Goal: Task Accomplishment & Management: Complete application form

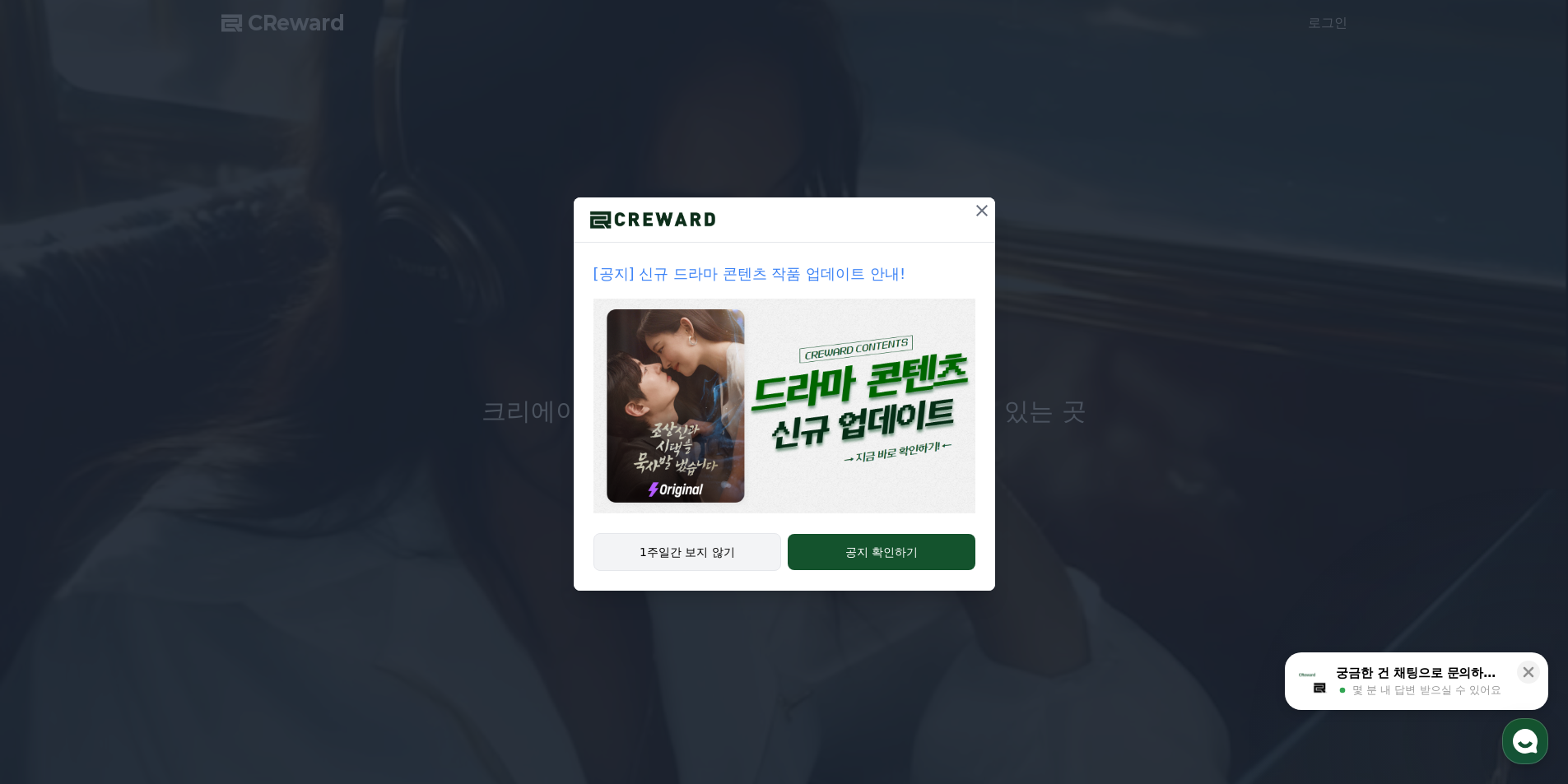
drag, startPoint x: 740, startPoint y: 549, endPoint x: 750, endPoint y: 549, distance: 10.0
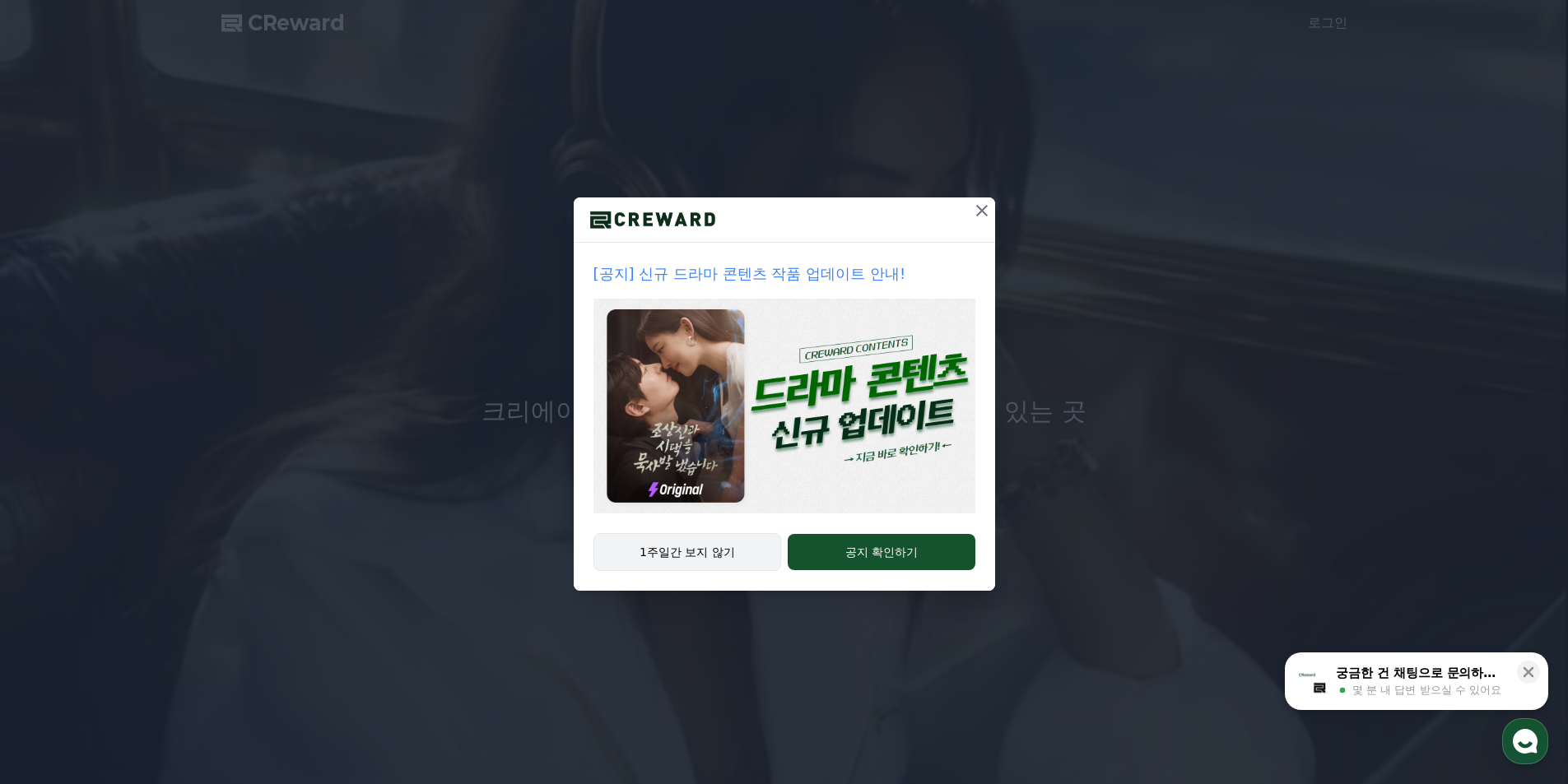
click at [741, 549] on button "1주일간 보지 않기" at bounding box center [687, 552] width 189 height 38
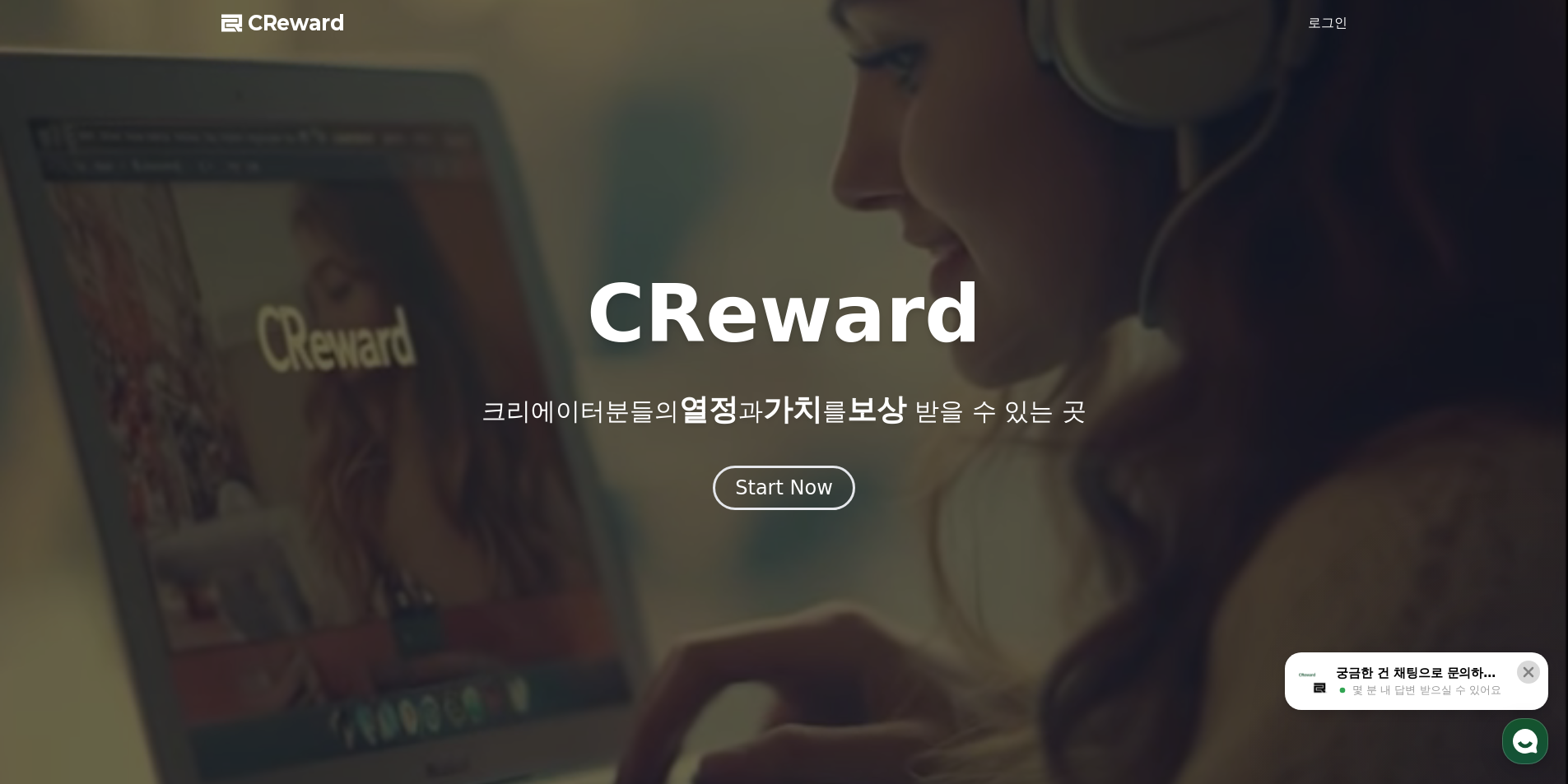
click at [1537, 670] on button at bounding box center [1529, 672] width 23 height 23
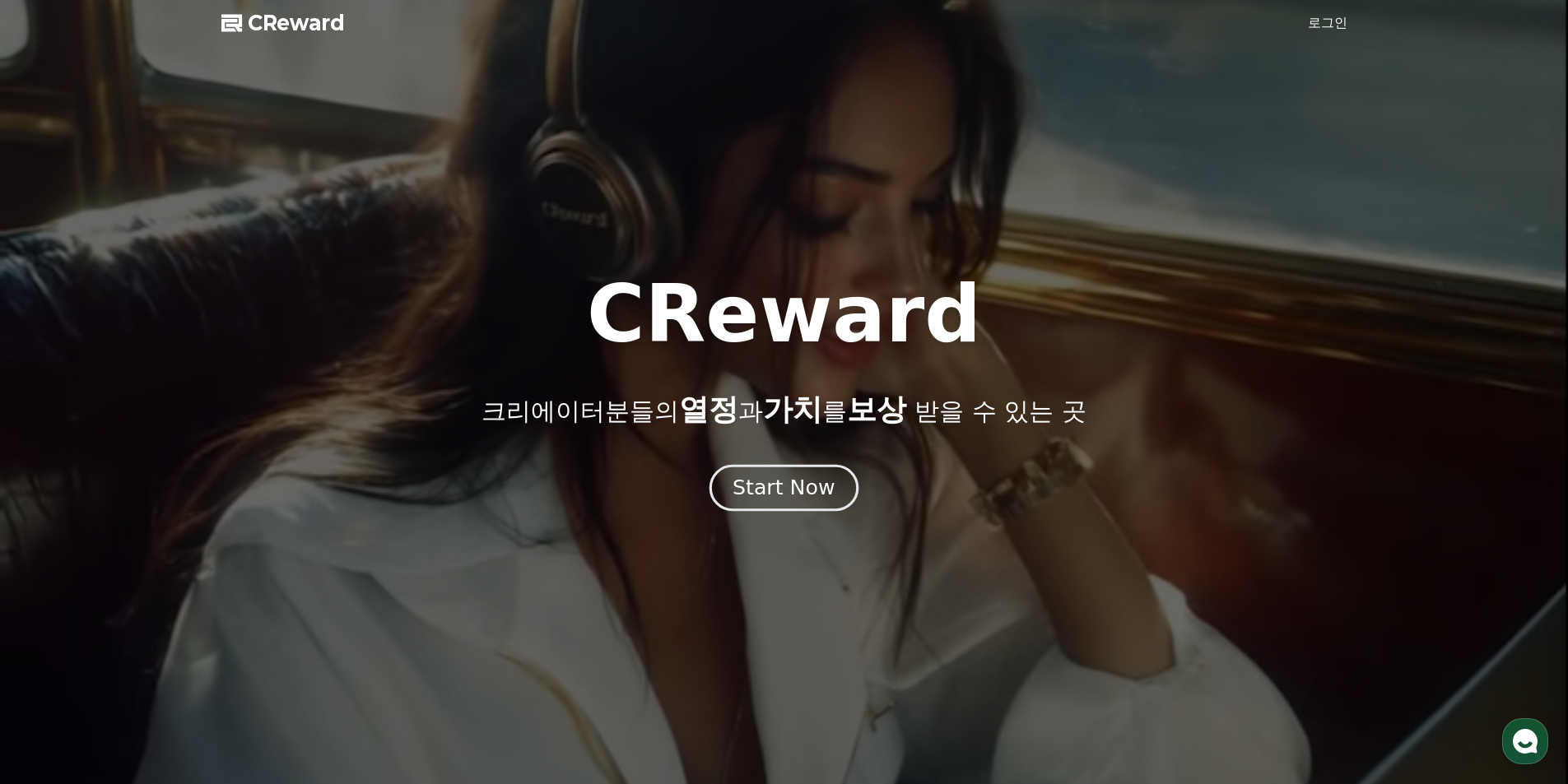
click at [782, 495] on div "Start Now" at bounding box center [784, 487] width 102 height 28
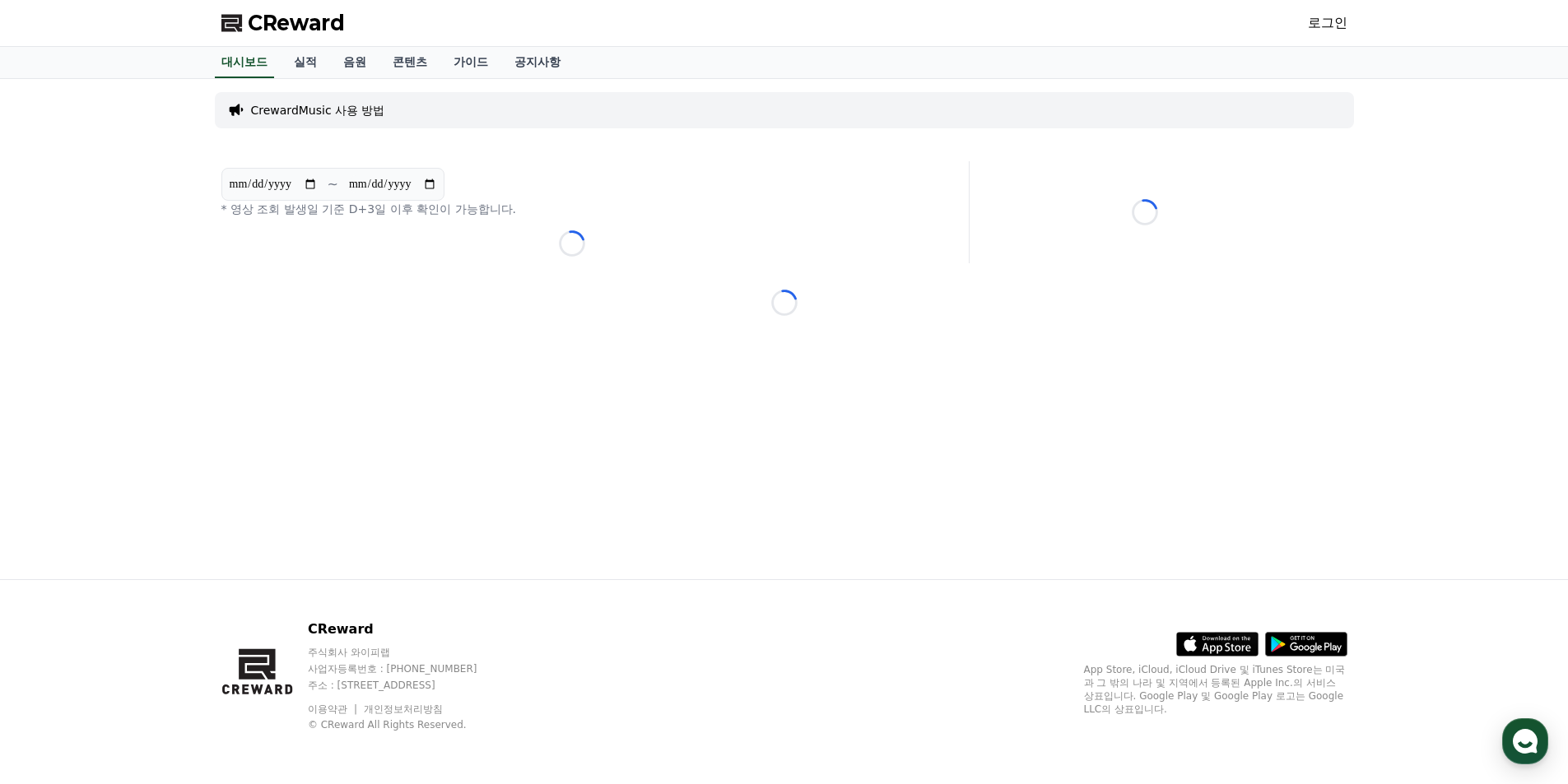
click at [1338, 18] on link "로그인" at bounding box center [1328, 23] width 39 height 20
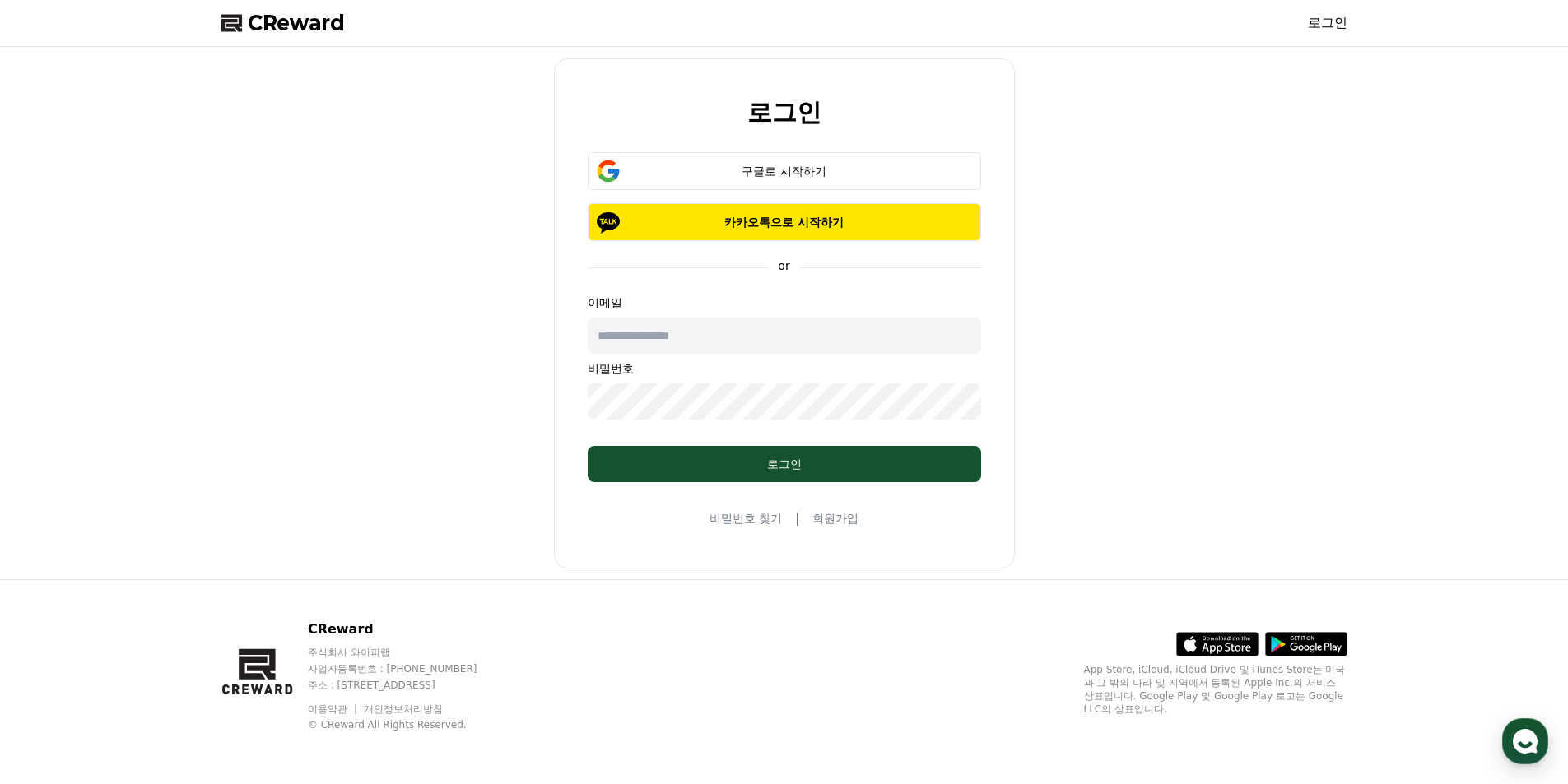
drag, startPoint x: 770, startPoint y: 172, endPoint x: 871, endPoint y: 564, distance: 404.8
click at [890, 568] on div "로그인 구글로 시작하기 카카오톡으로 시작하기 or 이메일 비밀번호 로그인 비밀번호 찾기 | 회원가입" at bounding box center [784, 313] width 461 height 510
click at [842, 531] on div "로그인 구글로 시작하기 카카오톡으로 시작하기 or 이메일 비밀번호 로그인 비밀번호 찾기 | 회원가입" at bounding box center [784, 313] width 461 height 510
click at [841, 521] on link "회원가입" at bounding box center [835, 518] width 46 height 16
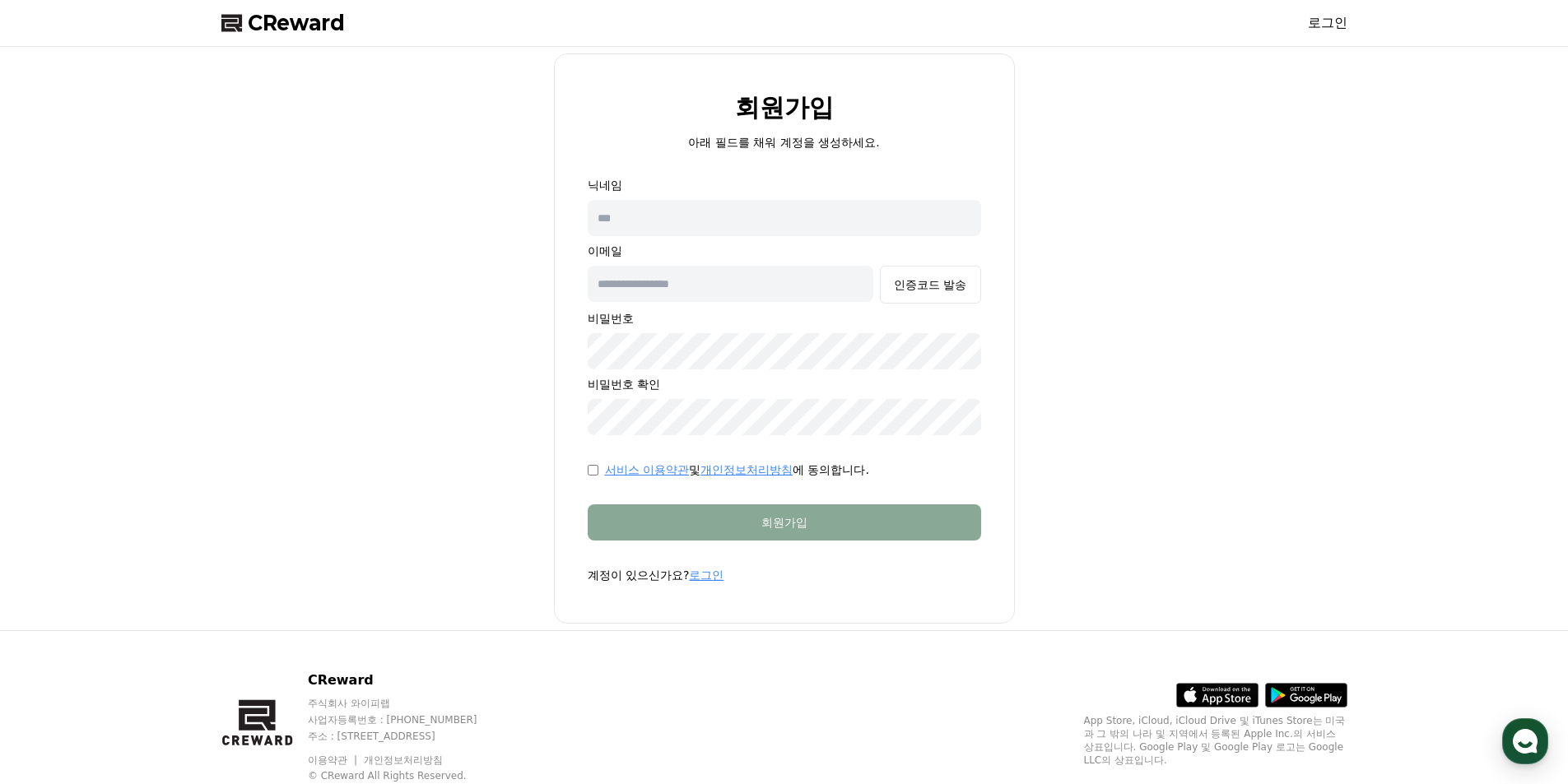
click at [695, 212] on input "text" at bounding box center [784, 218] width 394 height 36
click at [828, 229] on input "text" at bounding box center [784, 218] width 394 height 36
type input "**"
click at [749, 311] on p "비밀번호" at bounding box center [784, 318] width 394 height 16
click at [755, 294] on input "text" at bounding box center [731, 284] width 287 height 36
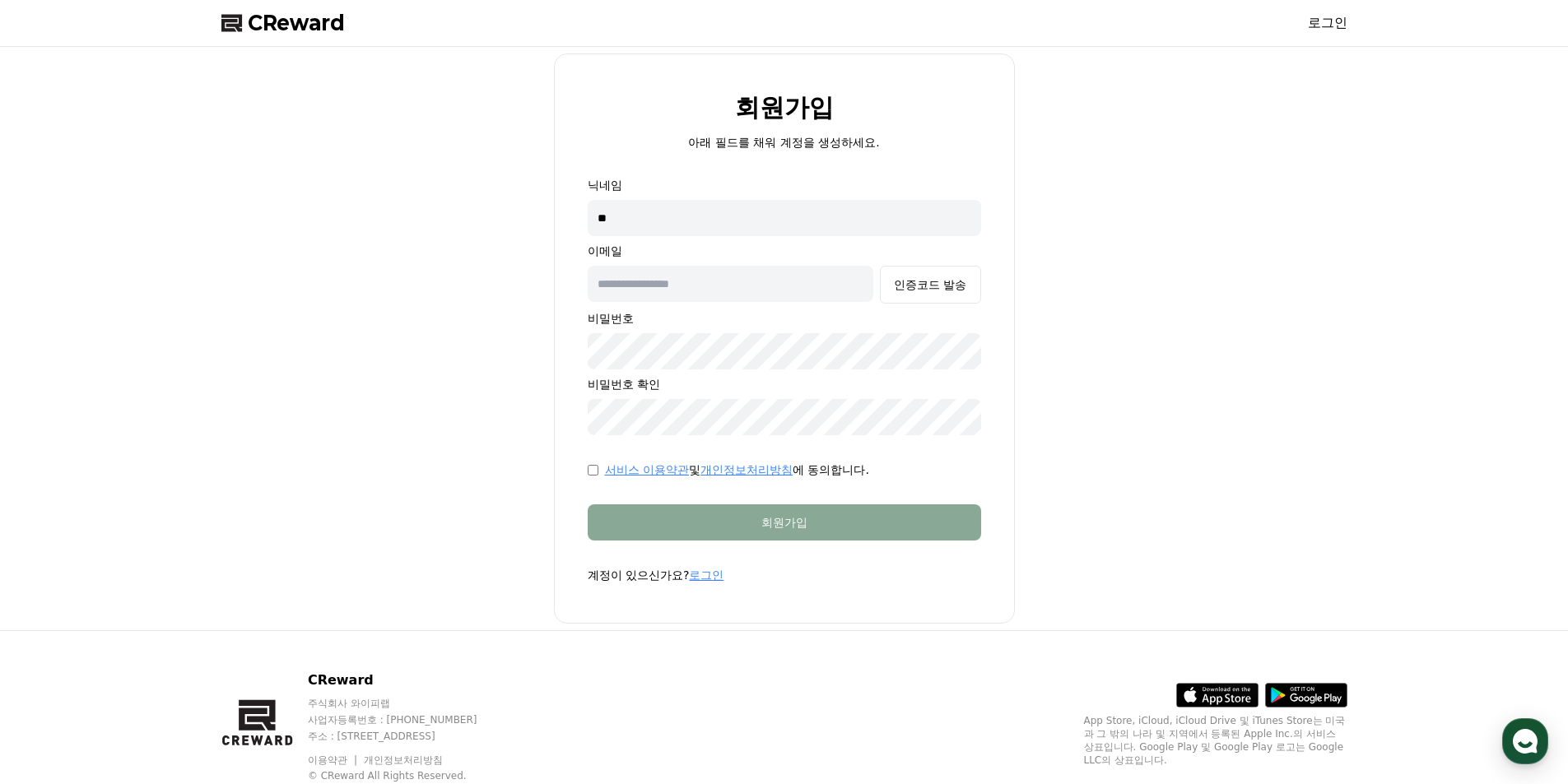
type input "**********"
click at [614, 472] on link "서비스 이용약관" at bounding box center [646, 469] width 84 height 13
drag, startPoint x: 660, startPoint y: 194, endPoint x: 656, endPoint y: 212, distance: 18.4
click at [659, 200] on div "닉네임 이메일 인증코드 발송 비밀번호 비밀번호 확인" at bounding box center [784, 306] width 394 height 258
drag, startPoint x: 651, startPoint y: 215, endPoint x: 351, endPoint y: 57, distance: 339.1
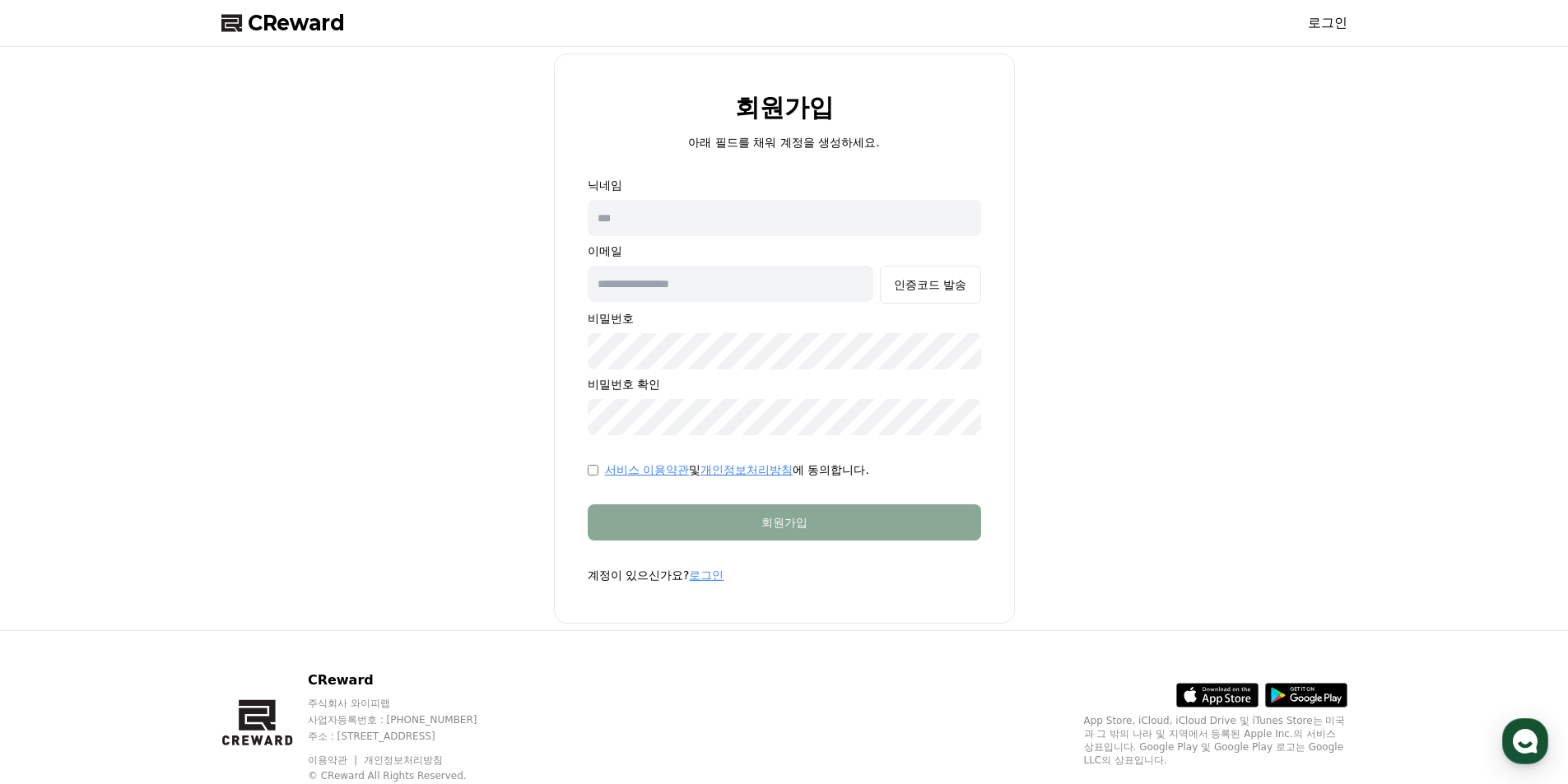
click at [649, 215] on input "text" at bounding box center [784, 218] width 394 height 36
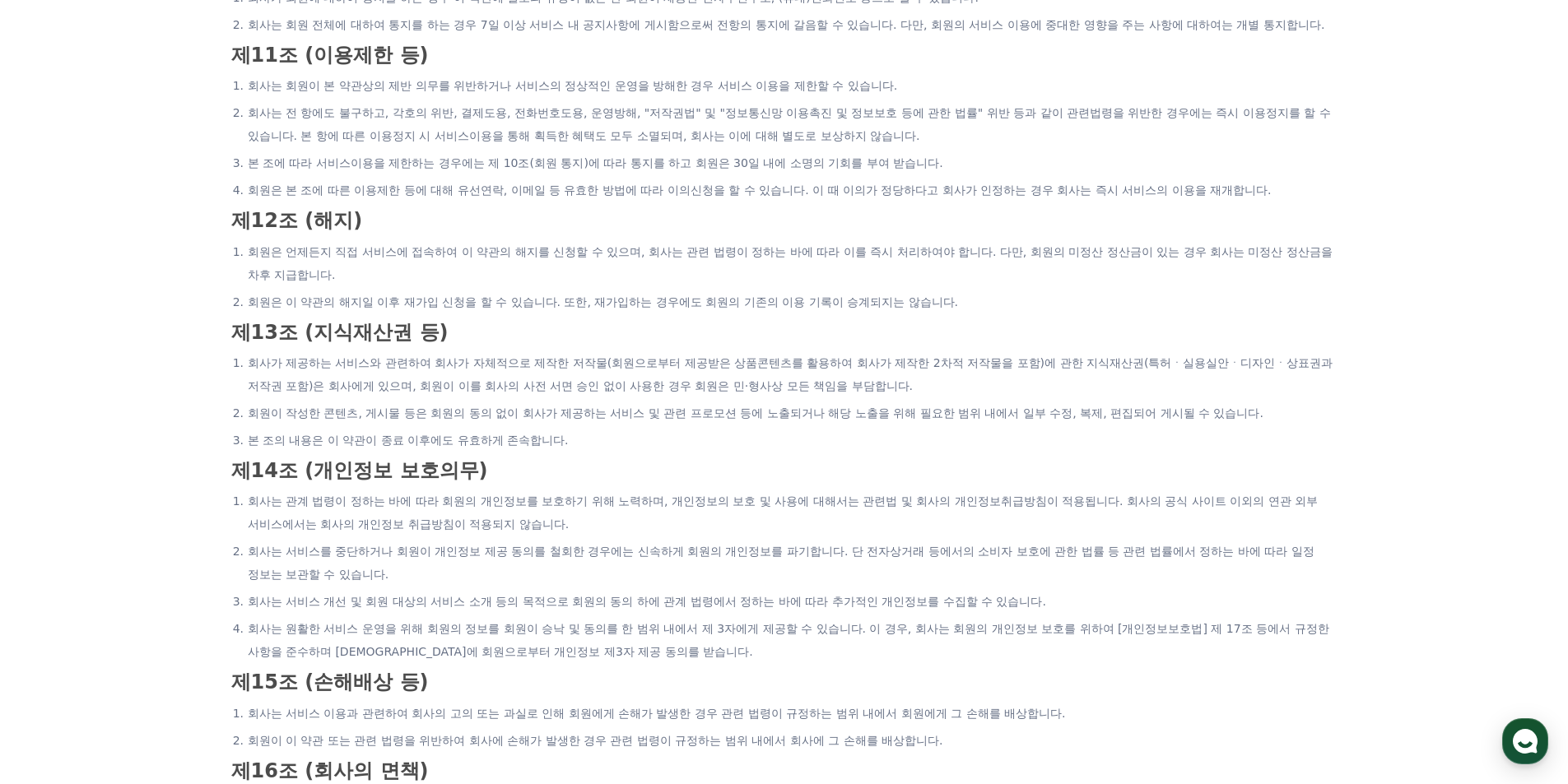
scroll to position [3156, 0]
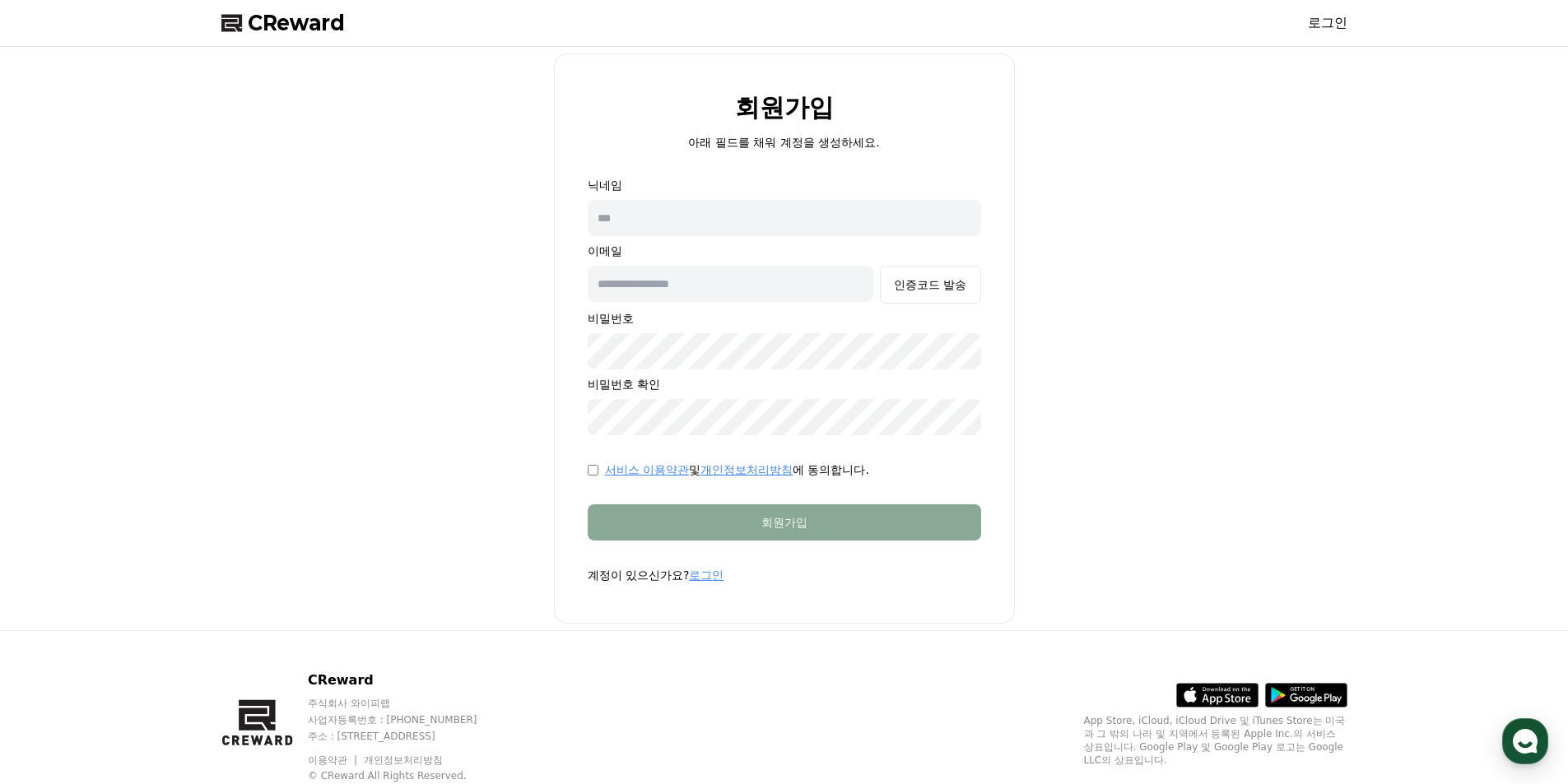
click at [644, 220] on input "text" at bounding box center [784, 218] width 394 height 36
type input "**"
click at [676, 288] on input "text" at bounding box center [731, 284] width 287 height 36
type input "**********"
click at [890, 281] on button "인증코드 발송" at bounding box center [930, 285] width 101 height 38
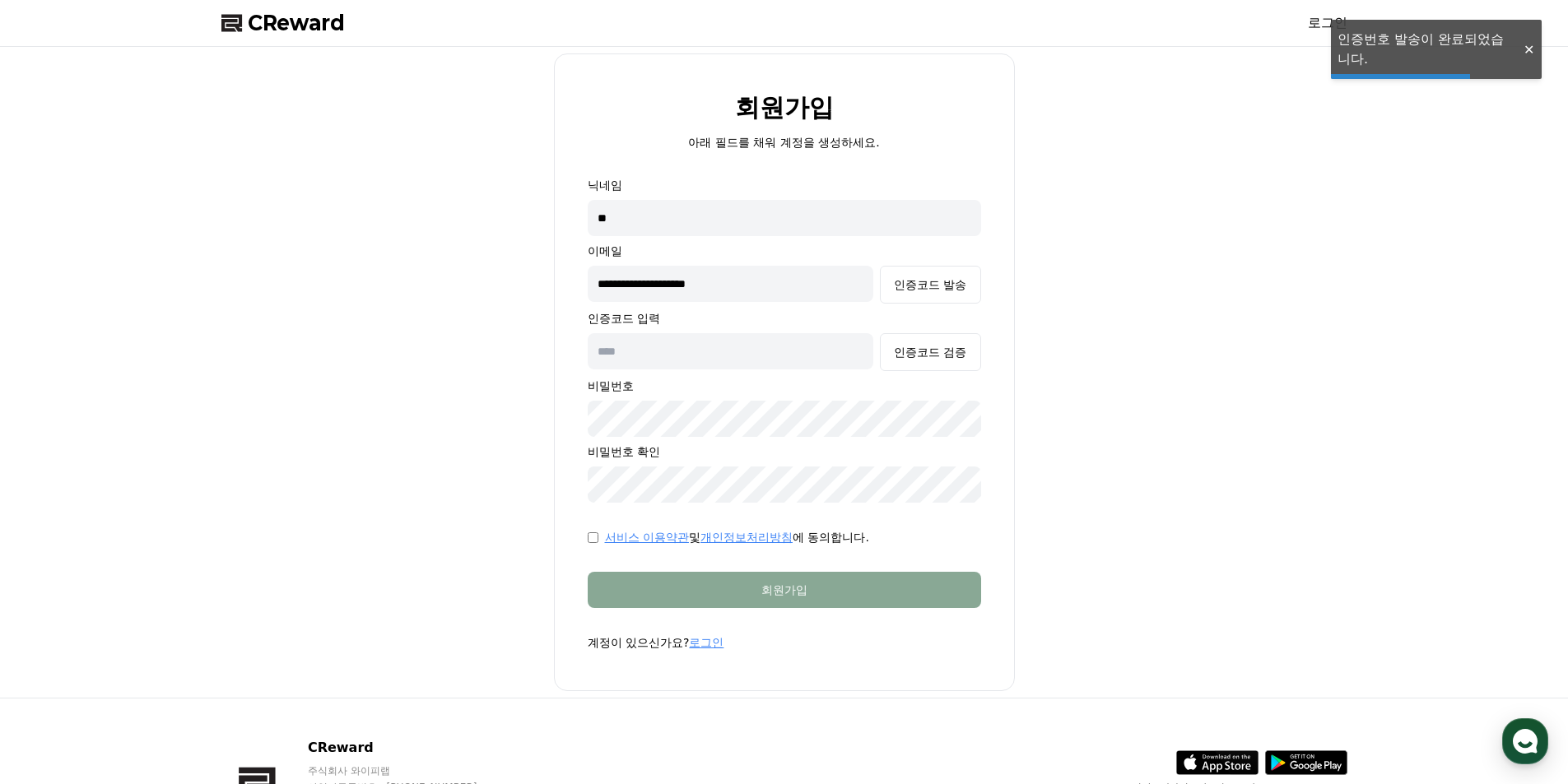
click at [808, 358] on input "text" at bounding box center [731, 351] width 287 height 36
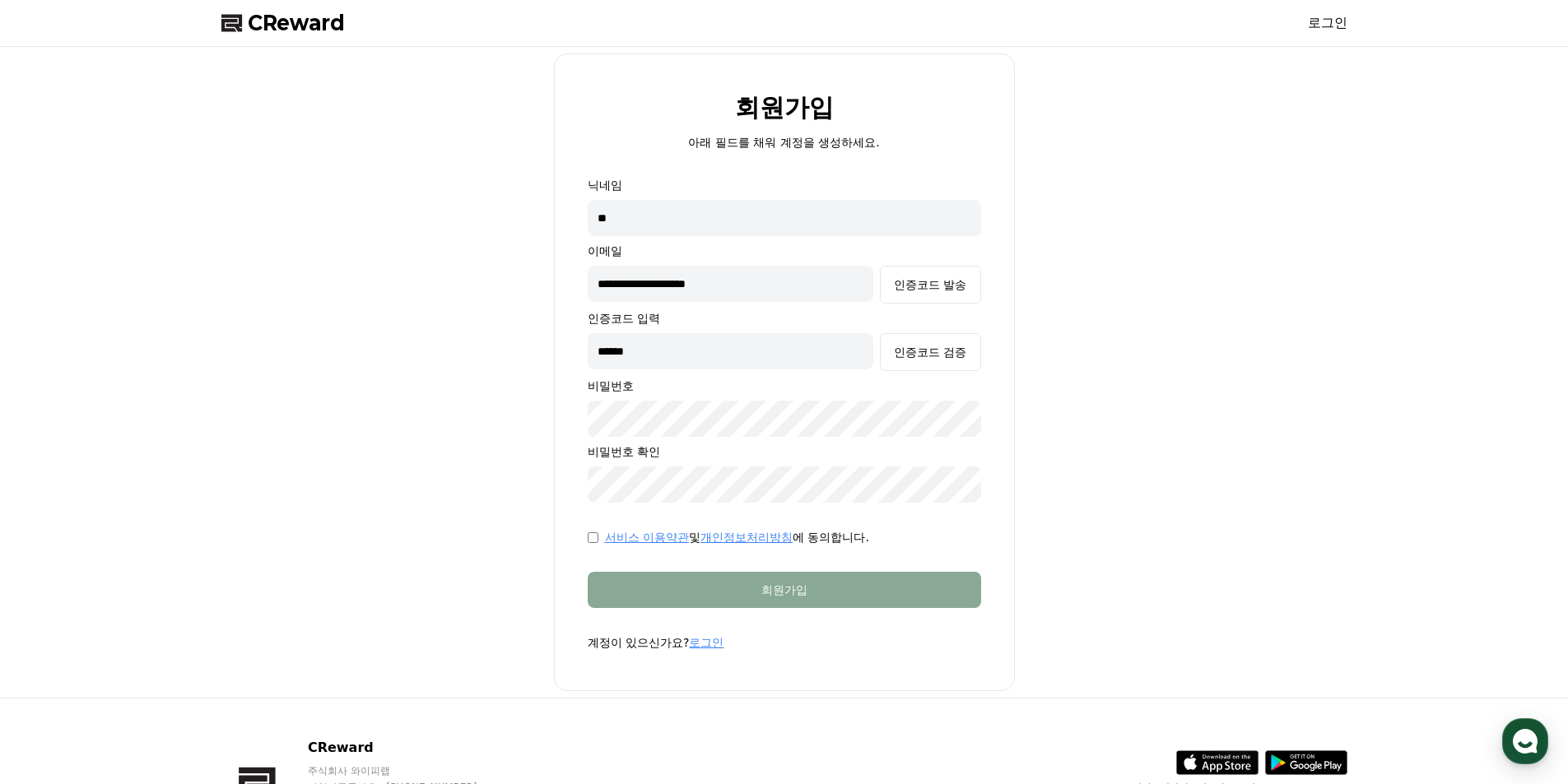
type input "******"
click at [880, 266] on button "인증코드 발송" at bounding box center [930, 285] width 101 height 38
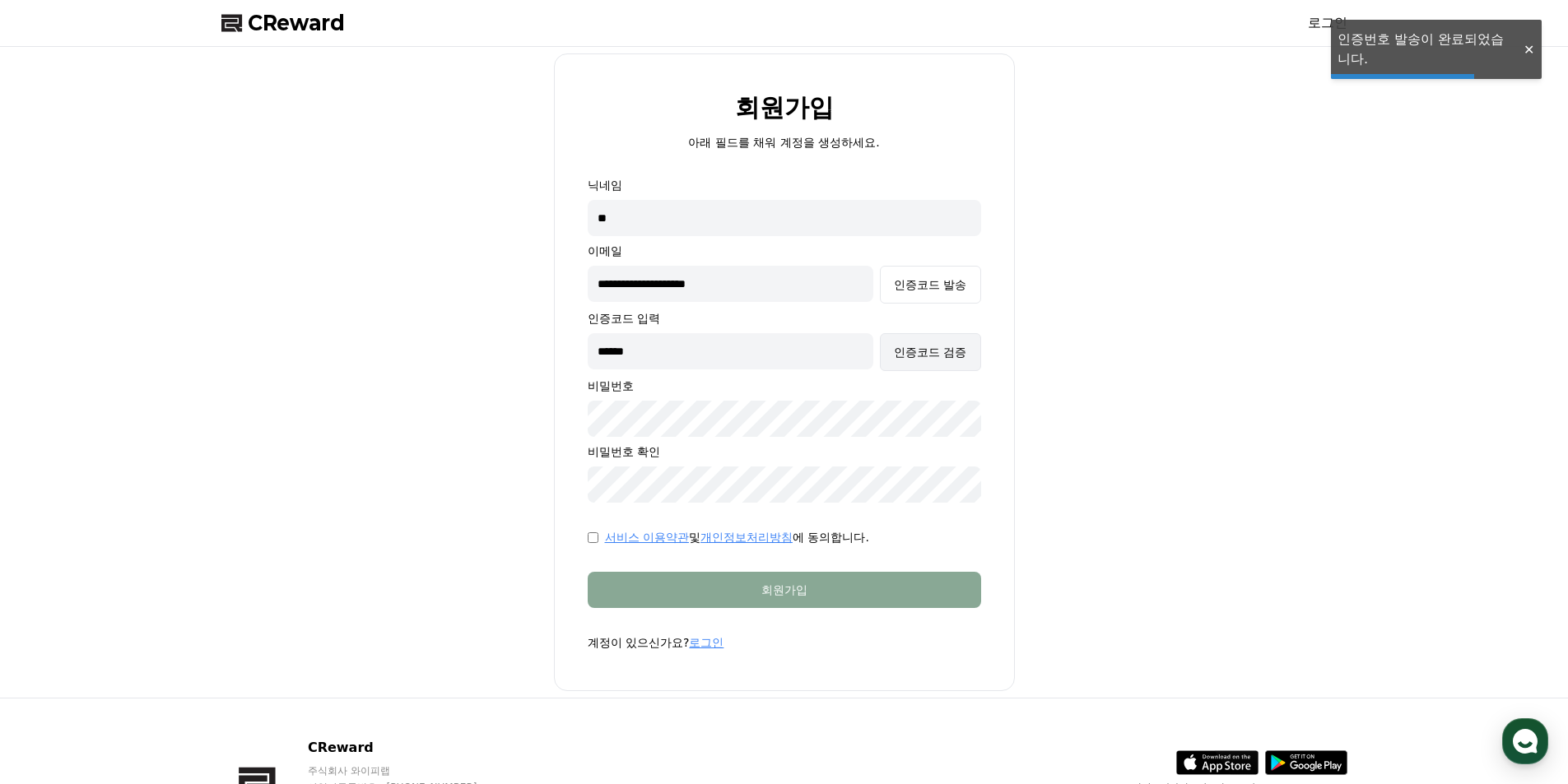
click at [933, 364] on button "인증코드 검증" at bounding box center [930, 352] width 101 height 38
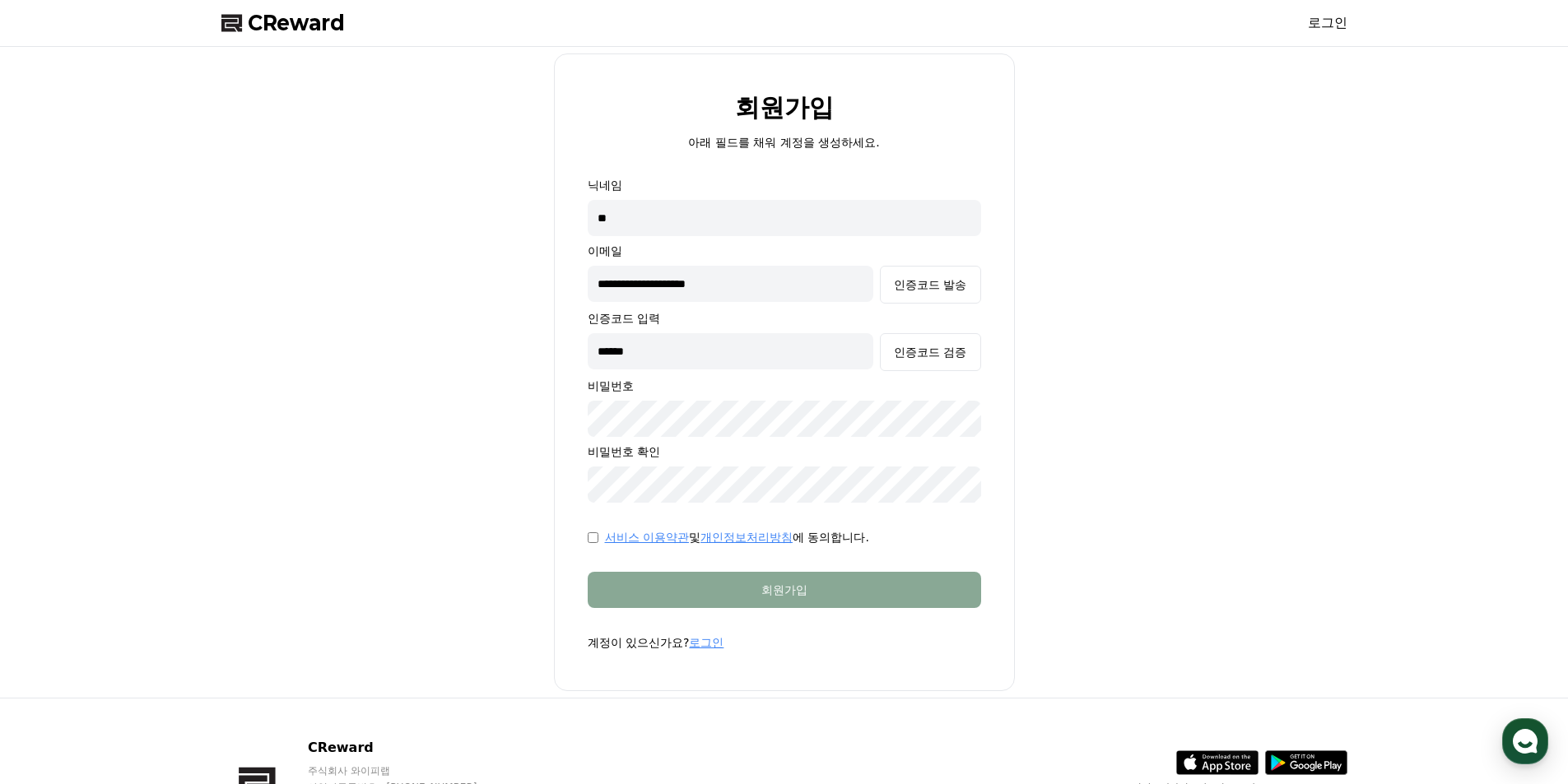
drag, startPoint x: 687, startPoint y: 360, endPoint x: 459, endPoint y: 381, distance: 229.0
click at [473, 382] on div "**********" at bounding box center [784, 372] width 1139 height 637
click at [919, 352] on div "인증코드 검증" at bounding box center [930, 352] width 72 height 16
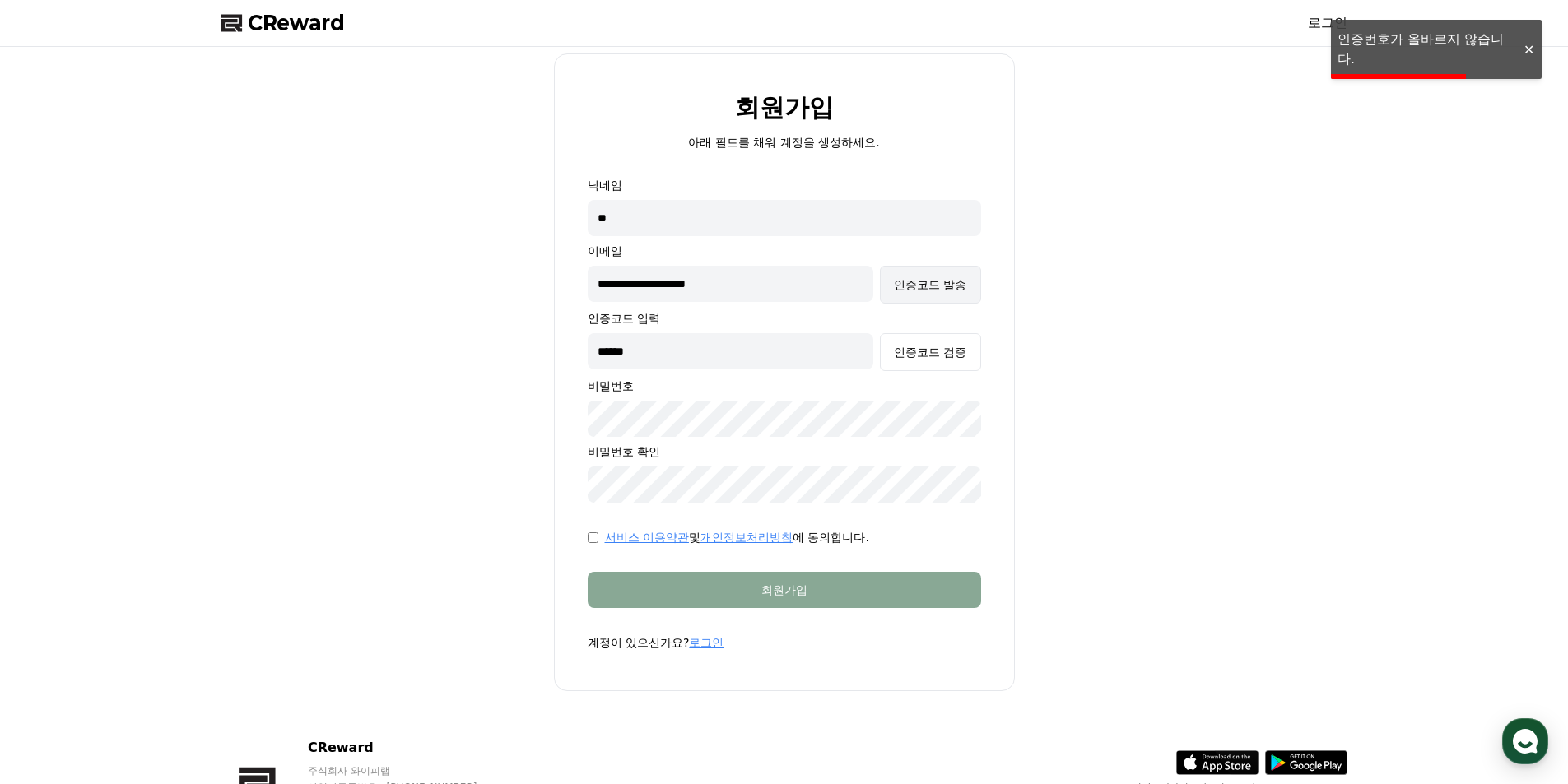
click at [922, 295] on button "인증코드 발송" at bounding box center [930, 285] width 101 height 38
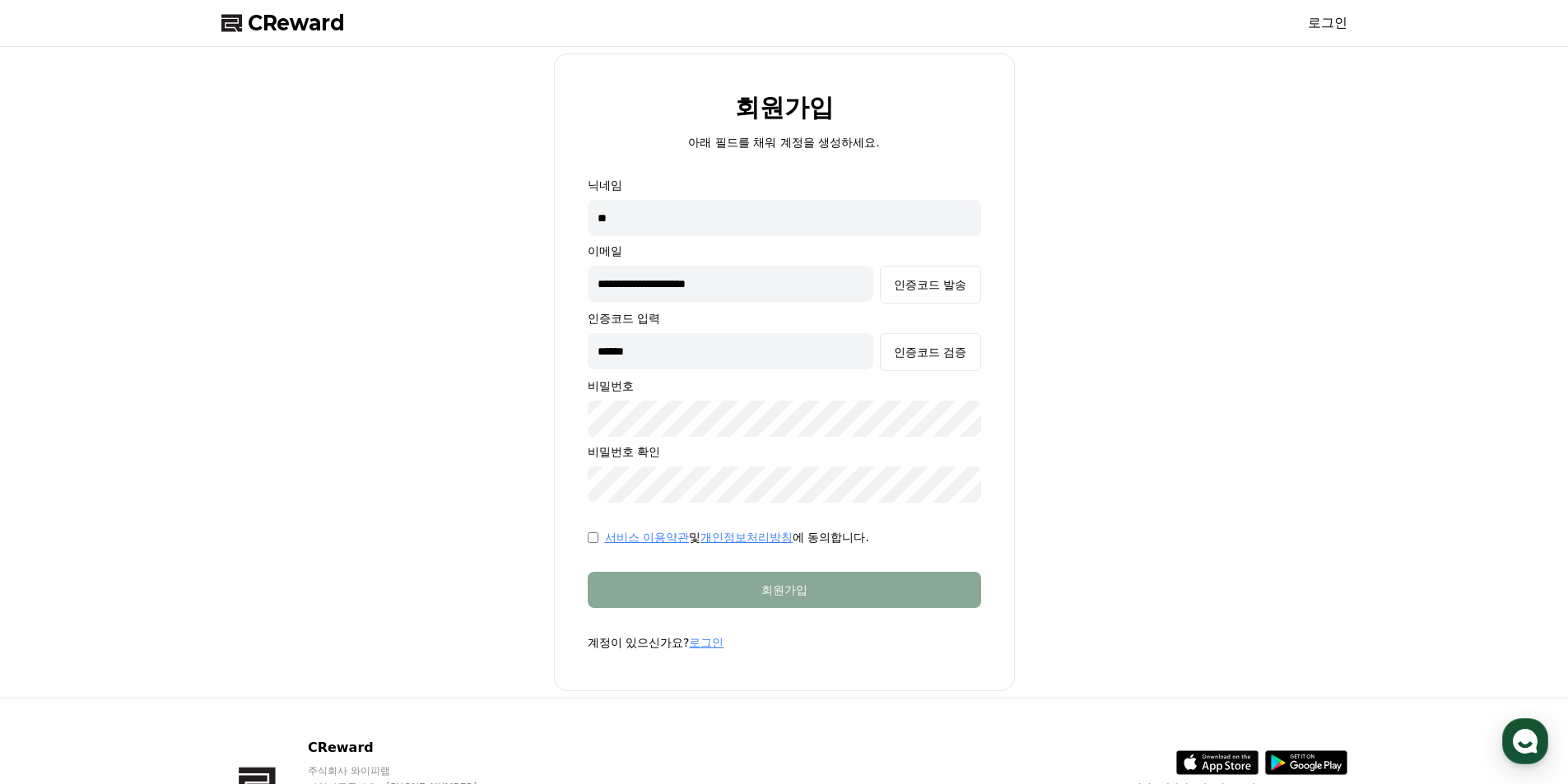
click at [834, 287] on input "**********" at bounding box center [731, 284] width 287 height 36
click at [1122, 306] on div "**********" at bounding box center [784, 372] width 1139 height 637
click at [768, 354] on input "******" at bounding box center [731, 351] width 287 height 36
type input "*"
type input "******"
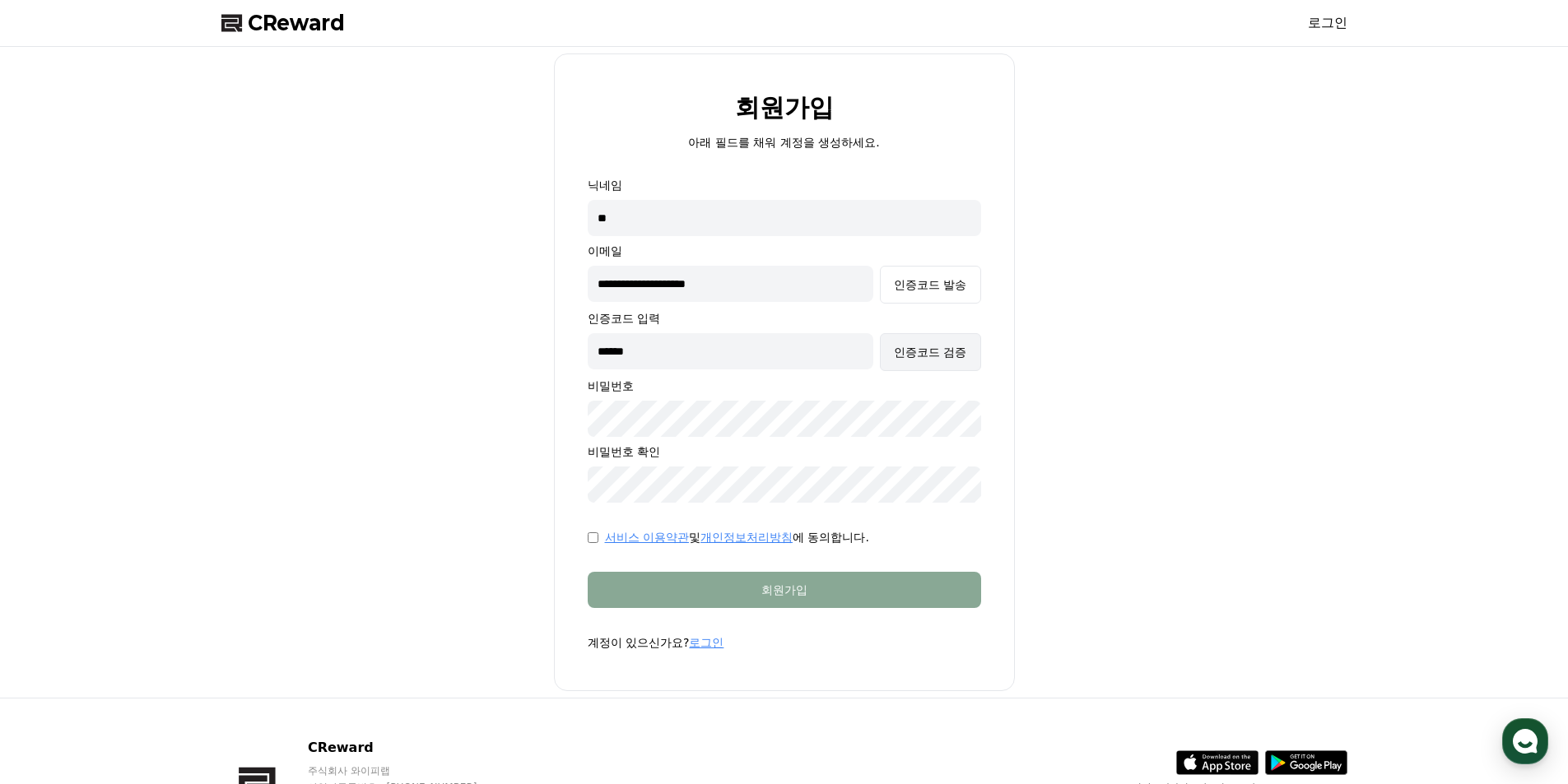
click at [941, 335] on button "인증코드 검증" at bounding box center [930, 352] width 101 height 38
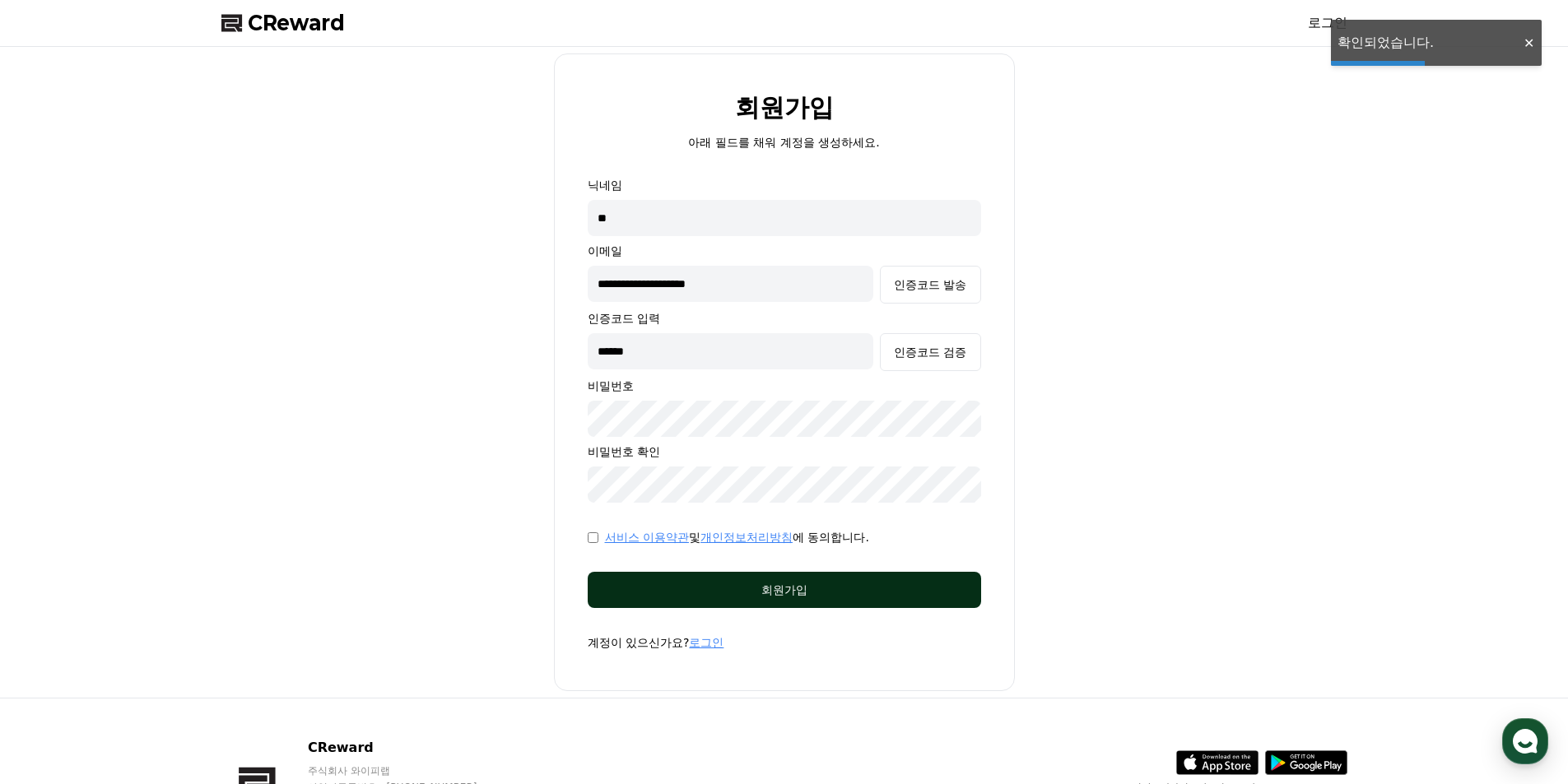
click at [809, 593] on div "회원가입" at bounding box center [784, 590] width 328 height 16
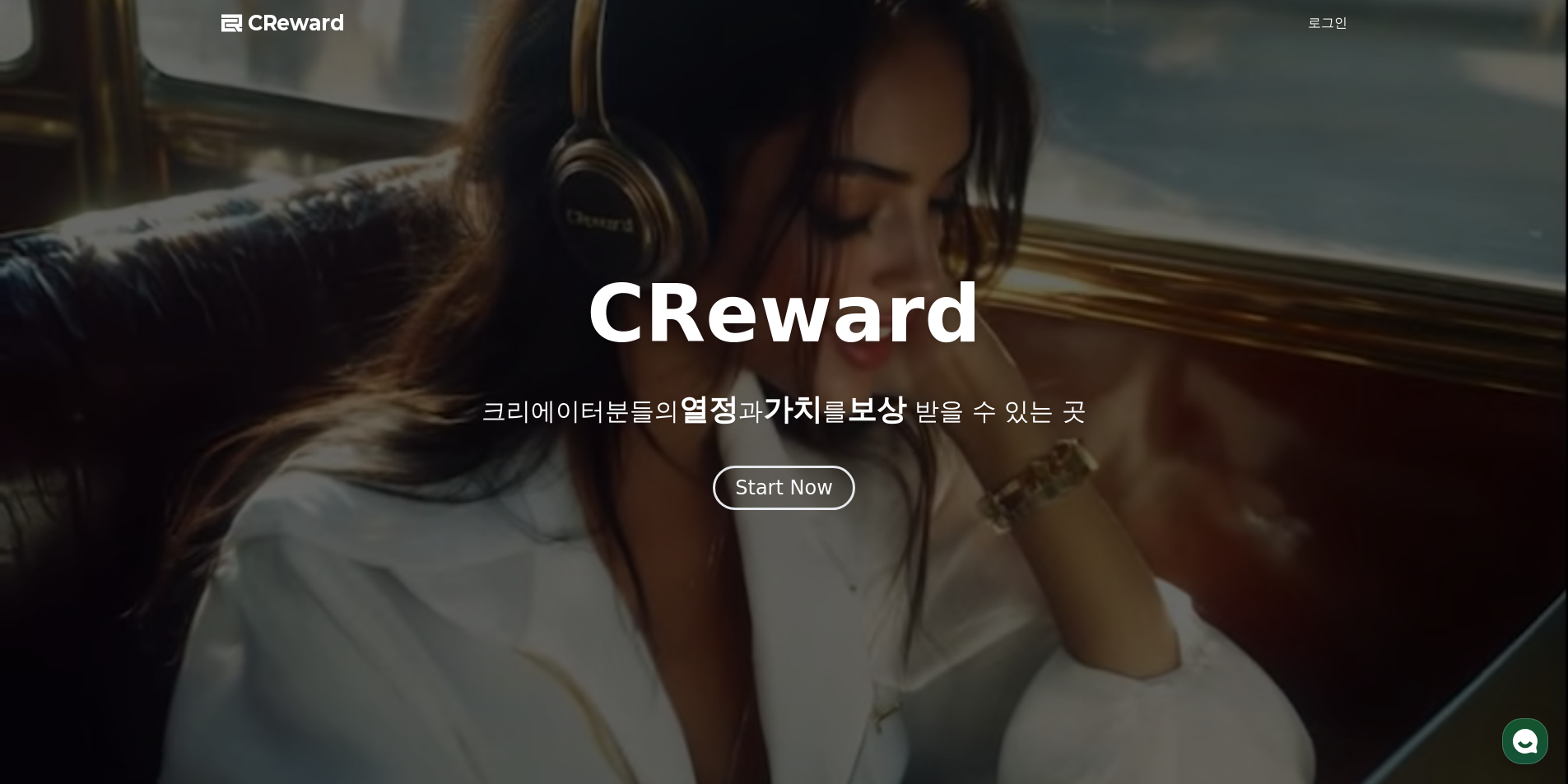
click at [1338, 16] on link "로그인" at bounding box center [1328, 23] width 39 height 20
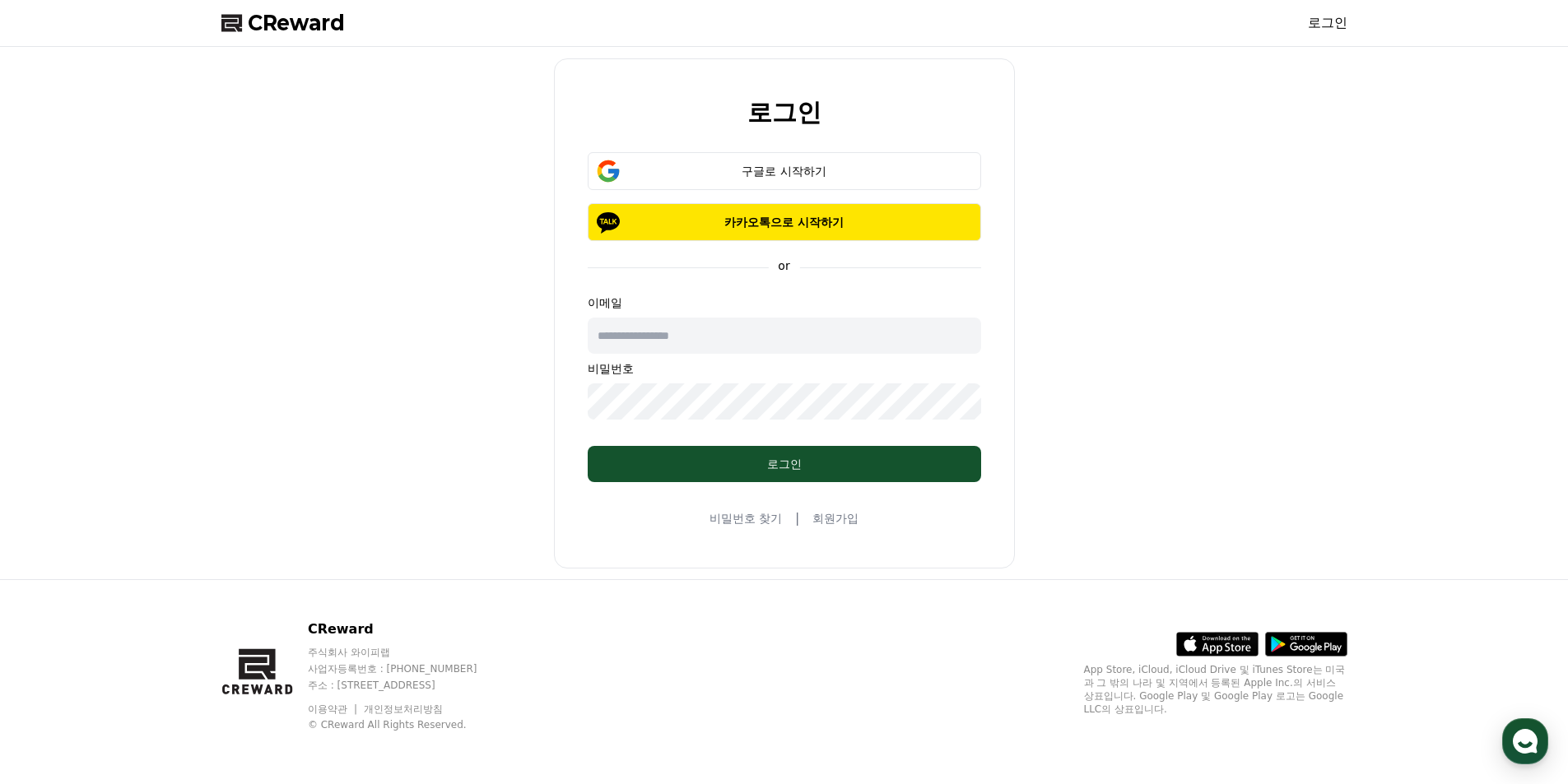
type input "**********"
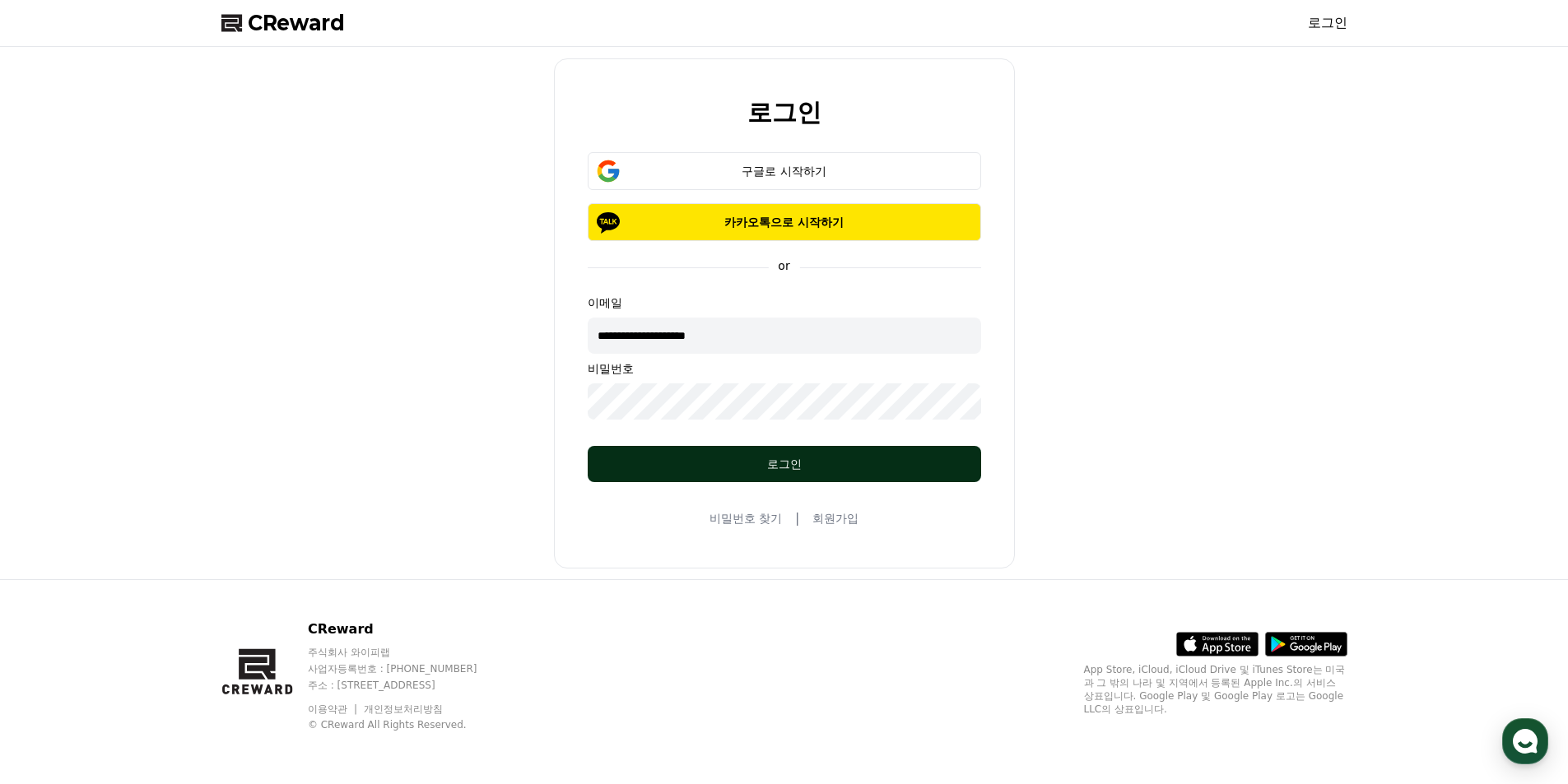
click at [747, 480] on button "로그인" at bounding box center [784, 464] width 394 height 36
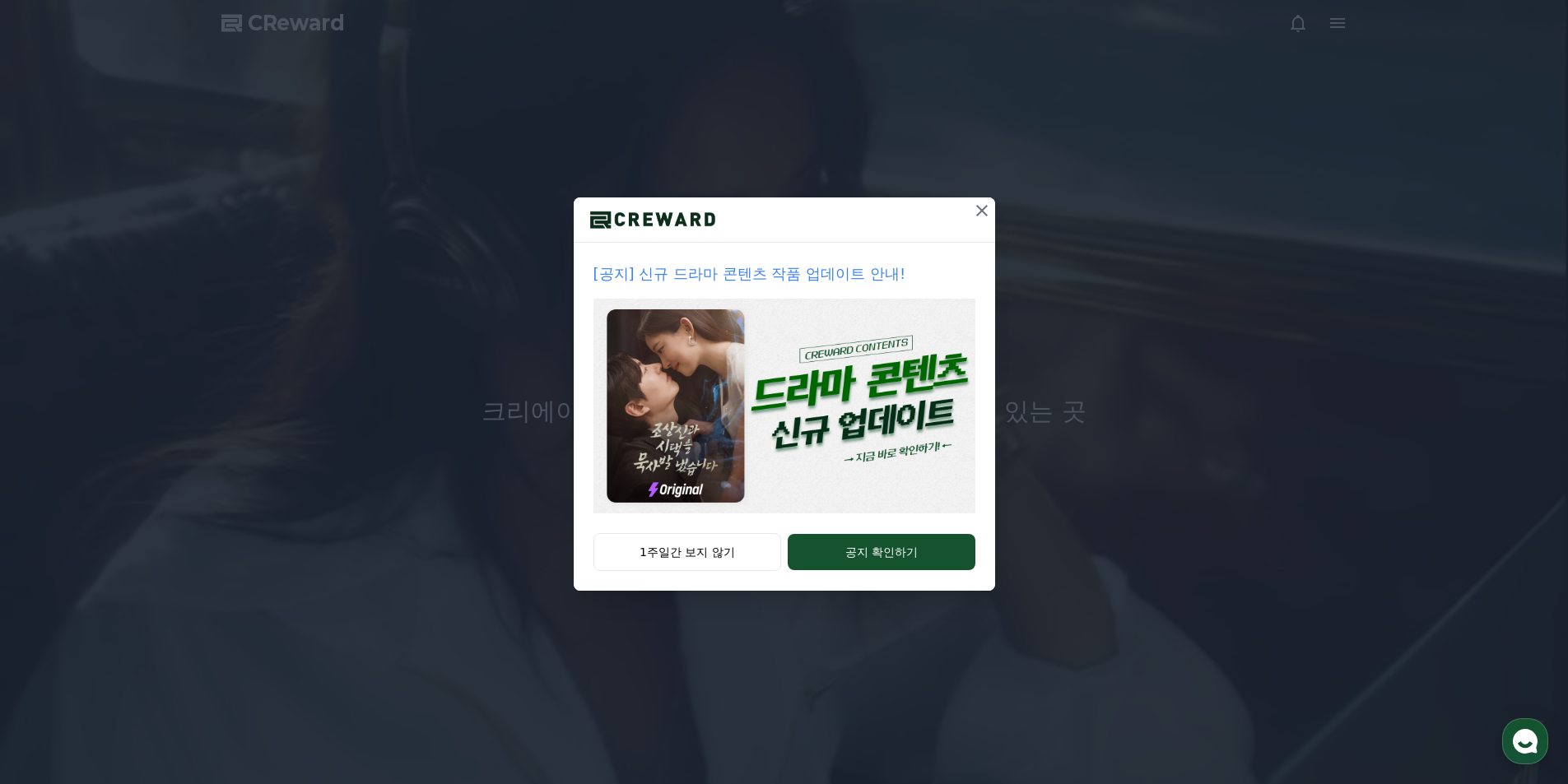
click at [836, 420] on img at bounding box center [784, 406] width 382 height 214
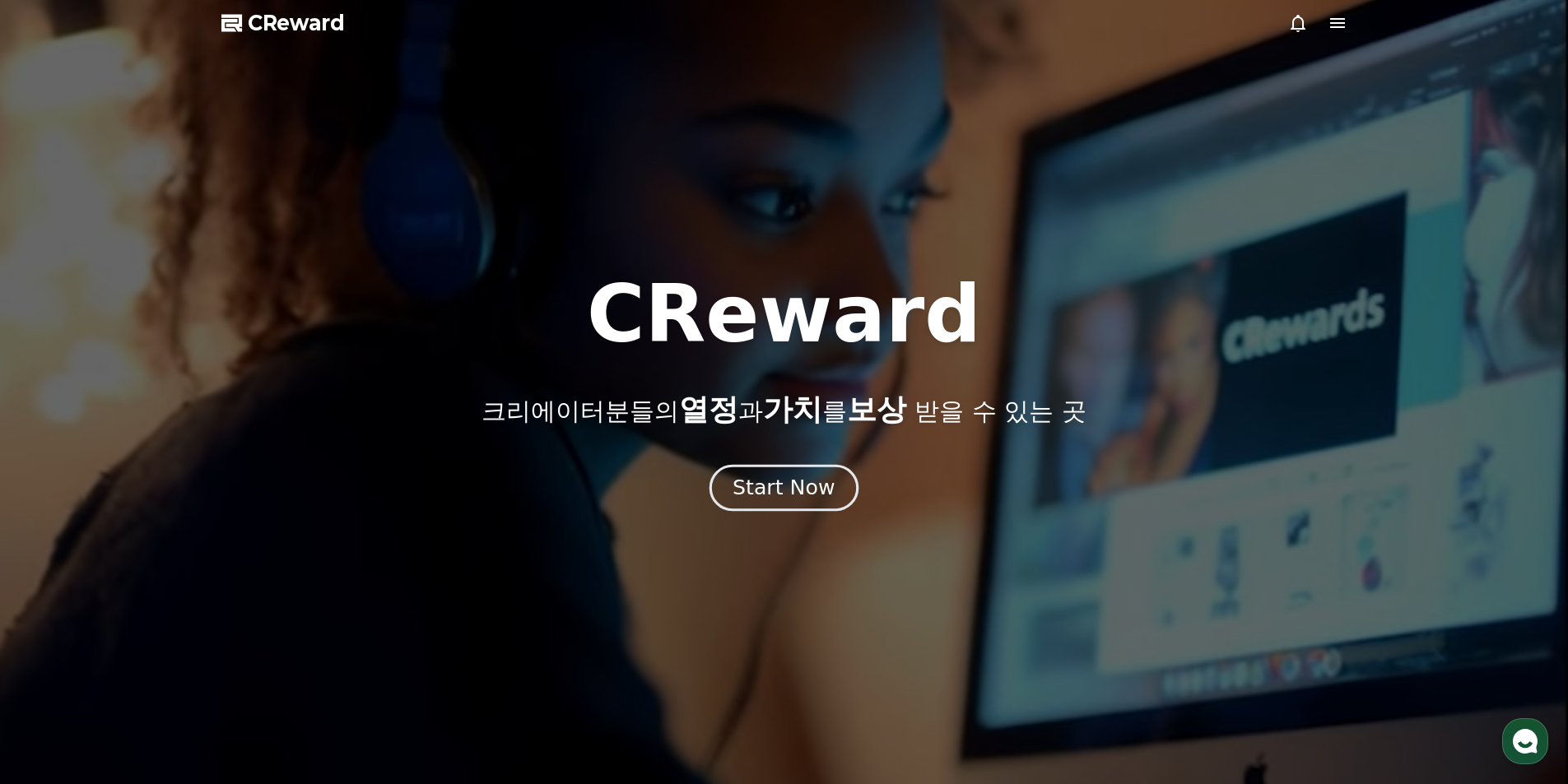
click at [806, 485] on div "Start Now" at bounding box center [784, 487] width 102 height 28
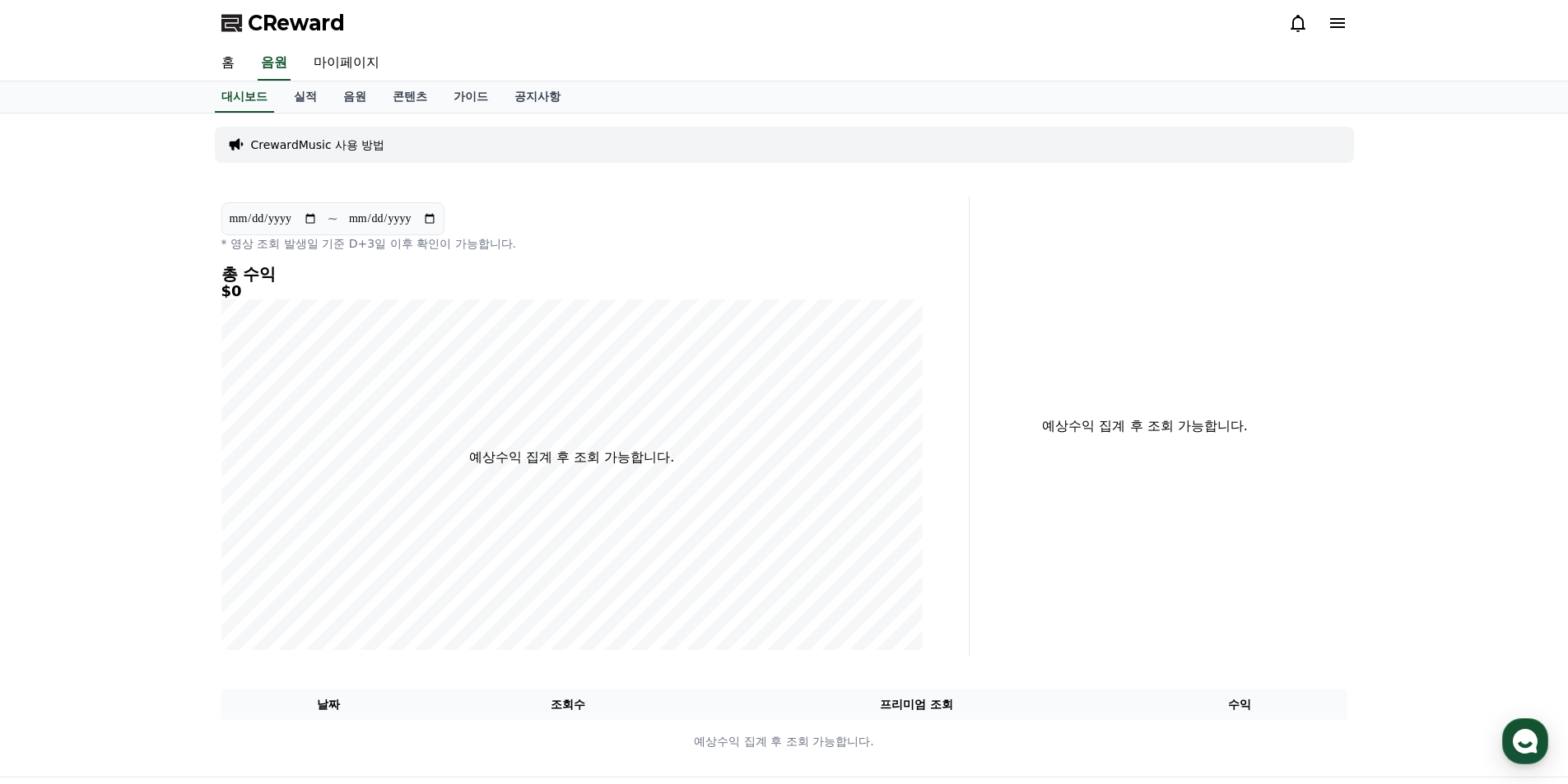
click at [289, 150] on p "CrewardMusic 사용 방법" at bounding box center [318, 144] width 134 height 16
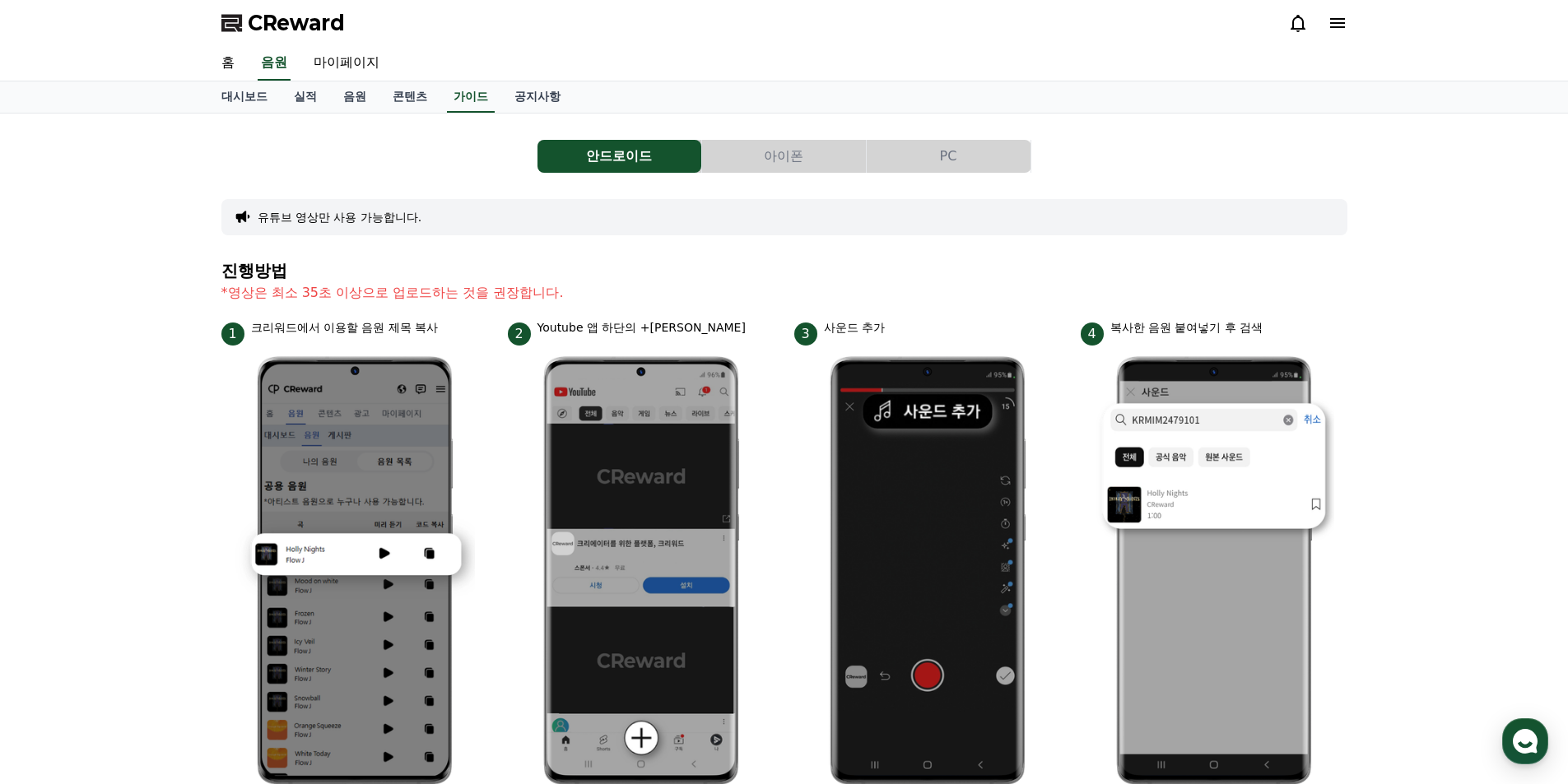
click at [596, 257] on div "안드로이드 아이폰 PC 유튜브 영상만 사용 가능합니다. 진행방법 *영상은 최소 35초 이상으로 업로드하는 것을 권장합니다. 1 크리워드에서 이…" at bounding box center [784, 715] width 1125 height 1176
drag, startPoint x: 430, startPoint y: 247, endPoint x: 537, endPoint y: 220, distance: 110.4
click at [432, 251] on div "안드로이드 아이폰 PC 유튜브 영상만 사용 가능합니다. 진행방법 *영상은 최소 35초 이상으로 업로드하는 것을 권장합니다. 1 크리워드에서 이…" at bounding box center [784, 715] width 1125 height 1176
click at [727, 155] on button "아이폰" at bounding box center [784, 156] width 164 height 33
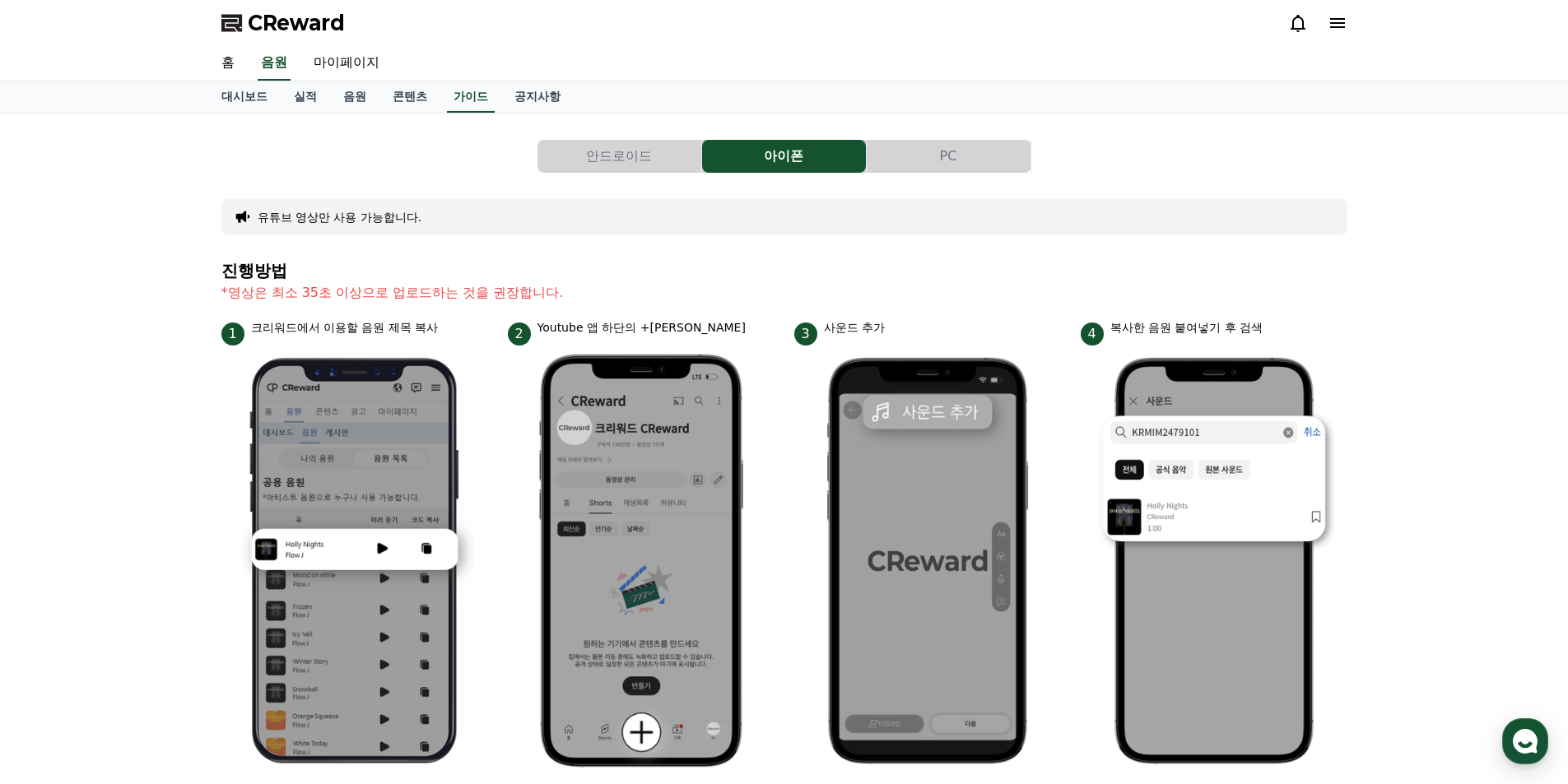
click at [906, 161] on button "PC" at bounding box center [948, 156] width 164 height 33
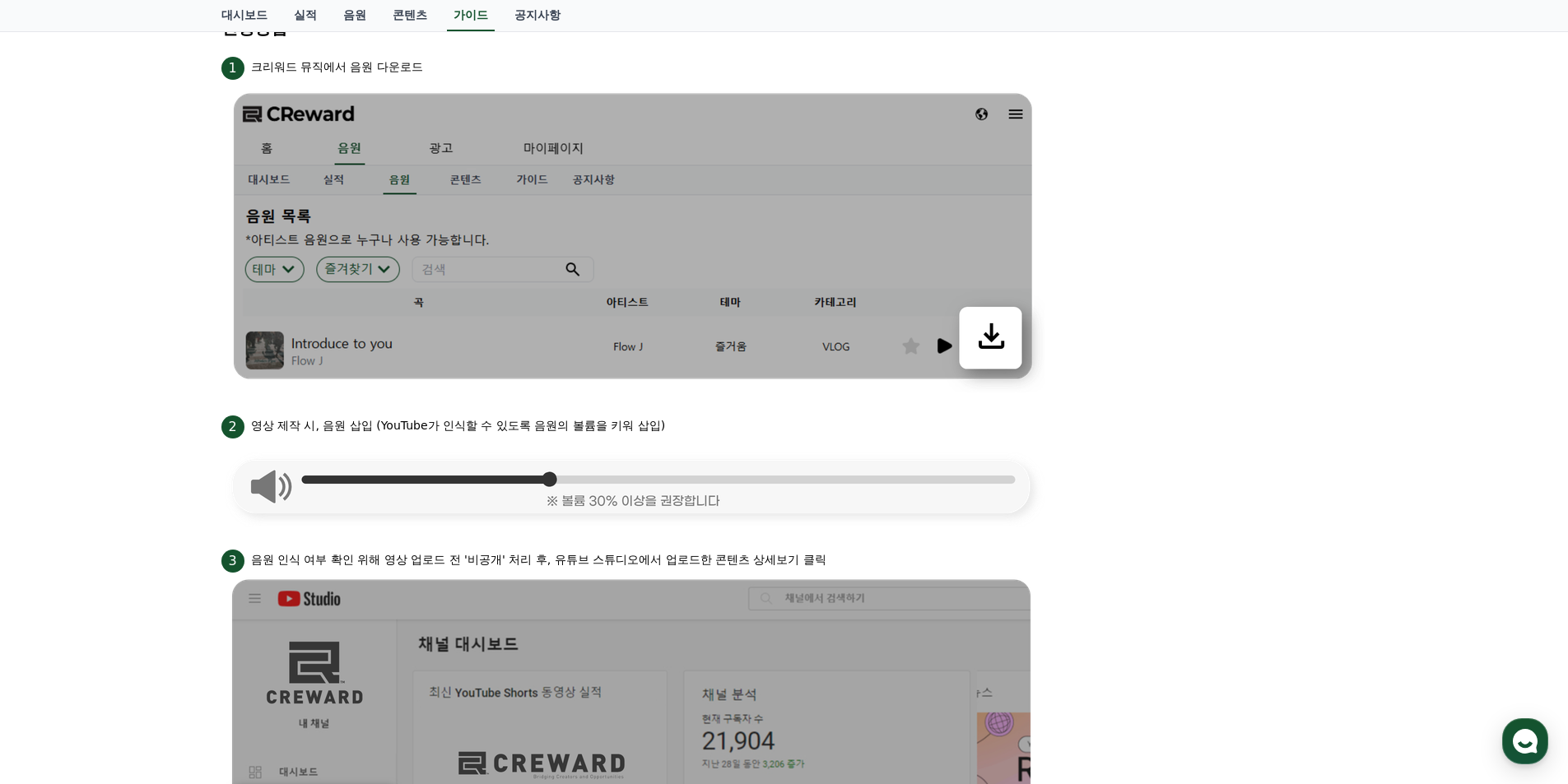
scroll to position [658, 0]
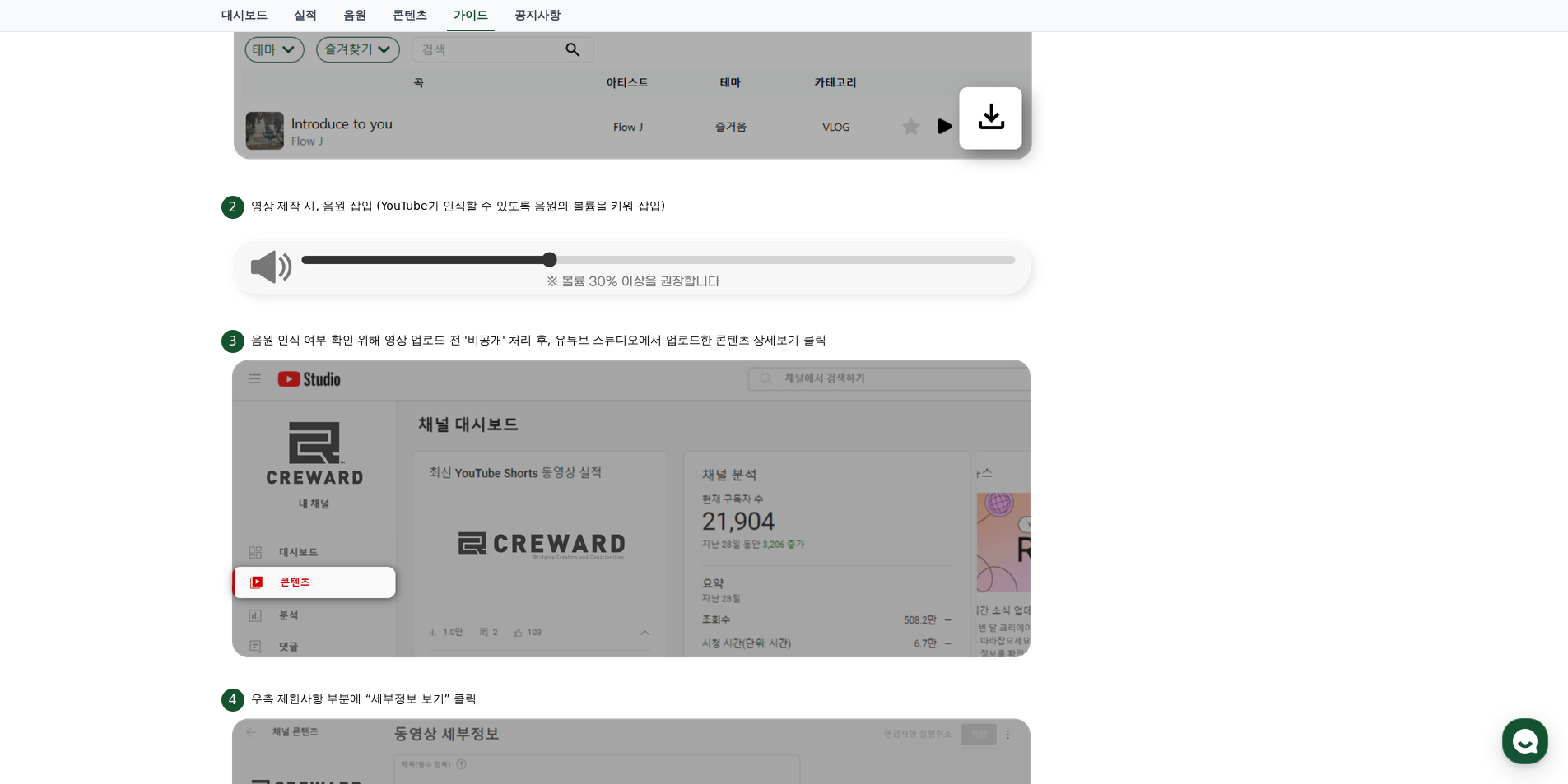
click at [554, 258] on img at bounding box center [633, 263] width 823 height 88
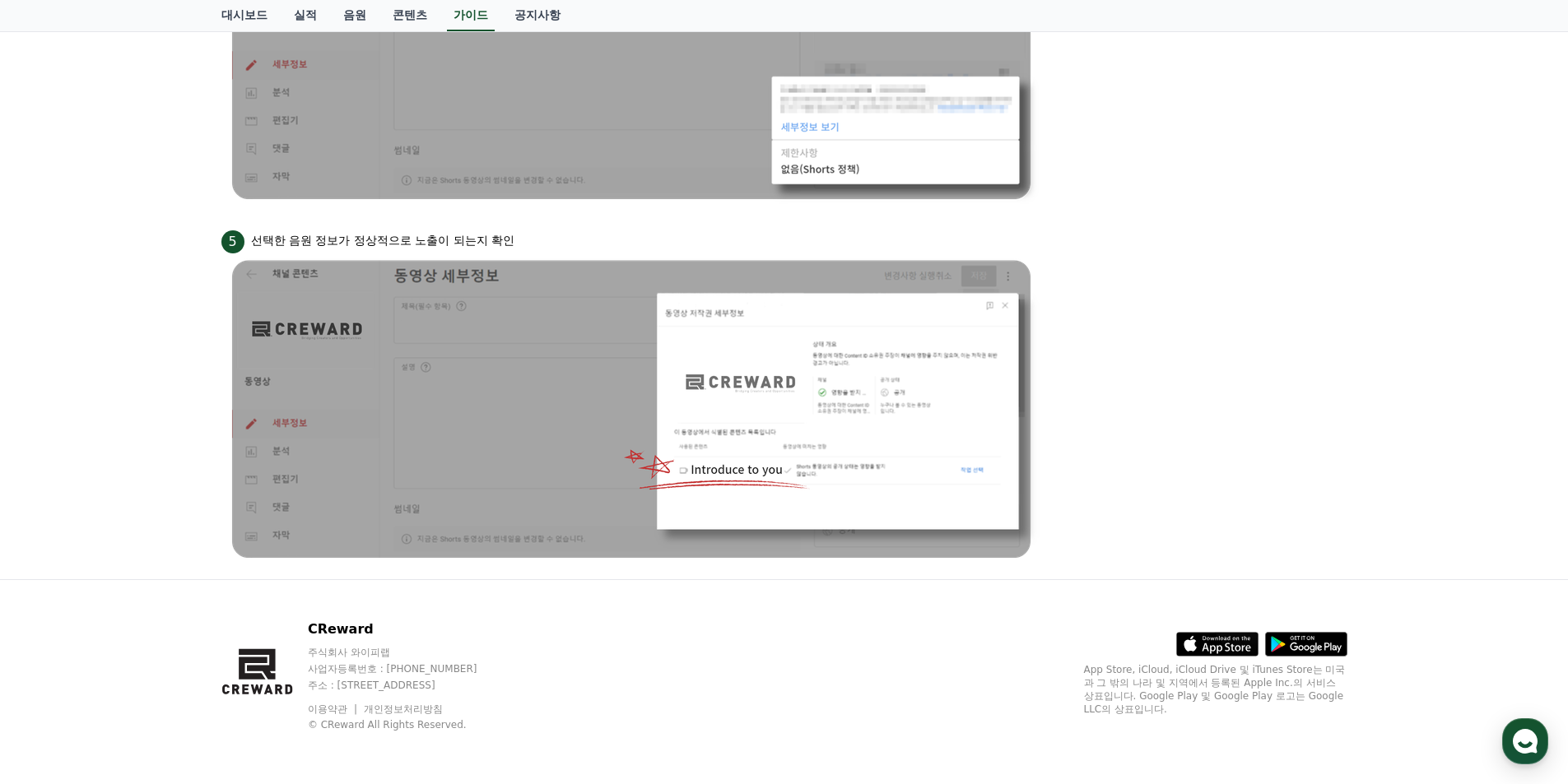
drag, startPoint x: 1329, startPoint y: 520, endPoint x: 1098, endPoint y: 536, distance: 231.6
click at [1328, 520] on li "5 선택한 음원 정보가 정상적으로 노출이 되는지 확인" at bounding box center [784, 396] width 1125 height 339
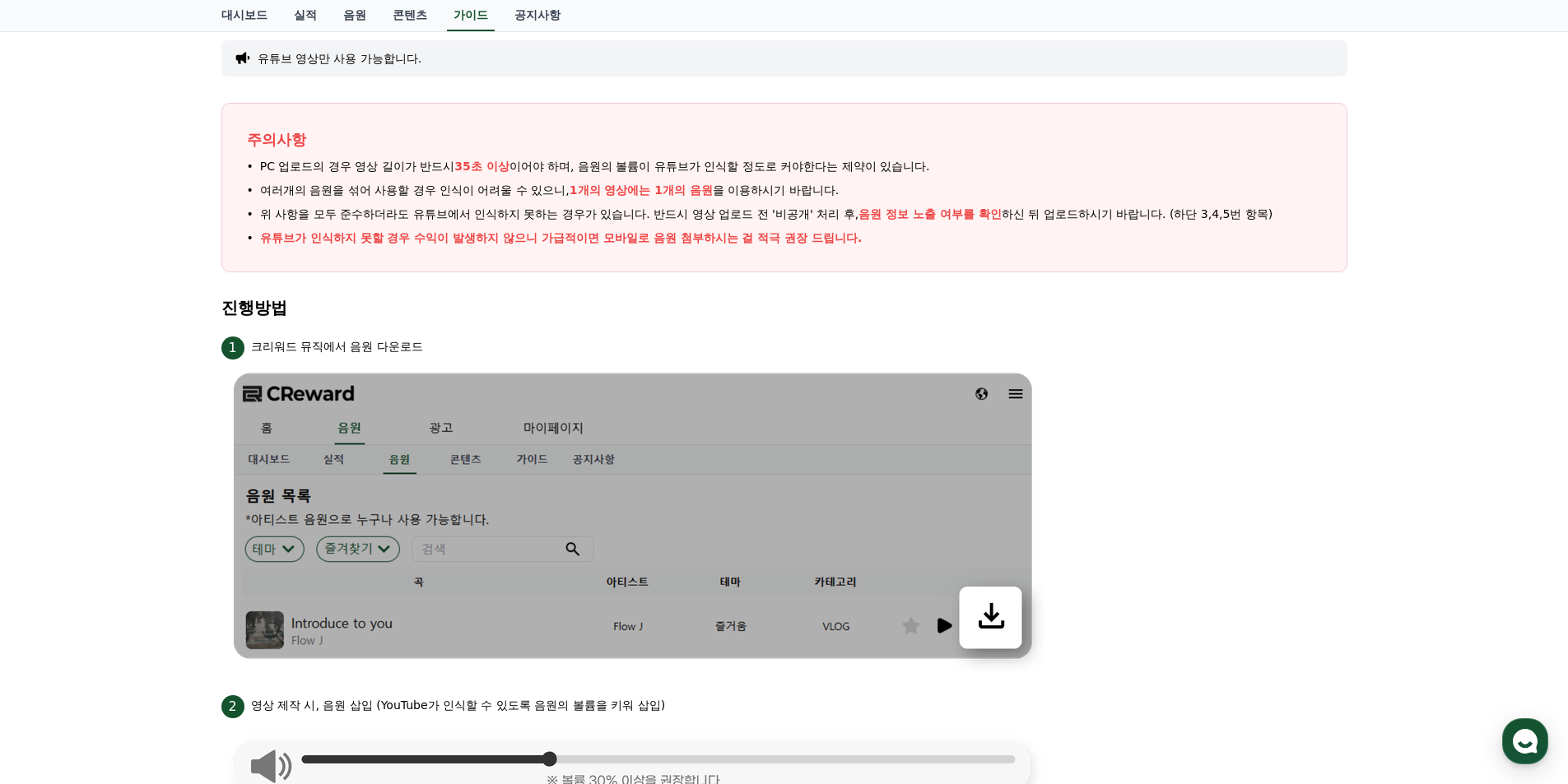
scroll to position [0, 0]
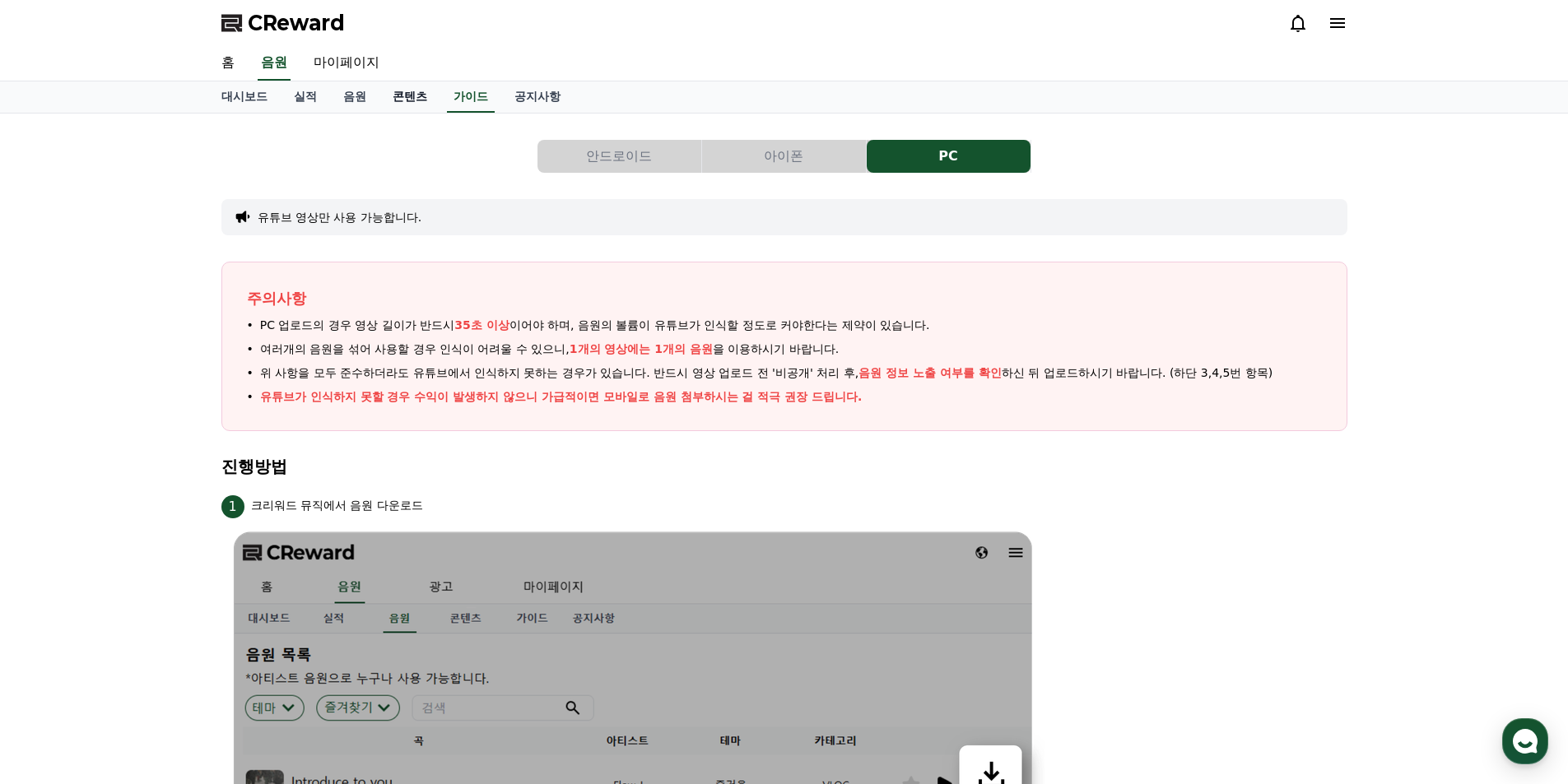
click at [402, 100] on link "콘텐츠" at bounding box center [410, 97] width 61 height 31
click at [353, 103] on link "음원" at bounding box center [354, 97] width 49 height 31
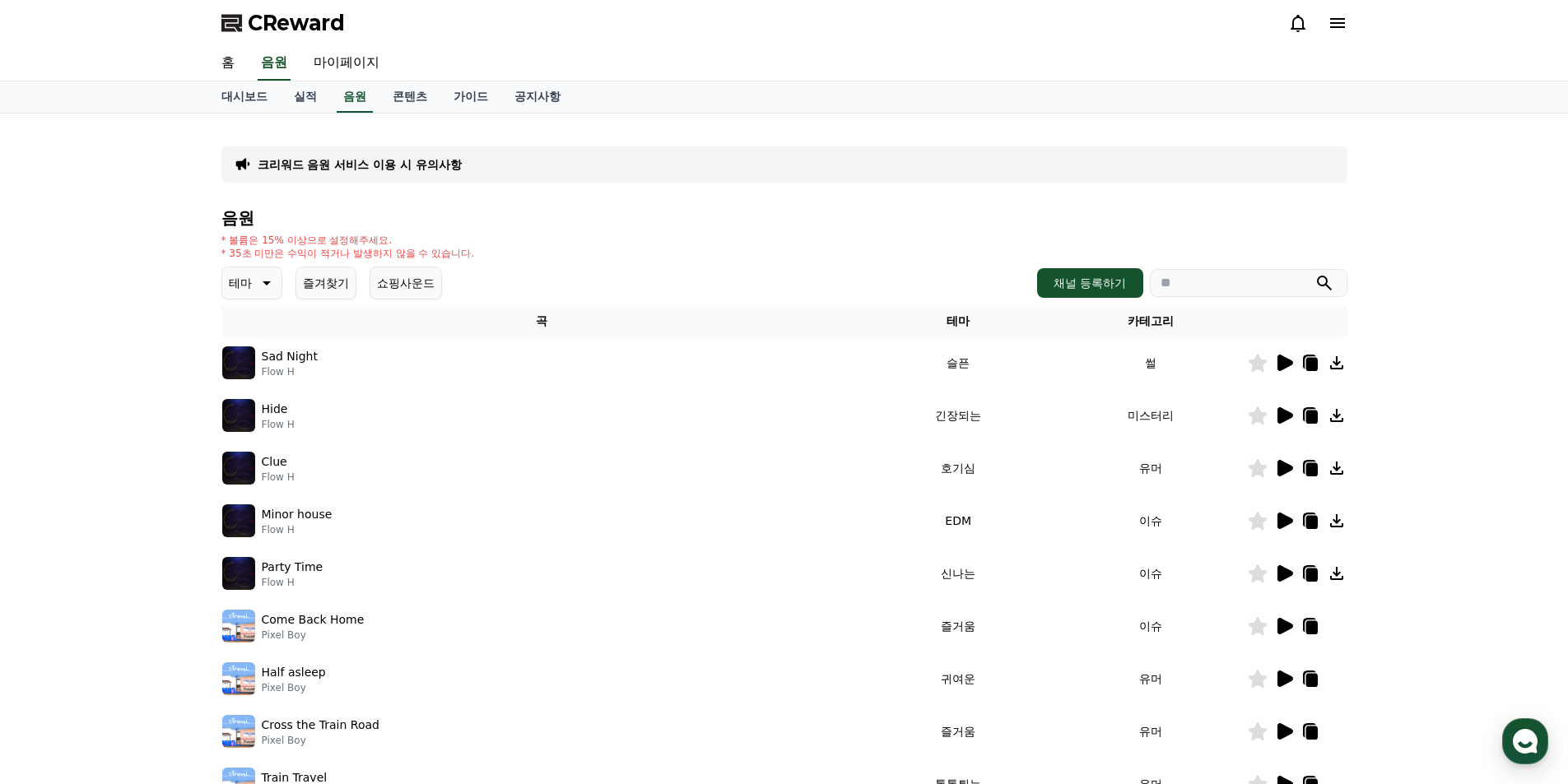
click at [1285, 366] on icon at bounding box center [1286, 362] width 16 height 16
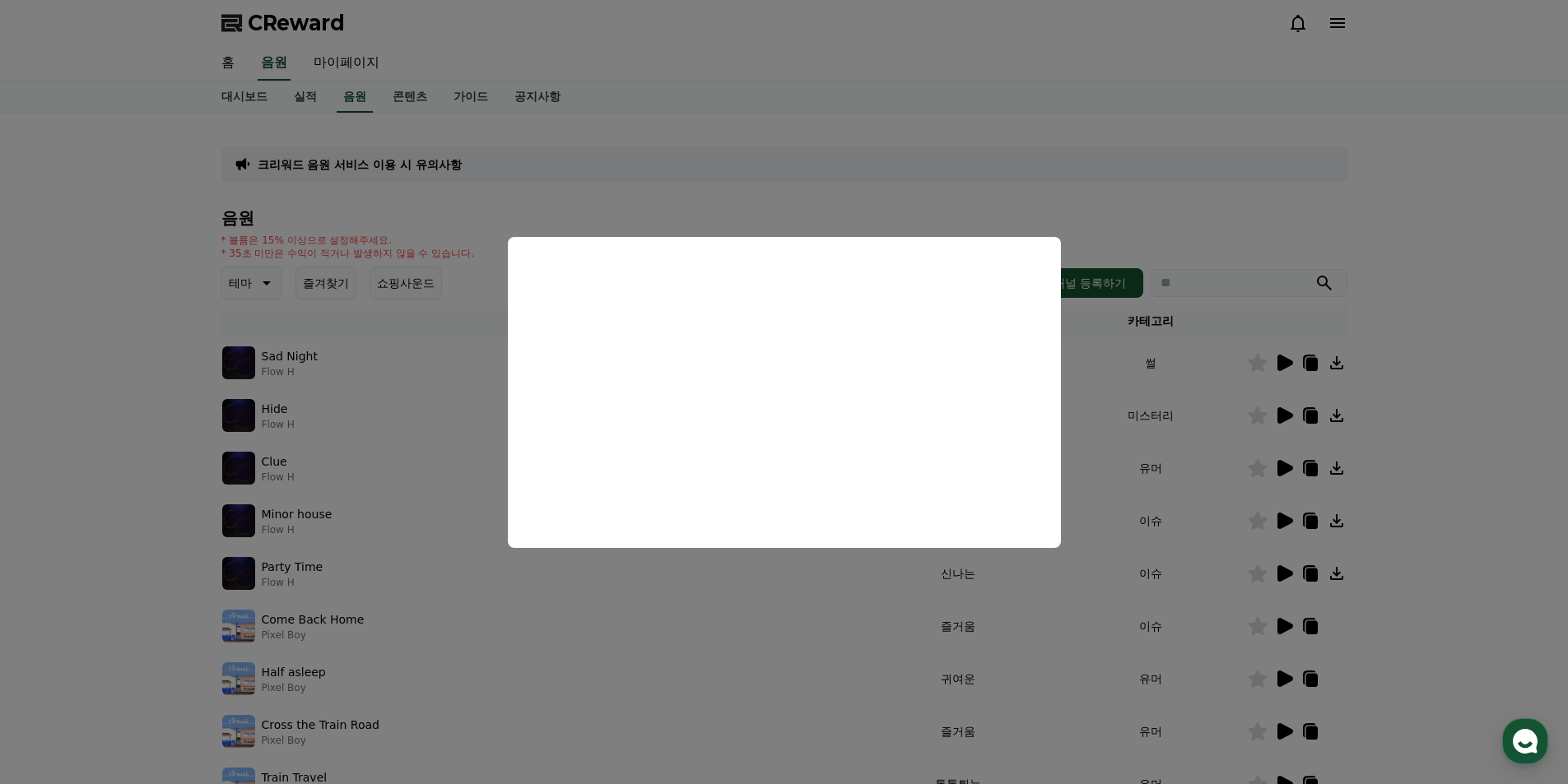
drag, startPoint x: 1220, startPoint y: 429, endPoint x: 1273, endPoint y: 400, distance: 60.4
click at [1220, 428] on button "close modal" at bounding box center [784, 392] width 1568 height 784
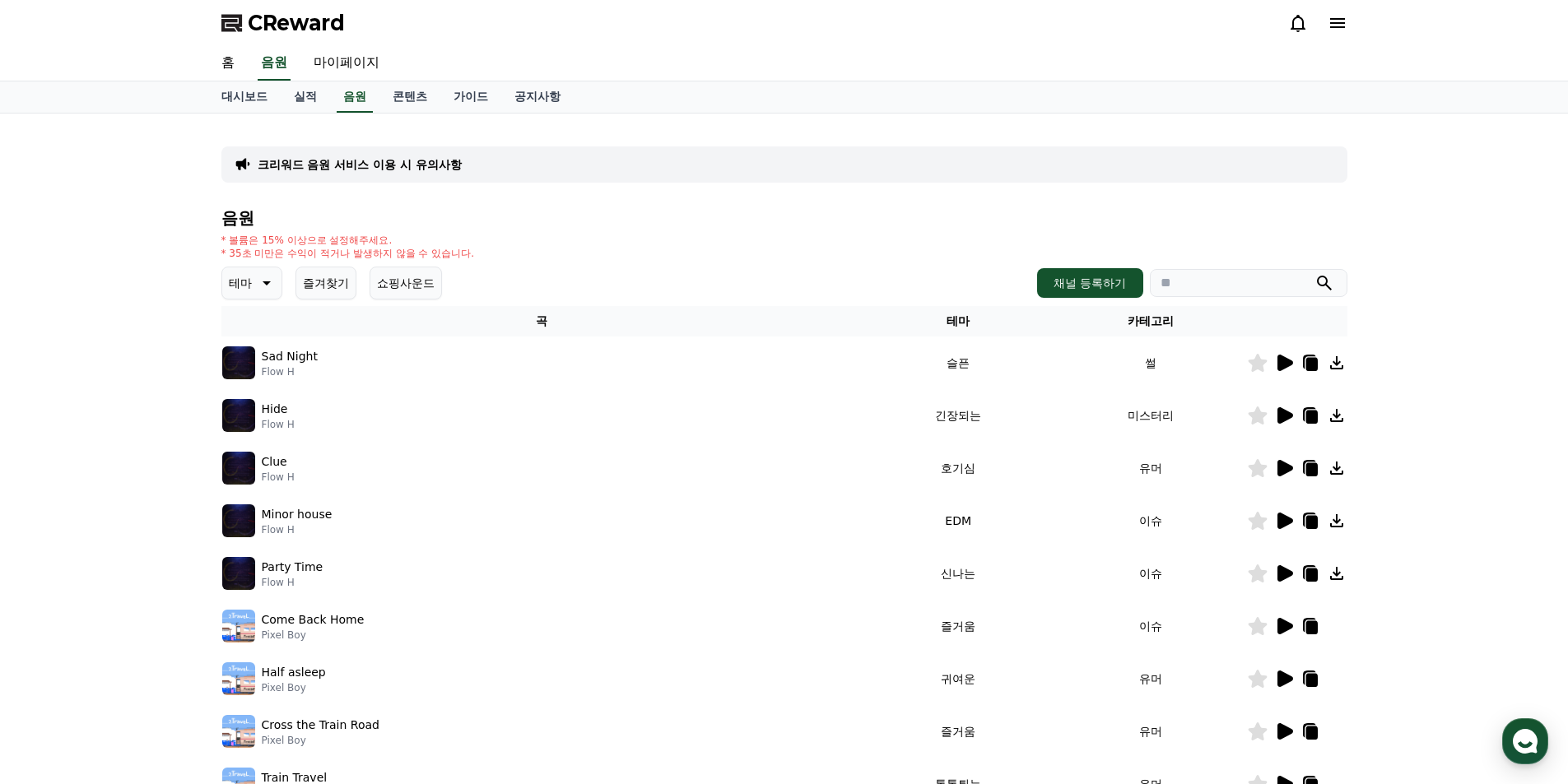
click at [1279, 412] on icon at bounding box center [1286, 416] width 16 height 16
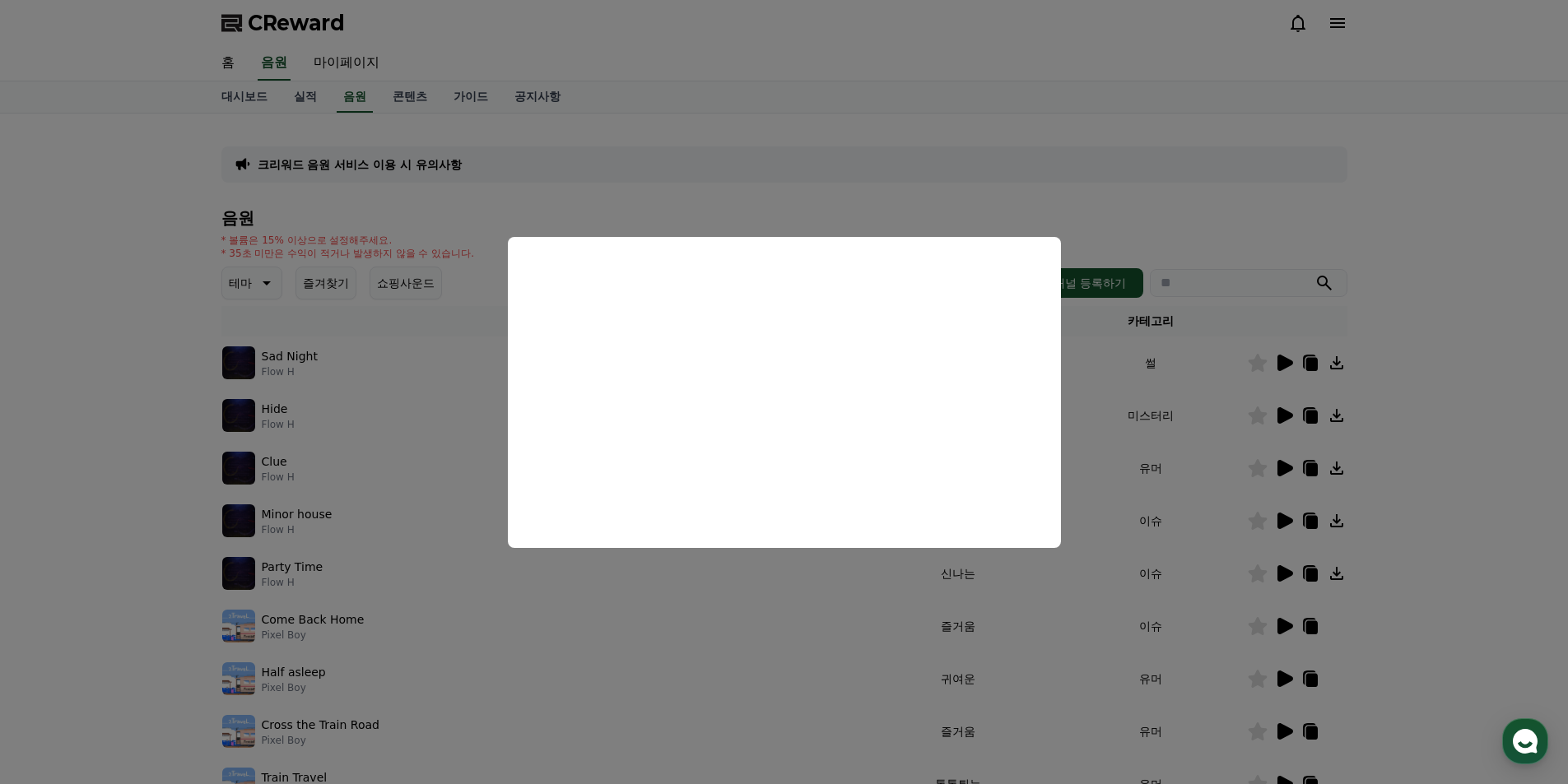
drag, startPoint x: 1196, startPoint y: 457, endPoint x: 1303, endPoint y: 469, distance: 107.7
click at [1199, 458] on button "close modal" at bounding box center [784, 392] width 1568 height 784
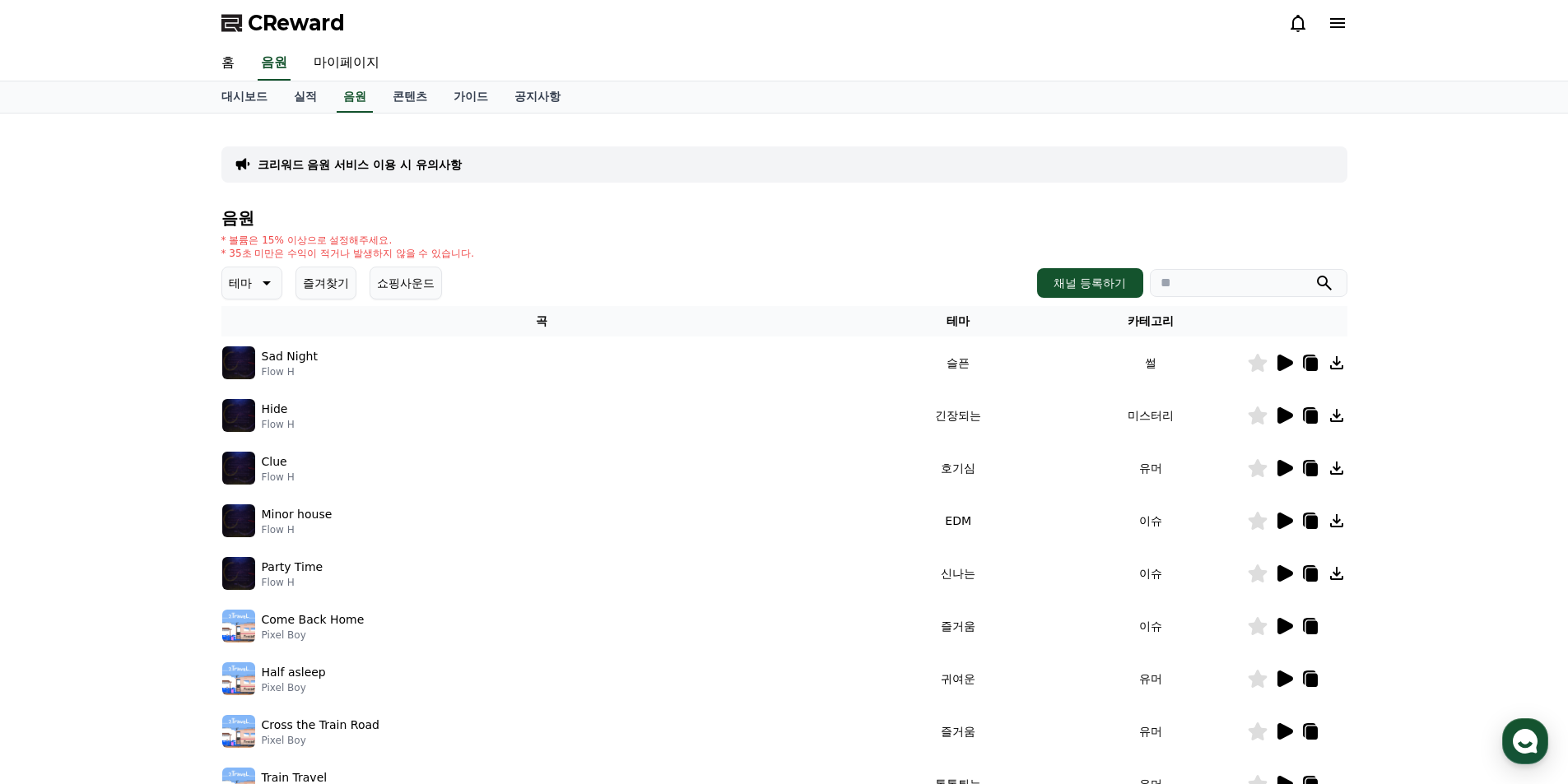
click at [1286, 466] on icon at bounding box center [1286, 468] width 16 height 16
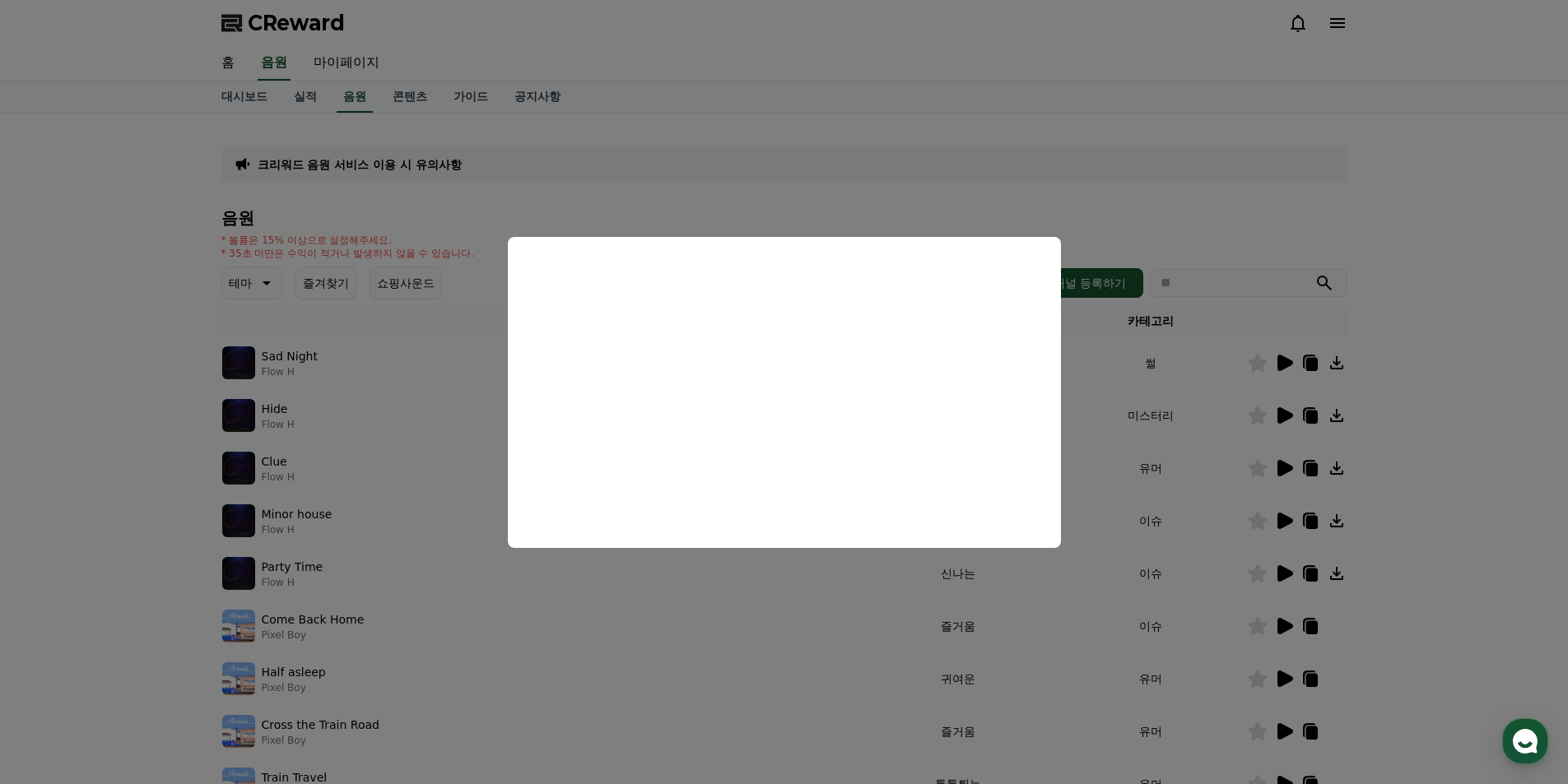
drag, startPoint x: 400, startPoint y: 431, endPoint x: 511, endPoint y: 451, distance: 112.8
click at [402, 432] on button "close modal" at bounding box center [784, 392] width 1568 height 784
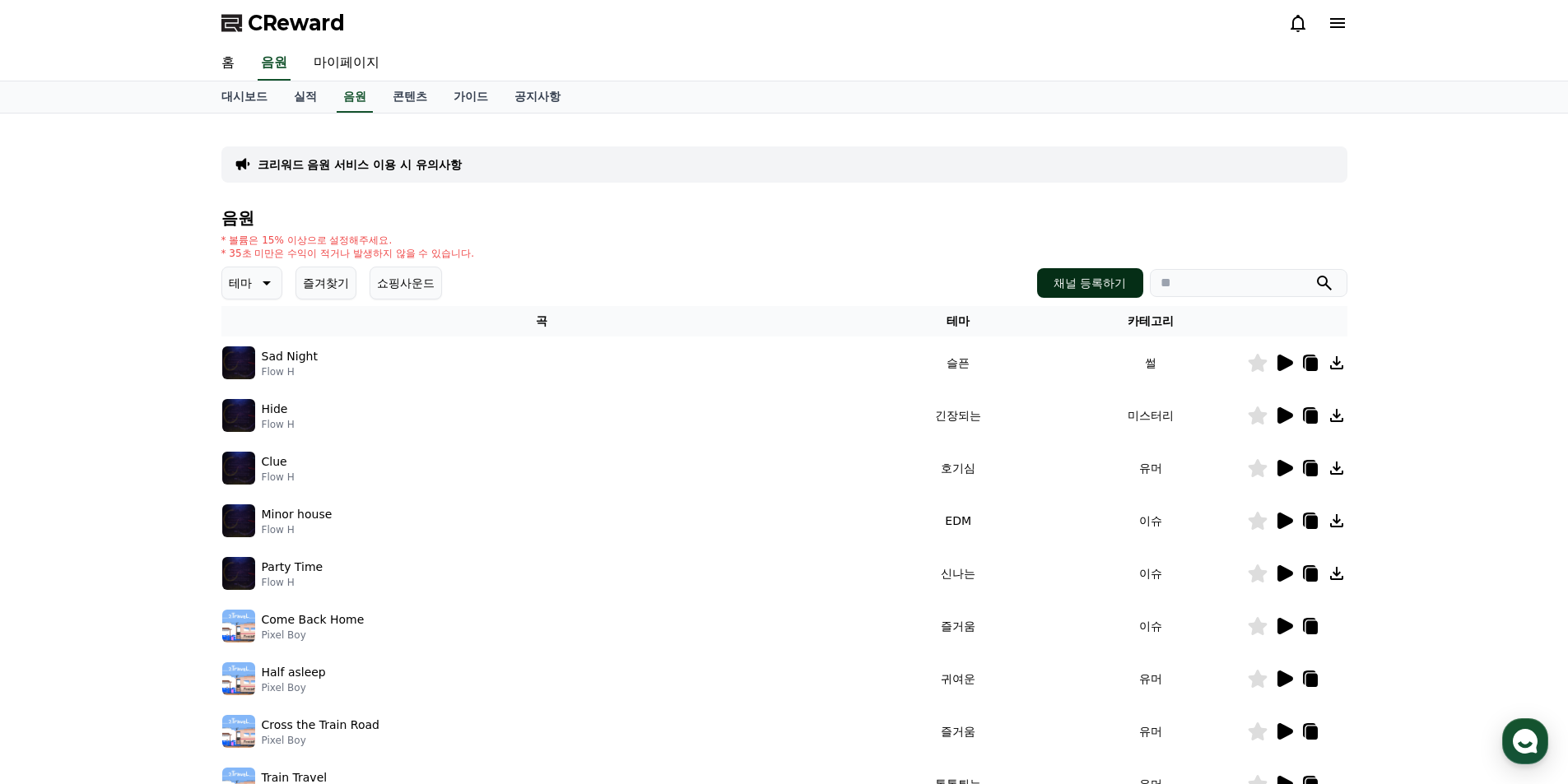
click at [1090, 280] on button "채널 등록하기" at bounding box center [1090, 282] width 105 height 29
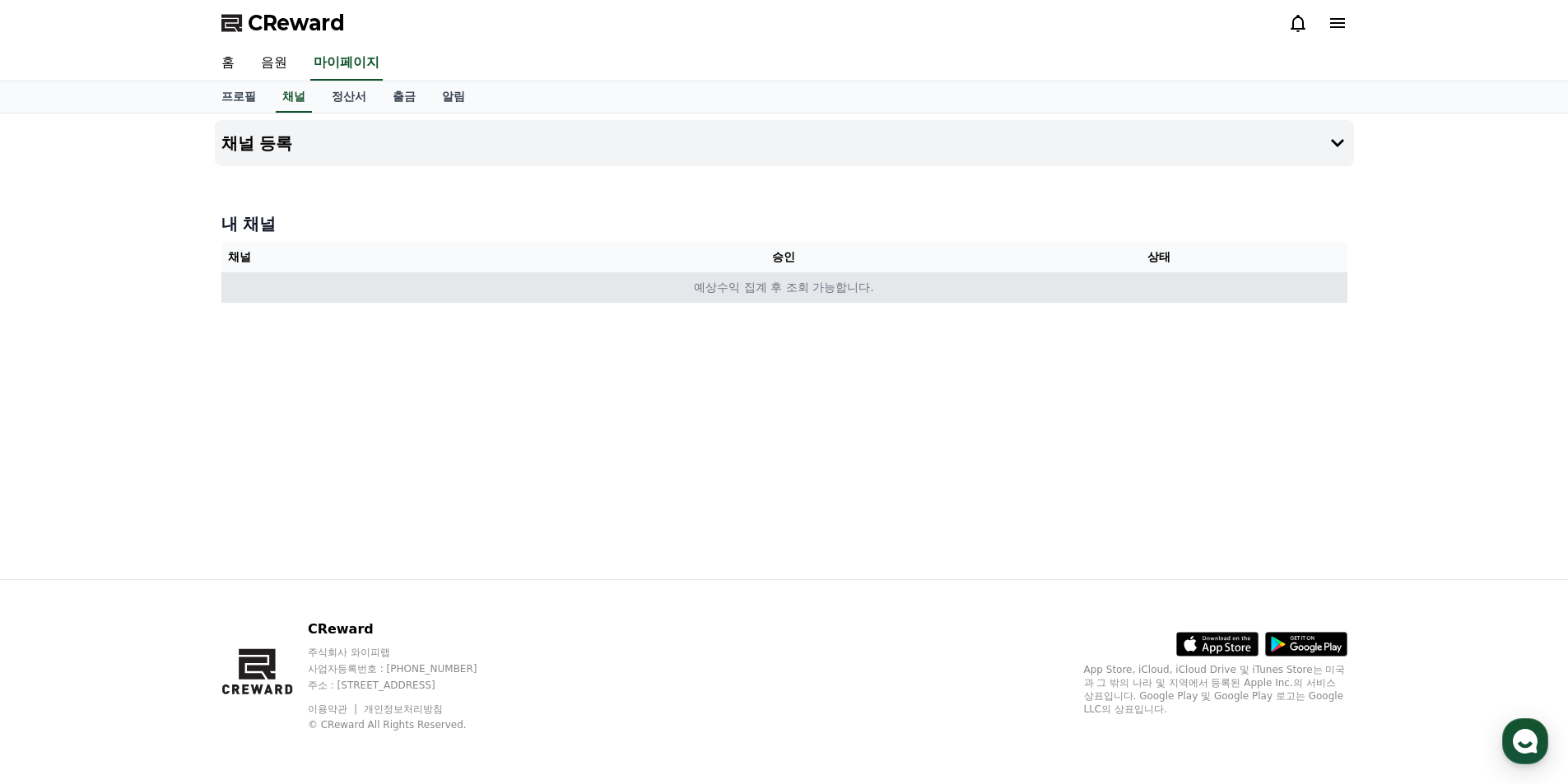
click at [862, 288] on td "예상수익 집계 후 조회 가능합니다." at bounding box center [784, 287] width 1125 height 30
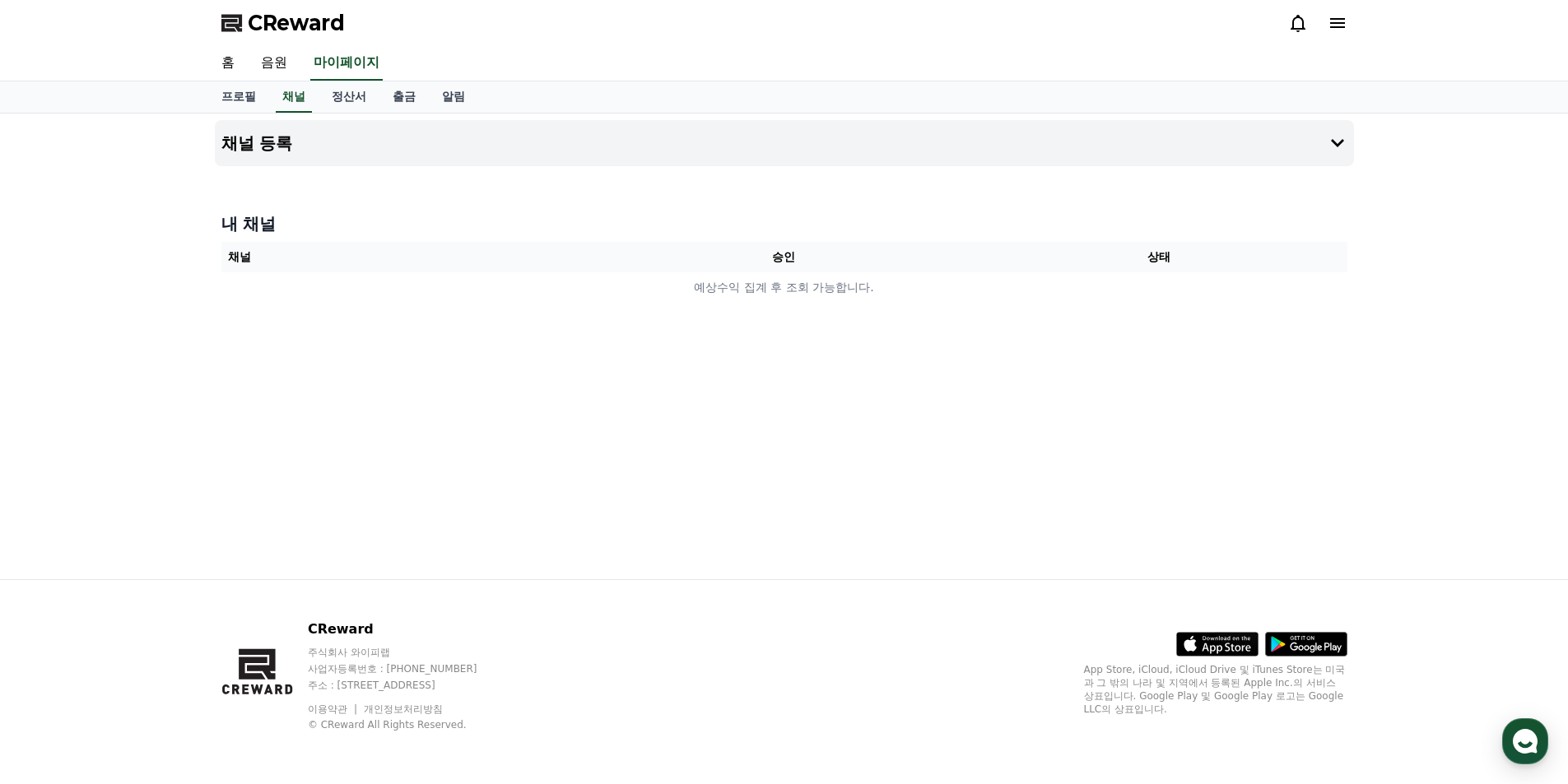
drag, startPoint x: 516, startPoint y: 286, endPoint x: 460, endPoint y: 266, distance: 59.5
click at [483, 278] on td "예상수익 집계 후 조회 가능합니다." at bounding box center [784, 287] width 1125 height 30
click at [315, 152] on button "채널 등록" at bounding box center [784, 143] width 1139 height 46
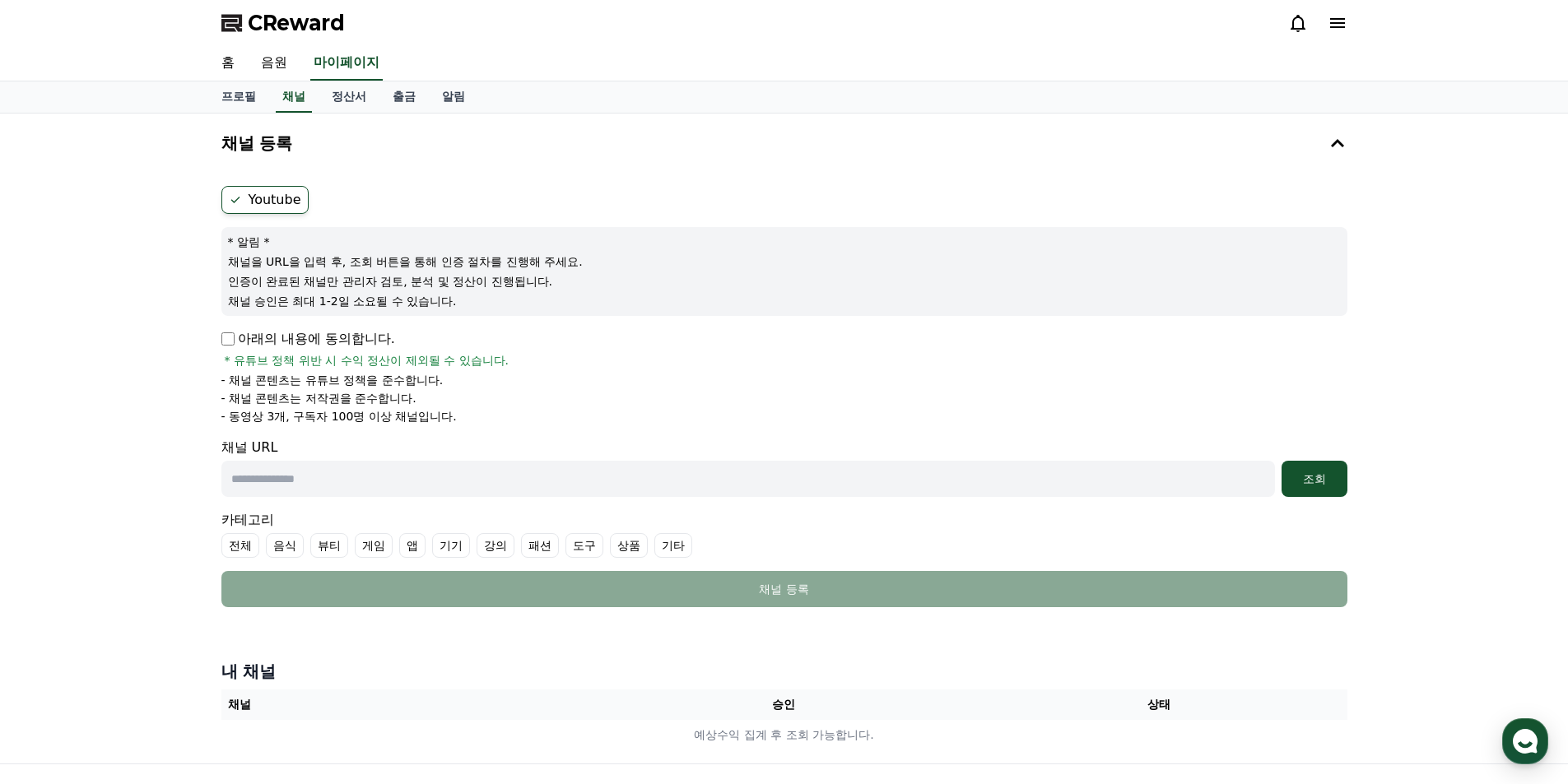
click at [300, 488] on input "text" at bounding box center [748, 479] width 1053 height 36
click at [575, 476] on input "text" at bounding box center [748, 479] width 1053 height 36
paste input "**********"
type input "**********"
drag, startPoint x: 1311, startPoint y: 476, endPoint x: 1206, endPoint y: 475, distance: 105.0
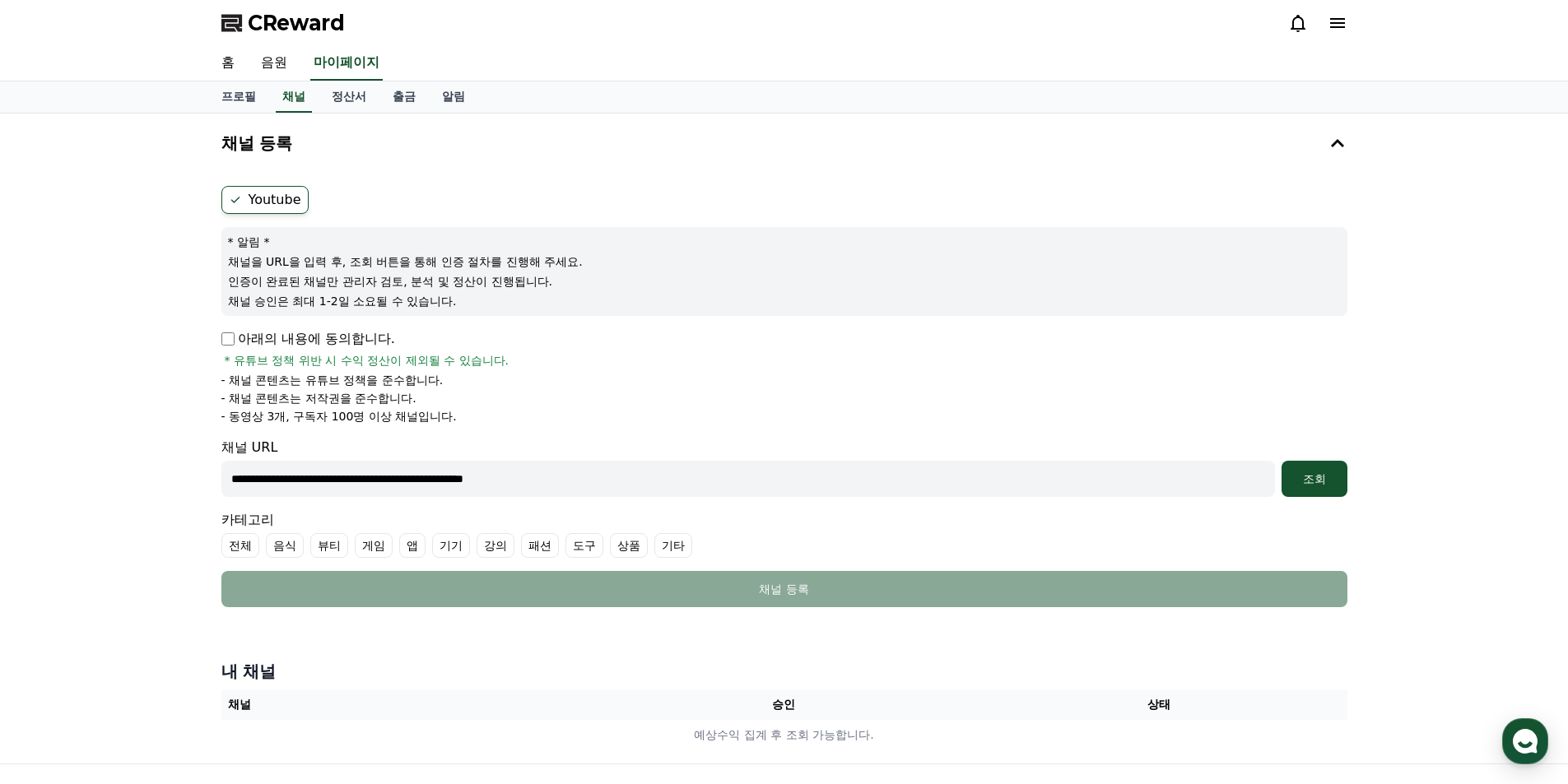
click at [1310, 475] on div "조회" at bounding box center [1314, 479] width 53 height 16
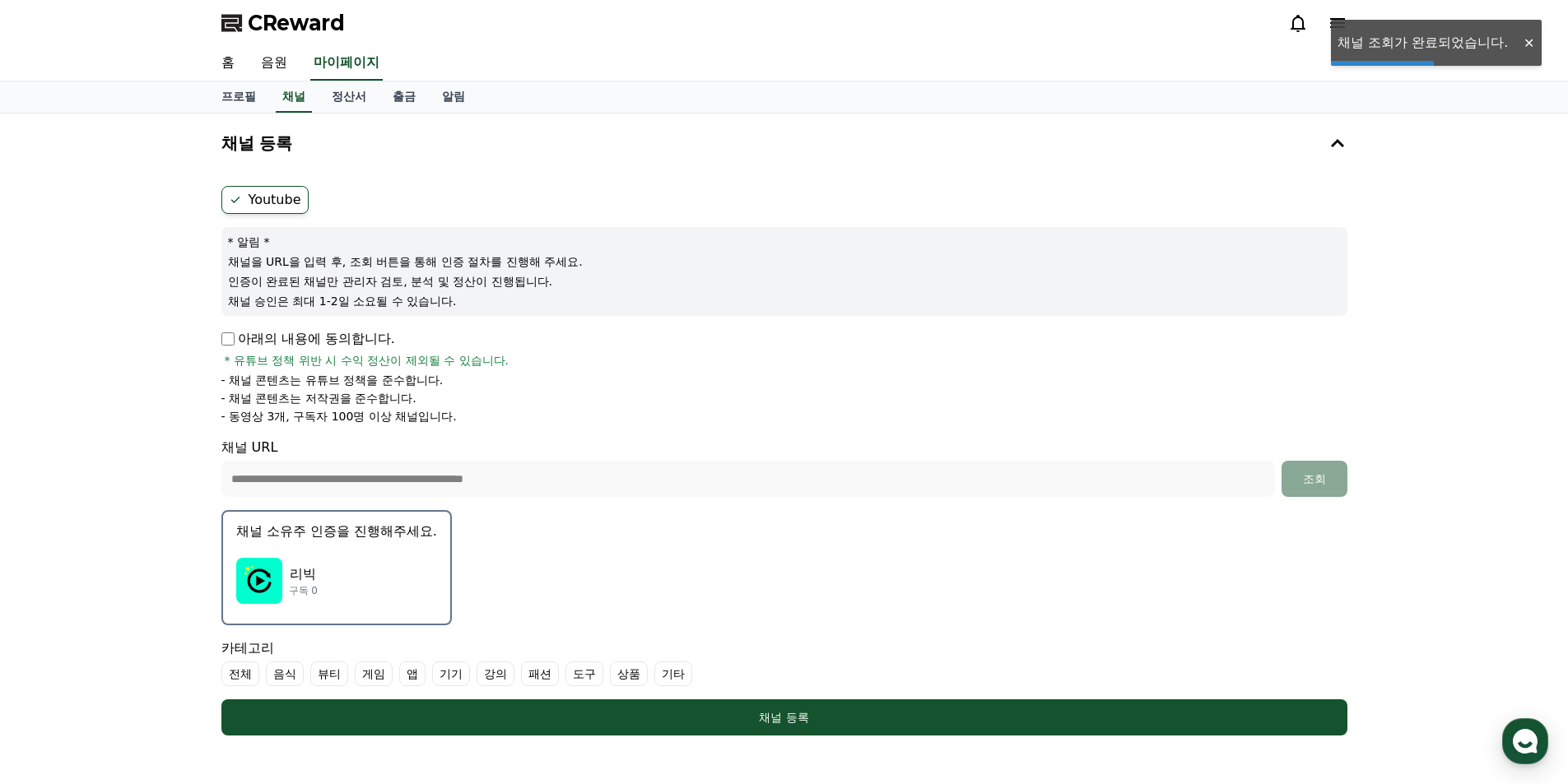
scroll to position [220, 0]
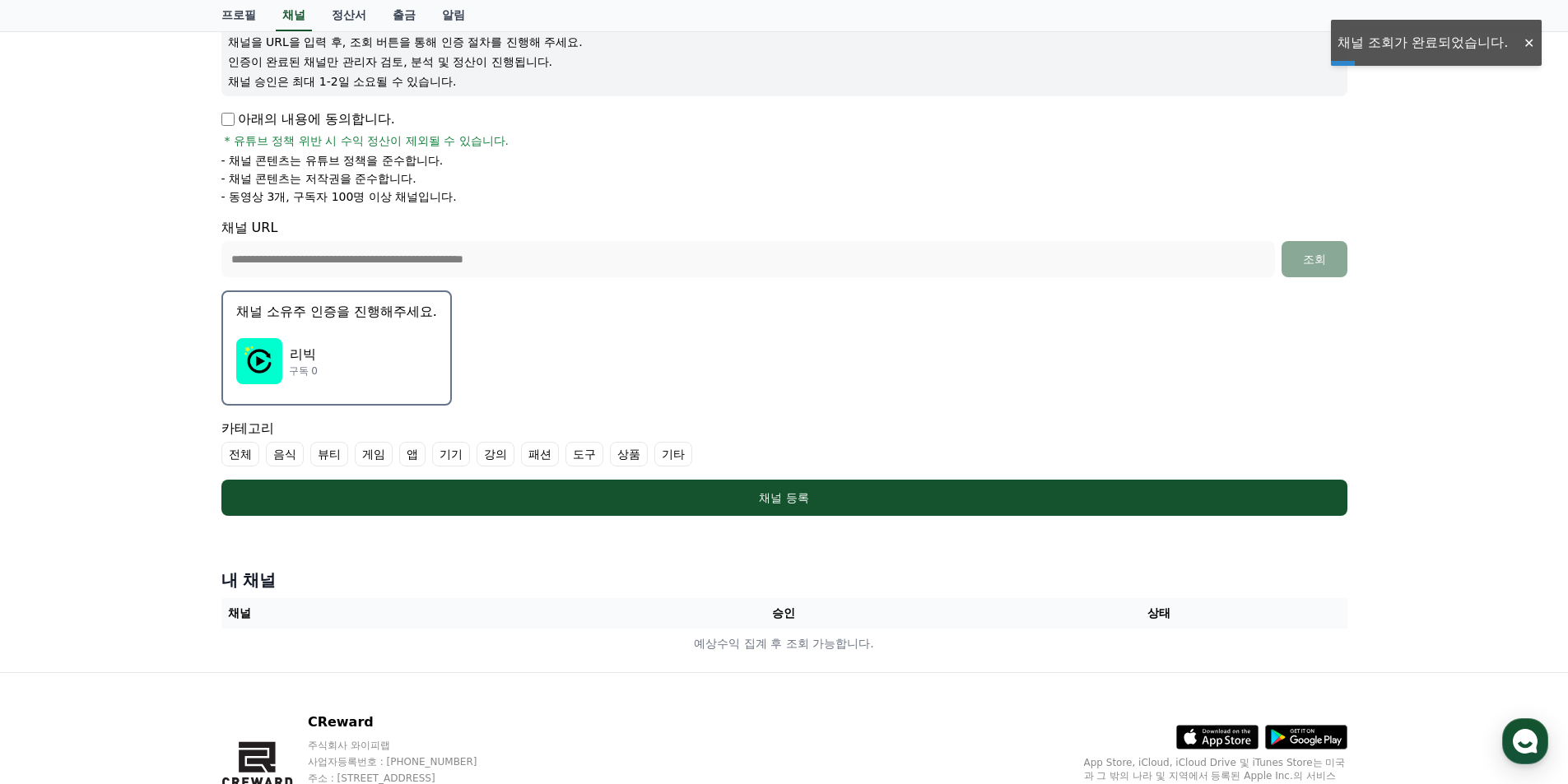
click at [278, 364] on img "button" at bounding box center [259, 361] width 46 height 46
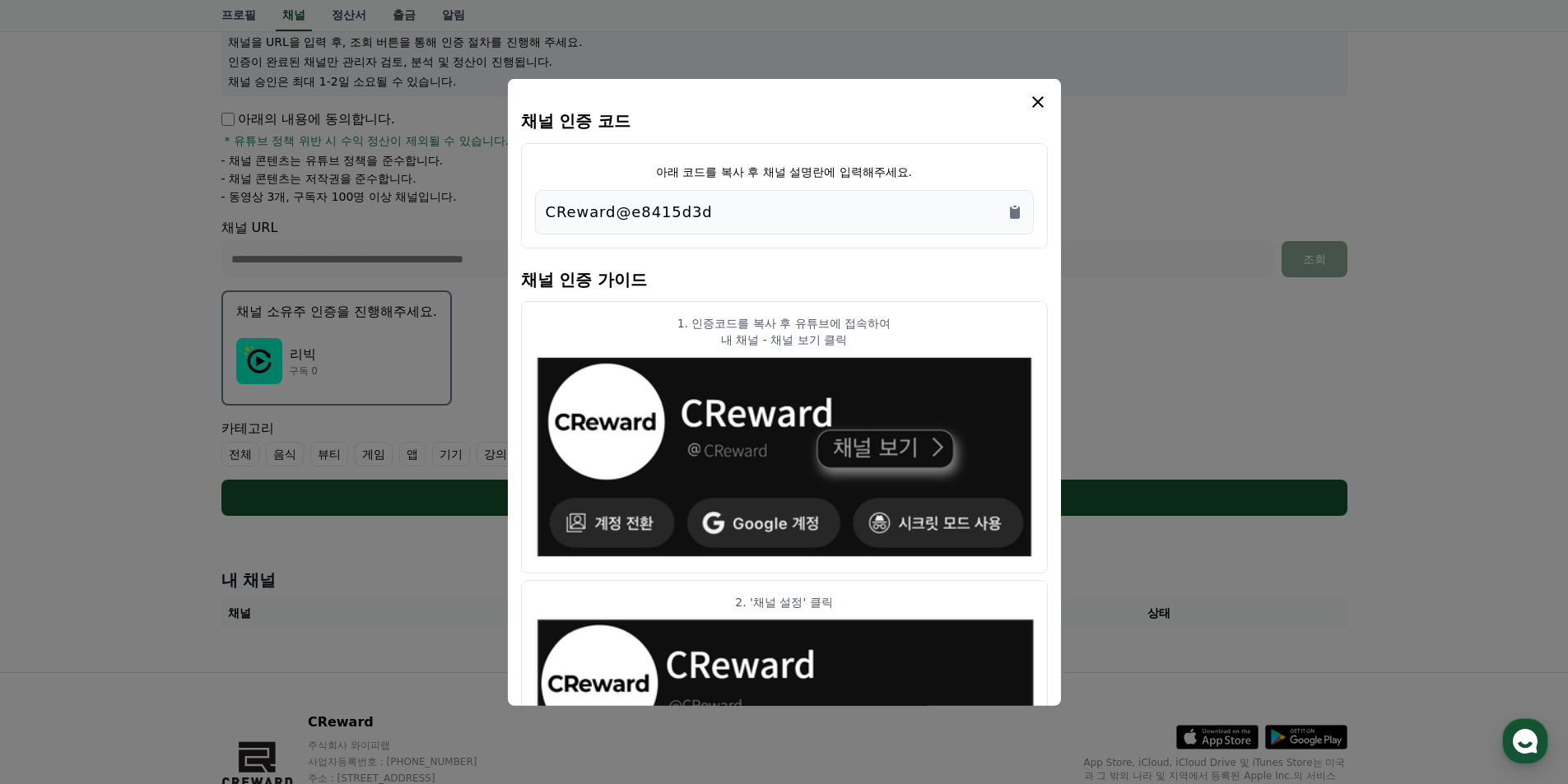
click at [1246, 204] on button "close modal" at bounding box center [784, 392] width 1568 height 784
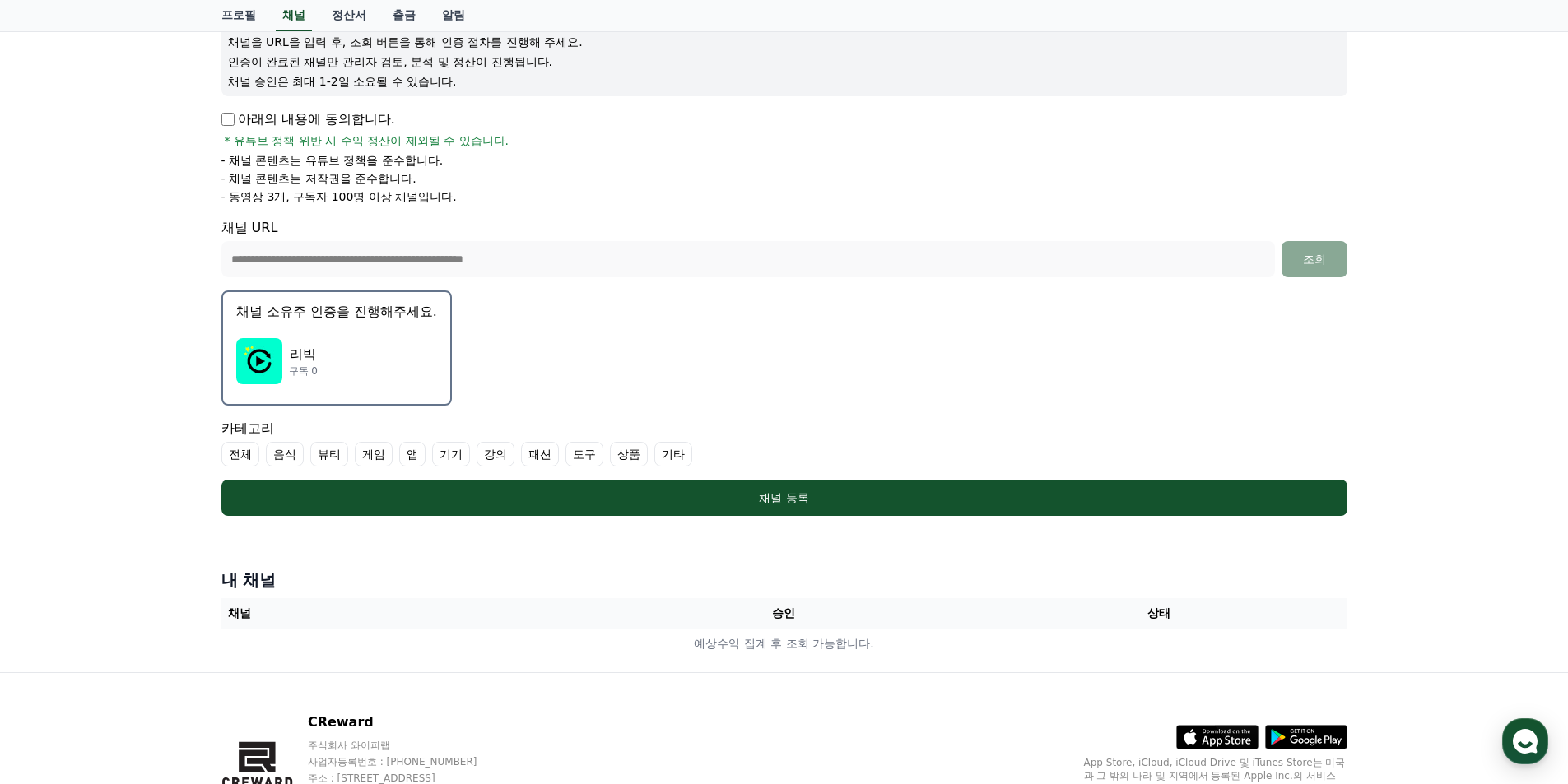
click at [281, 359] on img "button" at bounding box center [259, 361] width 46 height 46
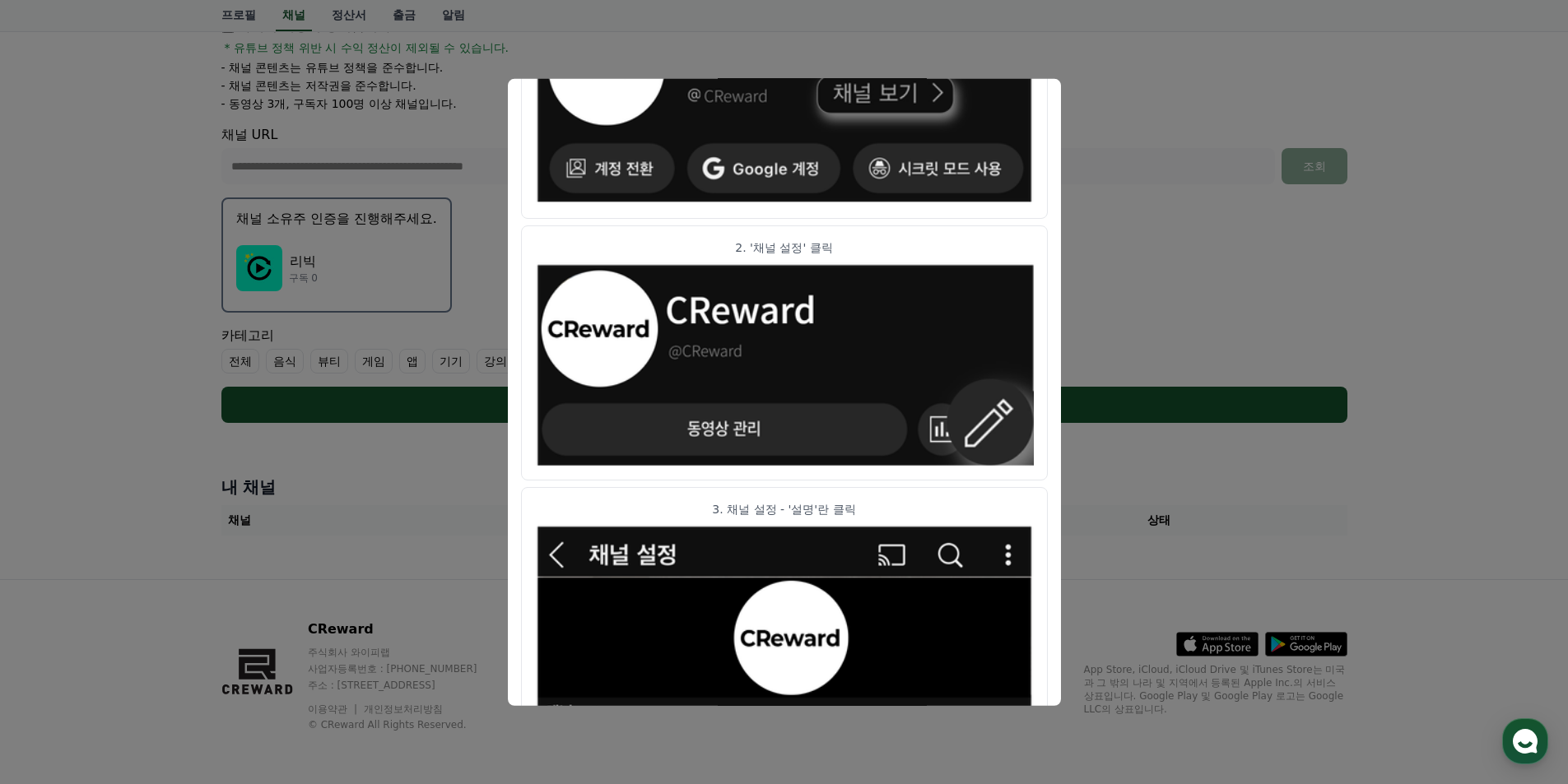
scroll to position [0, 0]
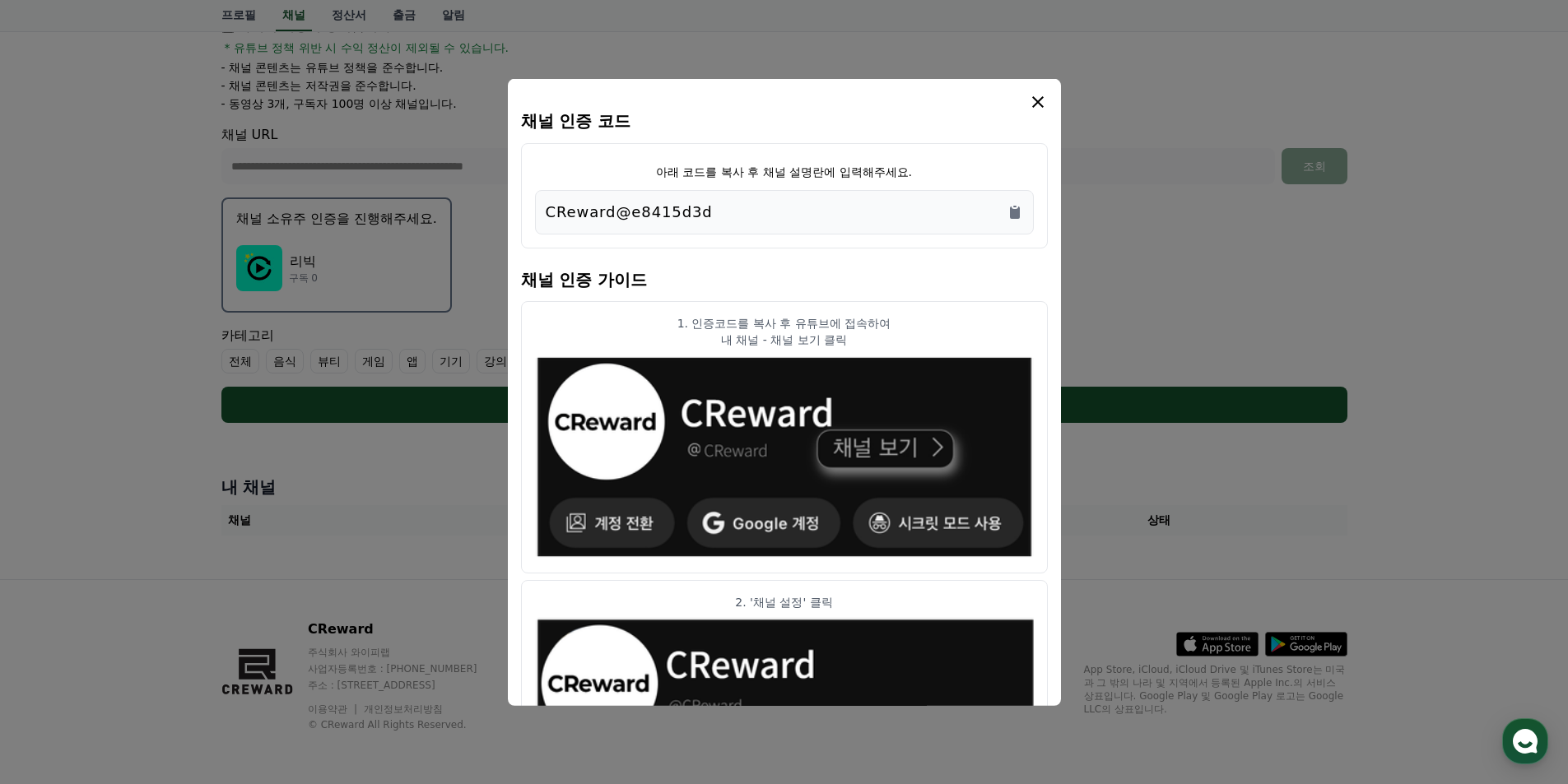
click at [1205, 416] on button "close modal" at bounding box center [784, 392] width 1568 height 784
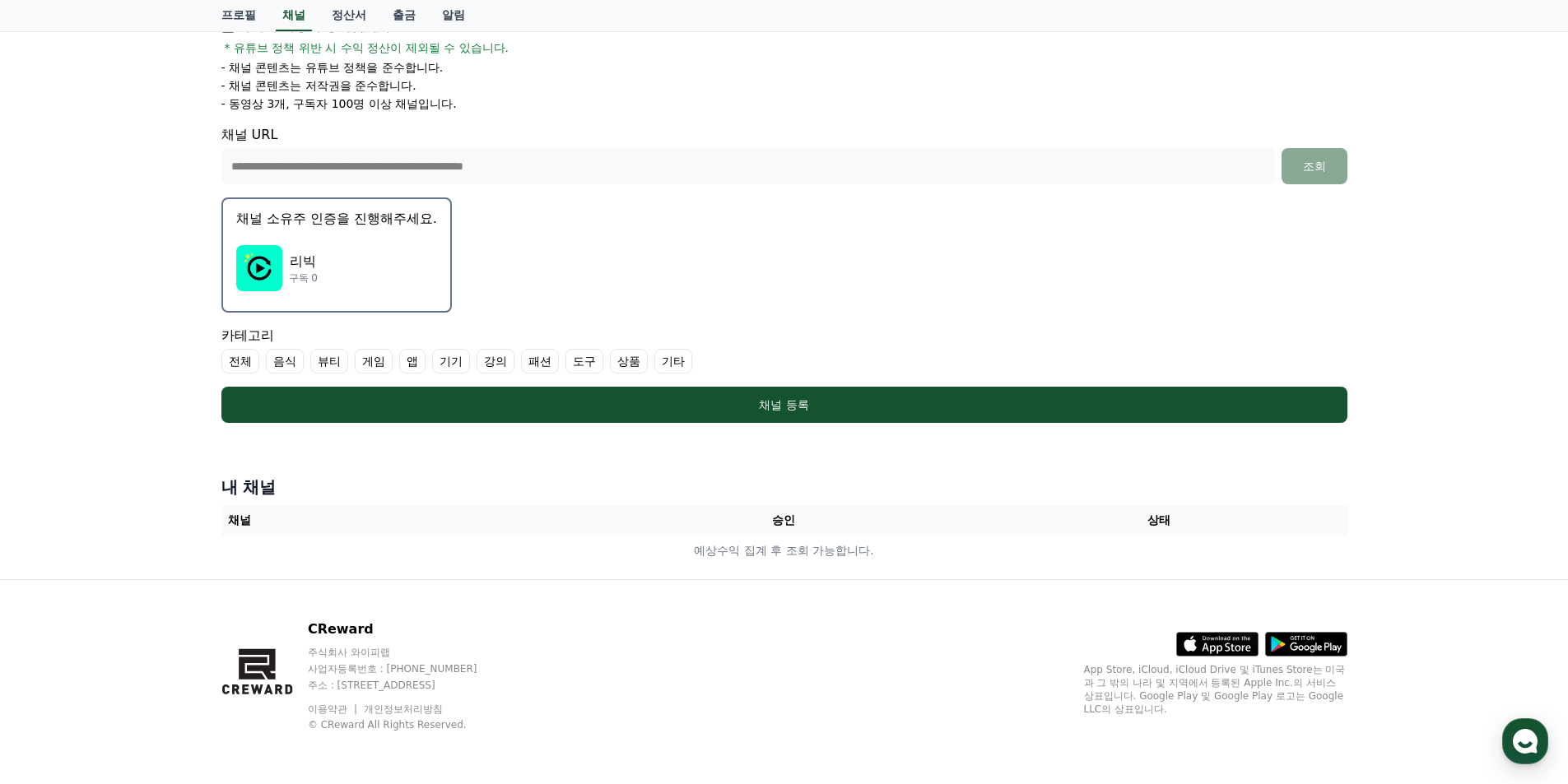
click at [338, 266] on div "리빅 구독 0" at bounding box center [337, 268] width 201 height 66
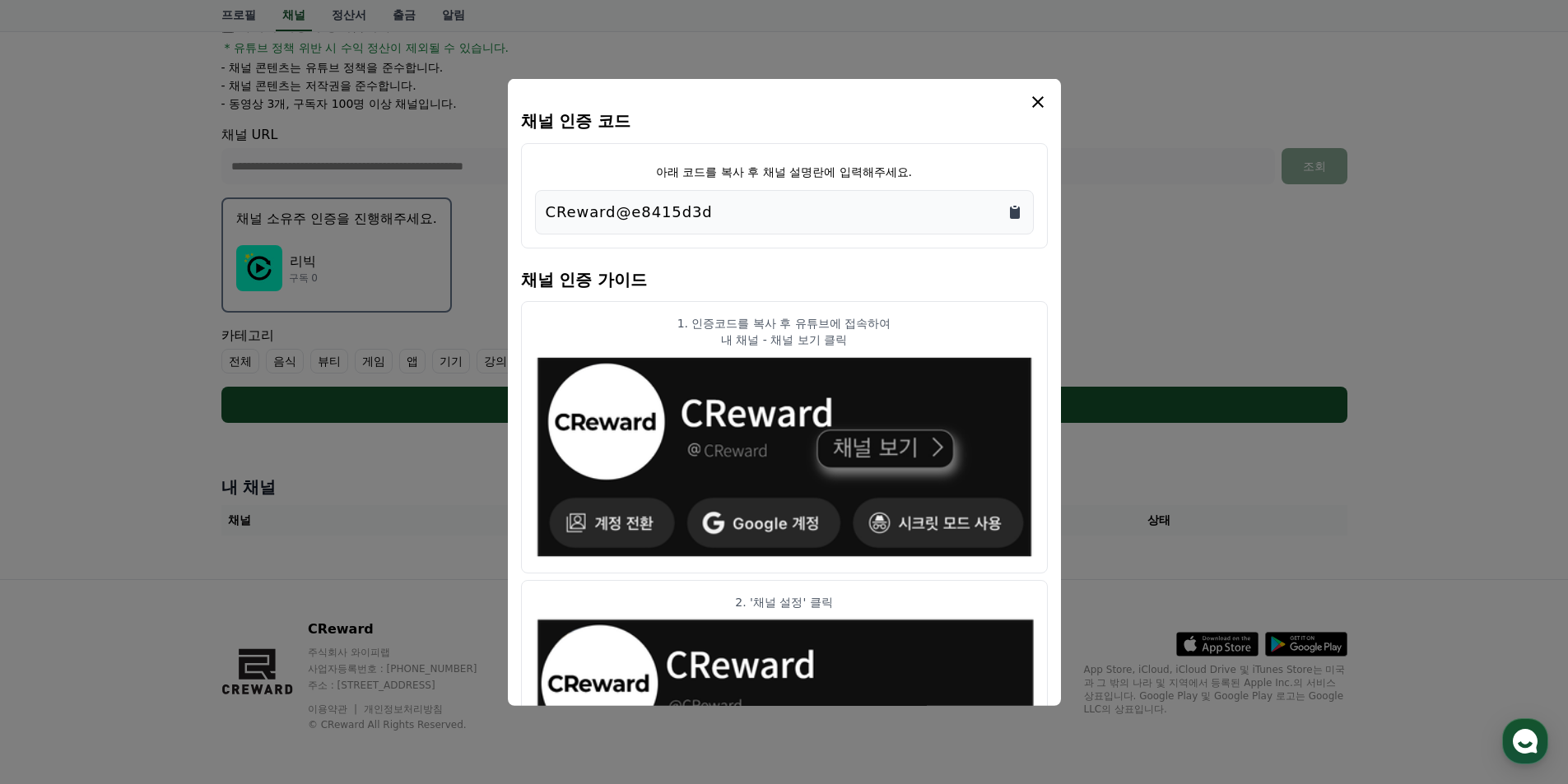
click at [1010, 206] on icon "Copy to clipboard" at bounding box center [1014, 212] width 10 height 12
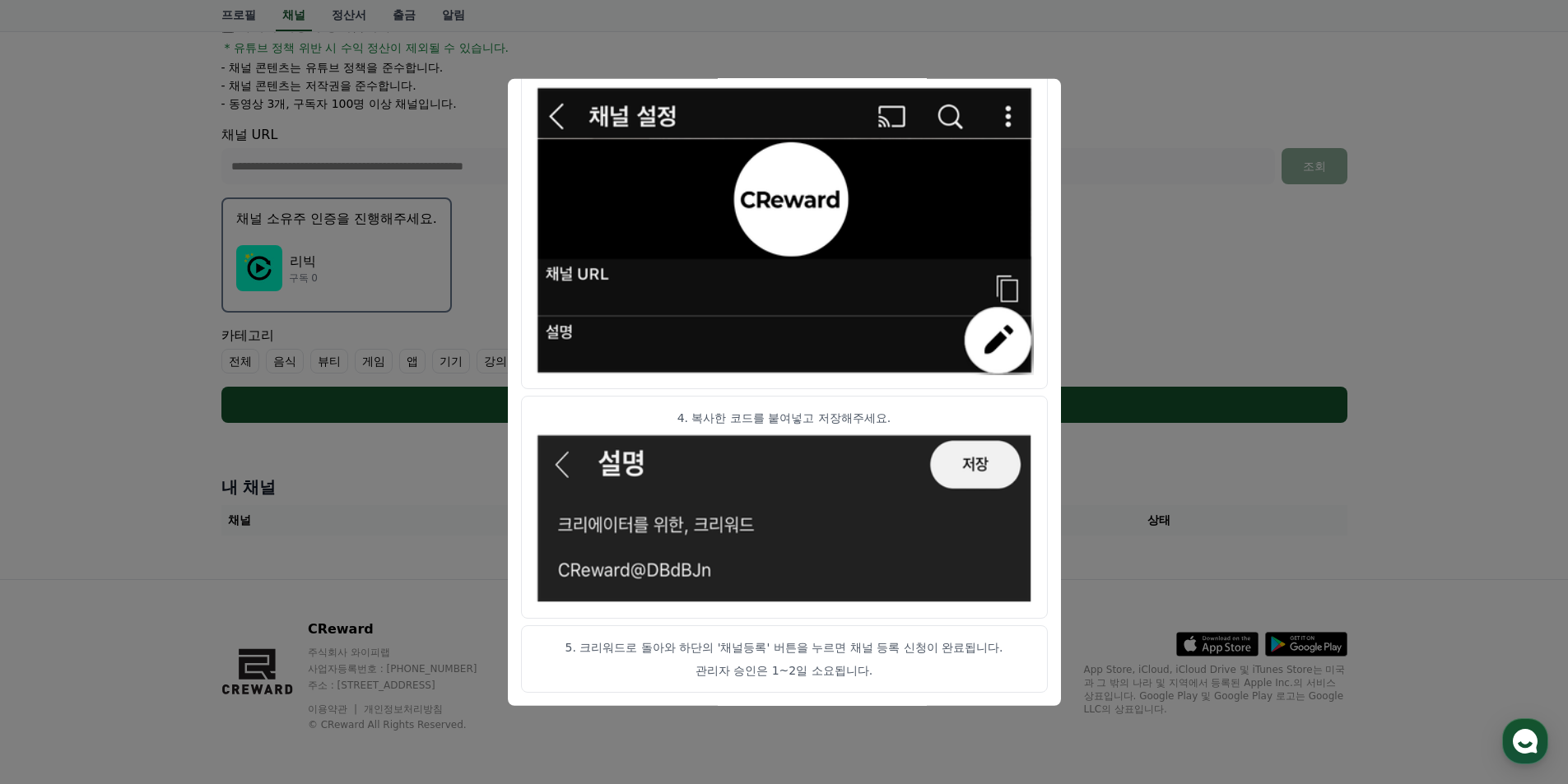
click at [1084, 503] on button "close modal" at bounding box center [784, 392] width 1568 height 784
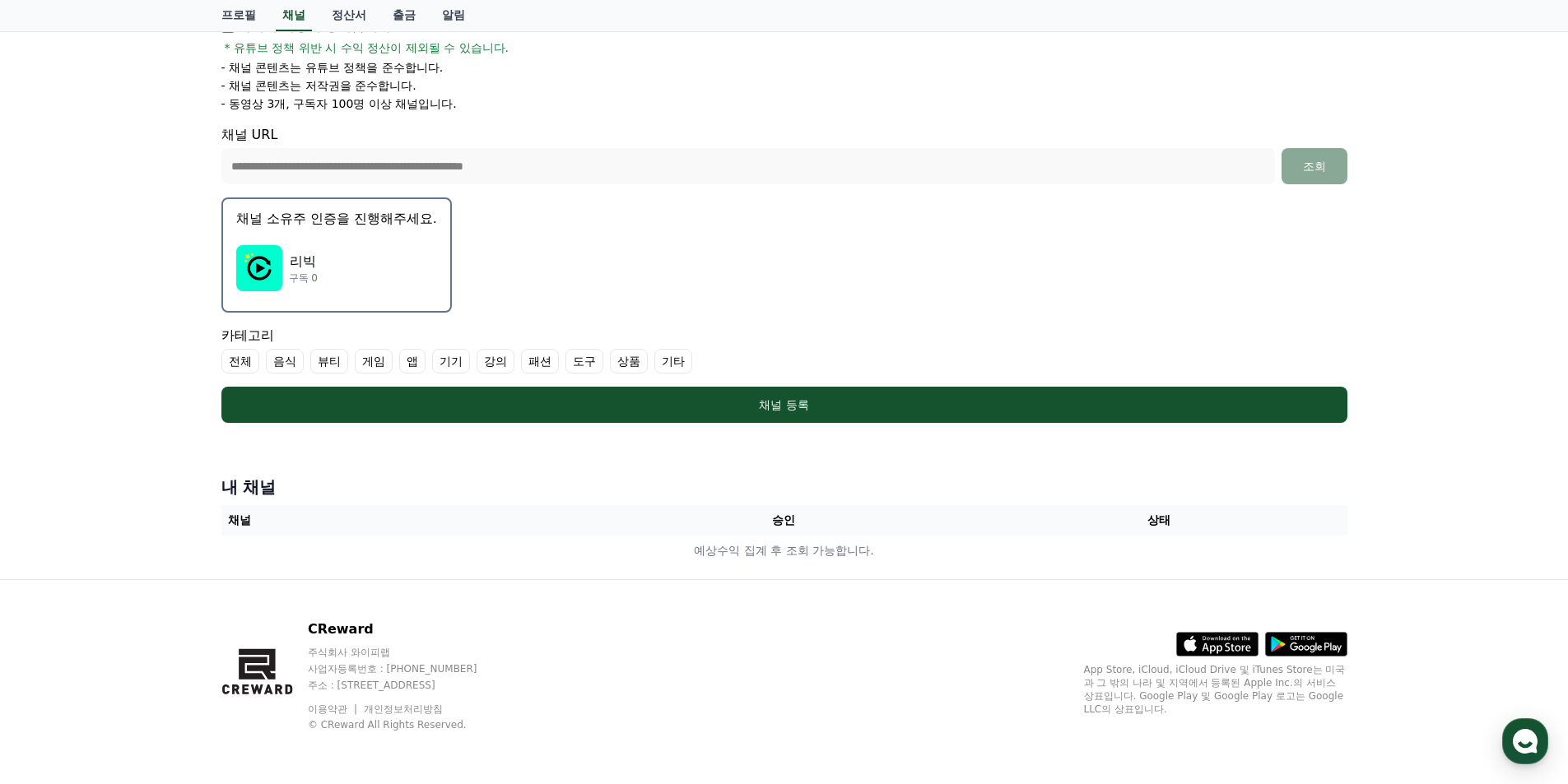
click at [300, 258] on p "리빅" at bounding box center [303, 262] width 28 height 20
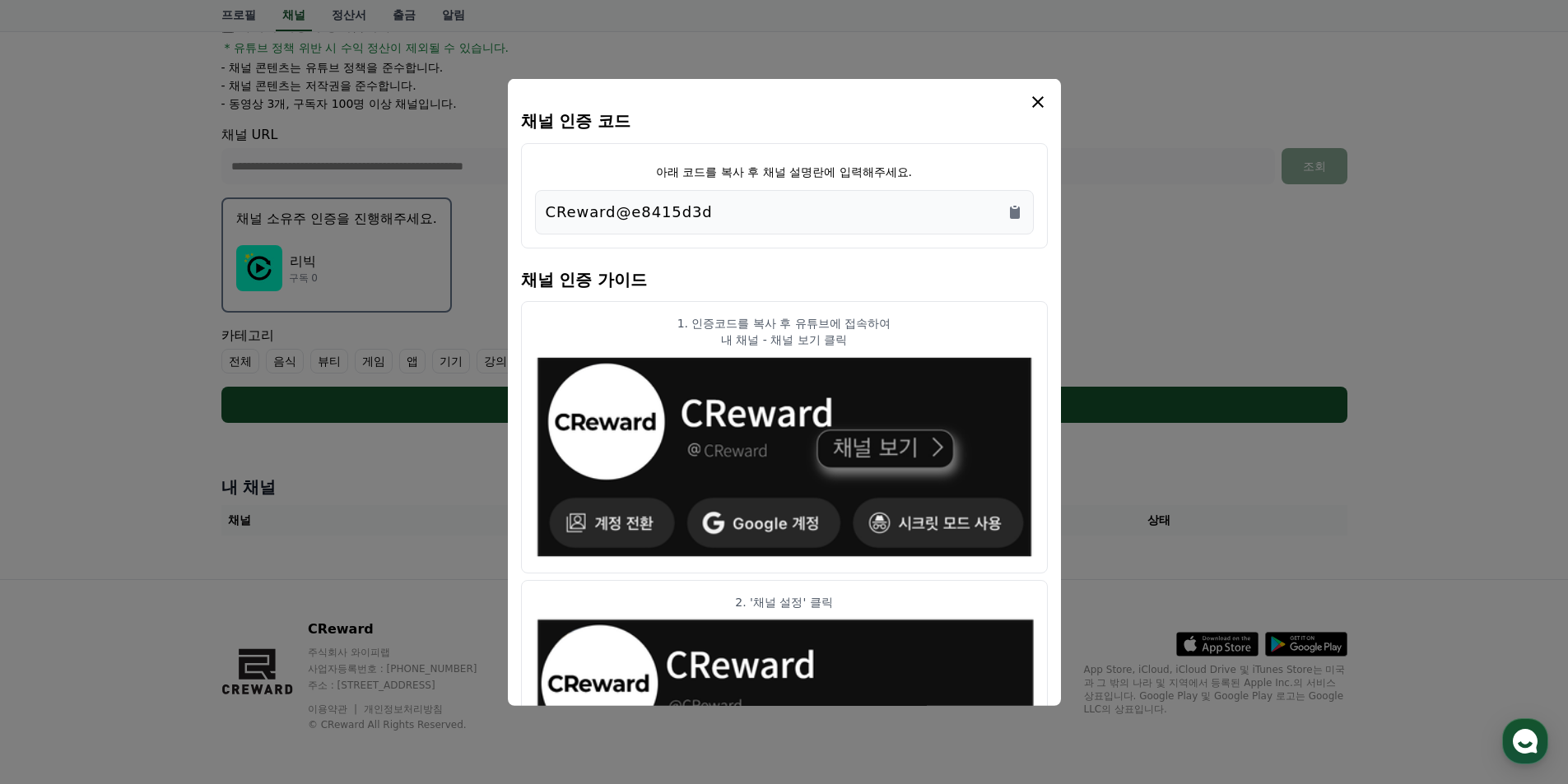
scroll to position [93, 0]
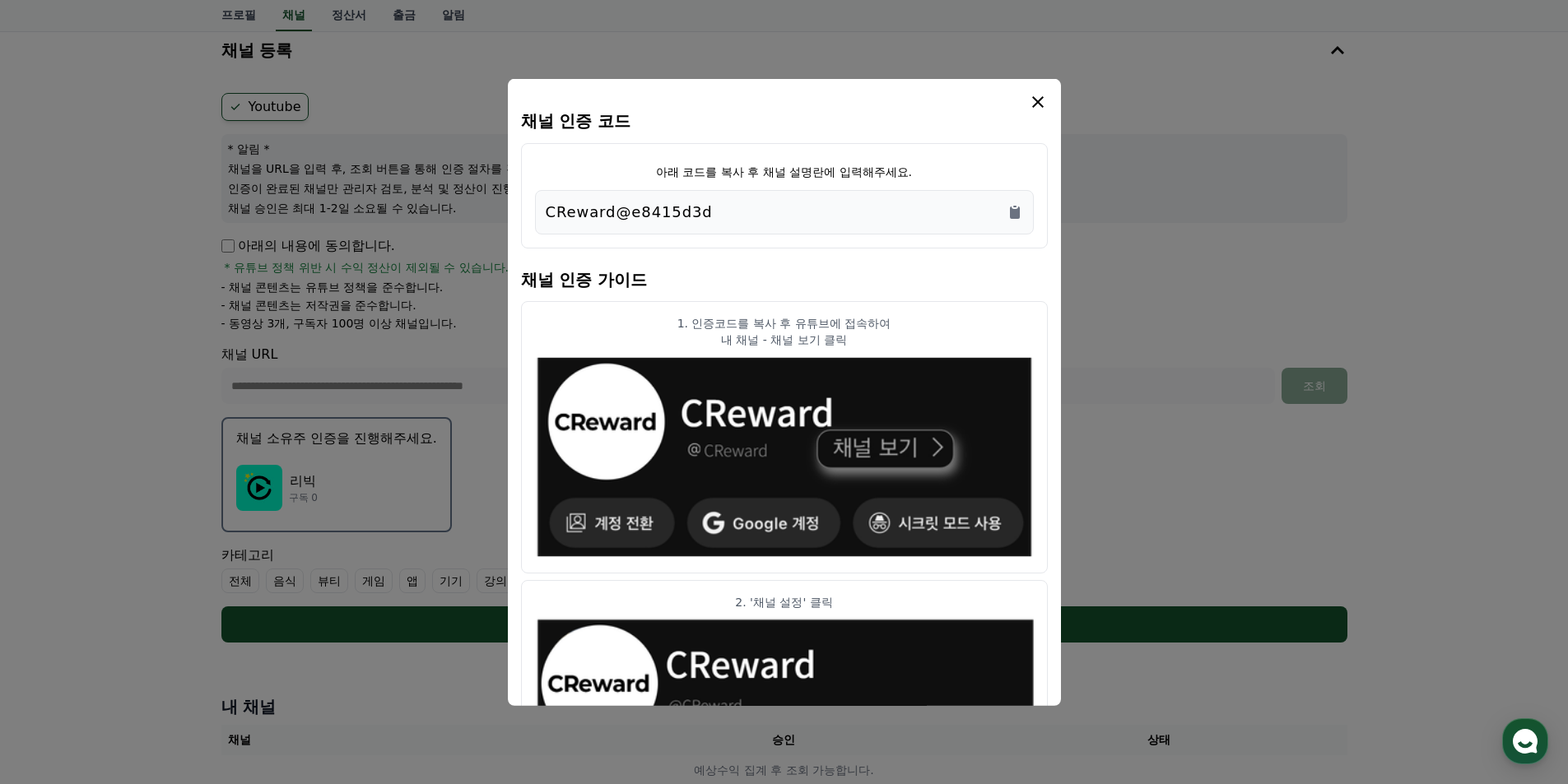
click at [1121, 339] on button "close modal" at bounding box center [784, 392] width 1568 height 784
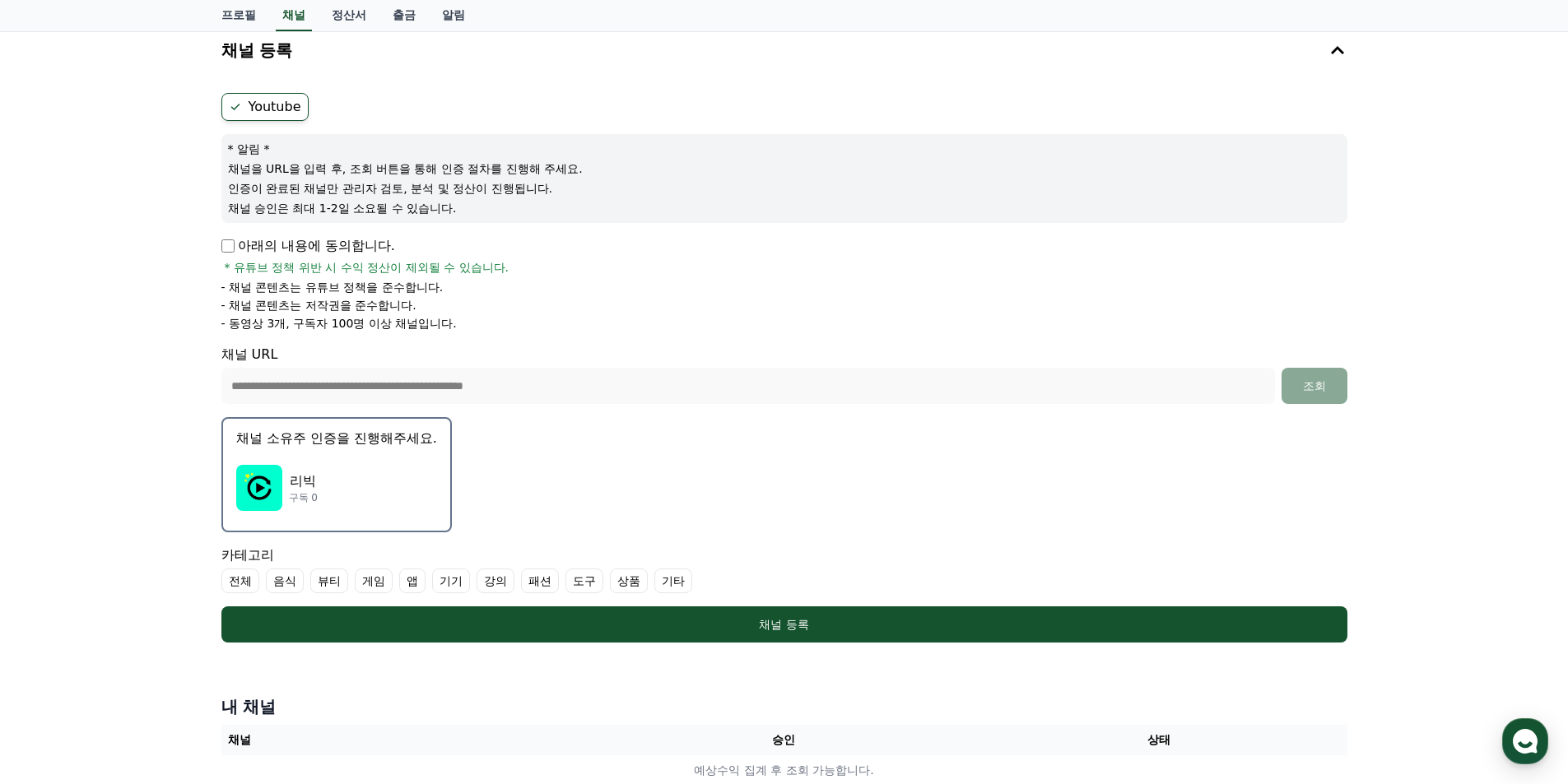
click at [561, 314] on ul "- 채널 콘텐츠는 유튜브 정책을 준수합니다. - 채널 콘텐츠는 저작권을 준수합니다. - 동영상 3개, 구독자 100명 이상 채널입니다." at bounding box center [784, 304] width 1125 height 53
click at [521, 327] on li "- 동영상 3개, 구독자 100명 이상 채널입니다." at bounding box center [784, 323] width 1125 height 16
click at [503, 331] on li "- 동영상 3개, 구독자 100명 이상 채널입니다." at bounding box center [784, 323] width 1125 height 16
click at [346, 338] on form "**********" at bounding box center [784, 367] width 1125 height 549
click at [353, 339] on form "**********" at bounding box center [784, 367] width 1125 height 549
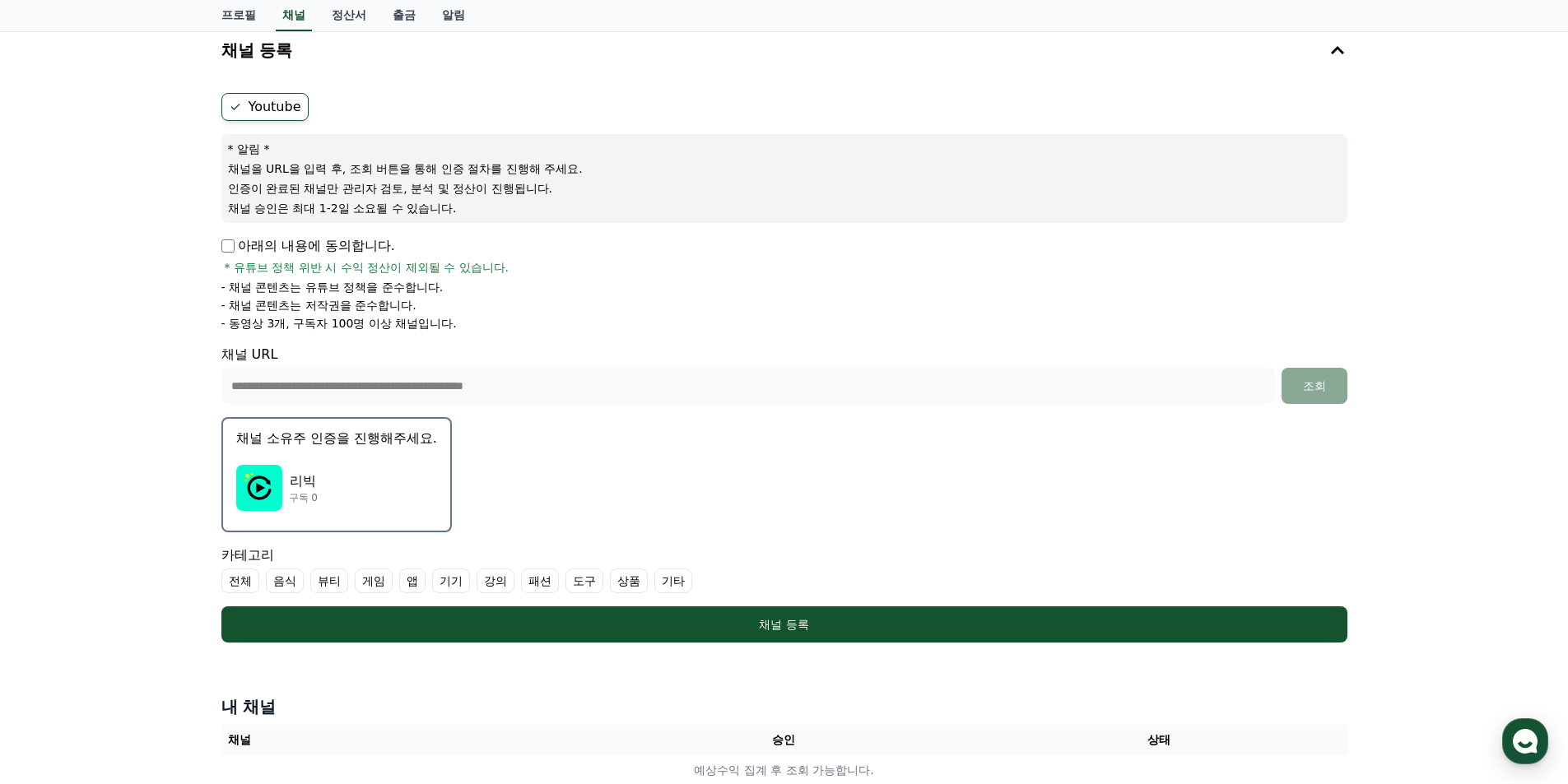
drag, startPoint x: 296, startPoint y: 326, endPoint x: 308, endPoint y: 325, distance: 12.0
click at [308, 325] on p "- 동영상 3개, 구독자 100명 이상 채널입니다." at bounding box center [339, 323] width 235 height 16
click at [513, 333] on form "**********" at bounding box center [784, 367] width 1125 height 549
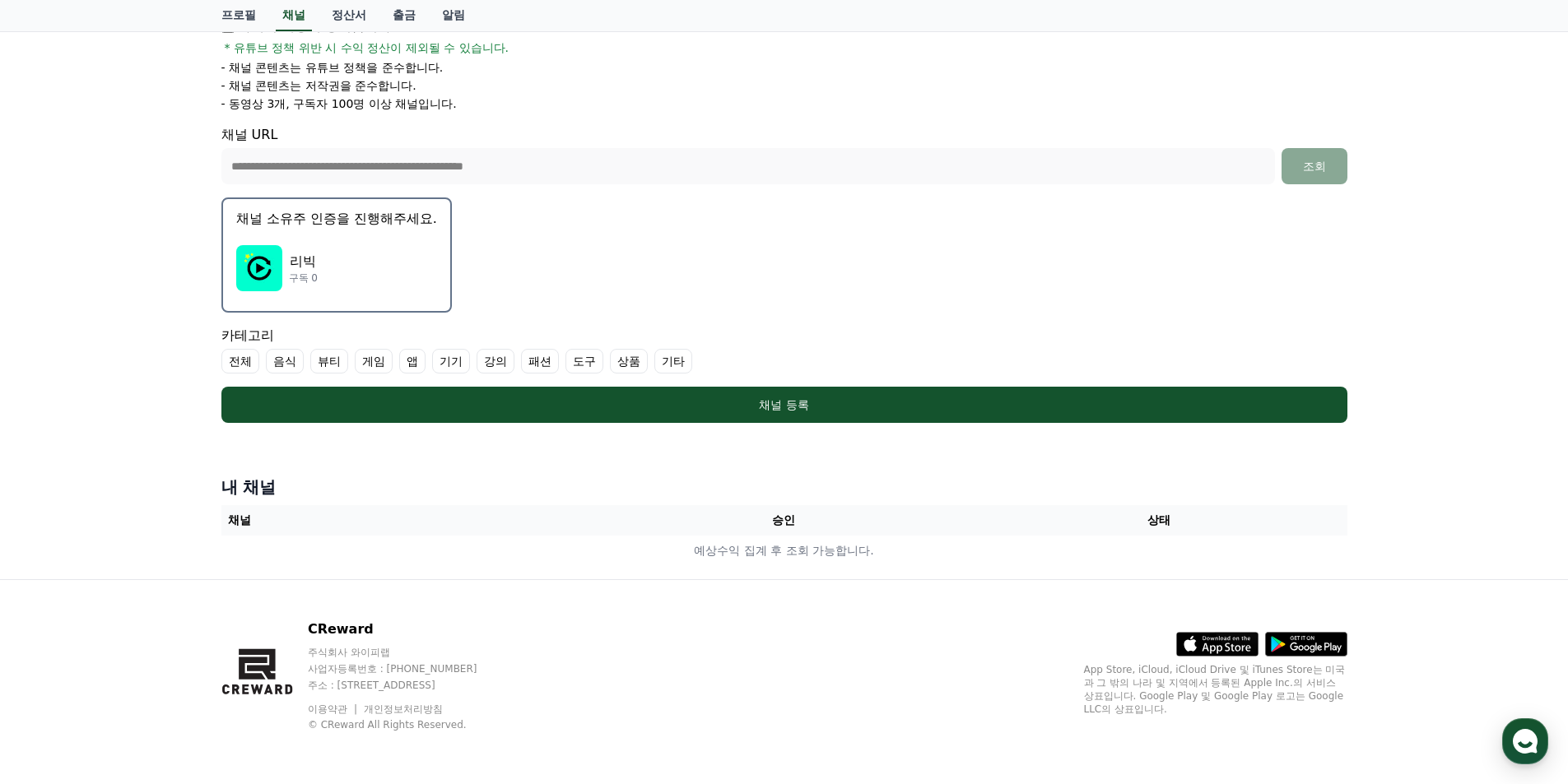
drag, startPoint x: 511, startPoint y: 451, endPoint x: 516, endPoint y: 440, distance: 12.1
click at [511, 450] on div "**********" at bounding box center [784, 190] width 1152 height 778
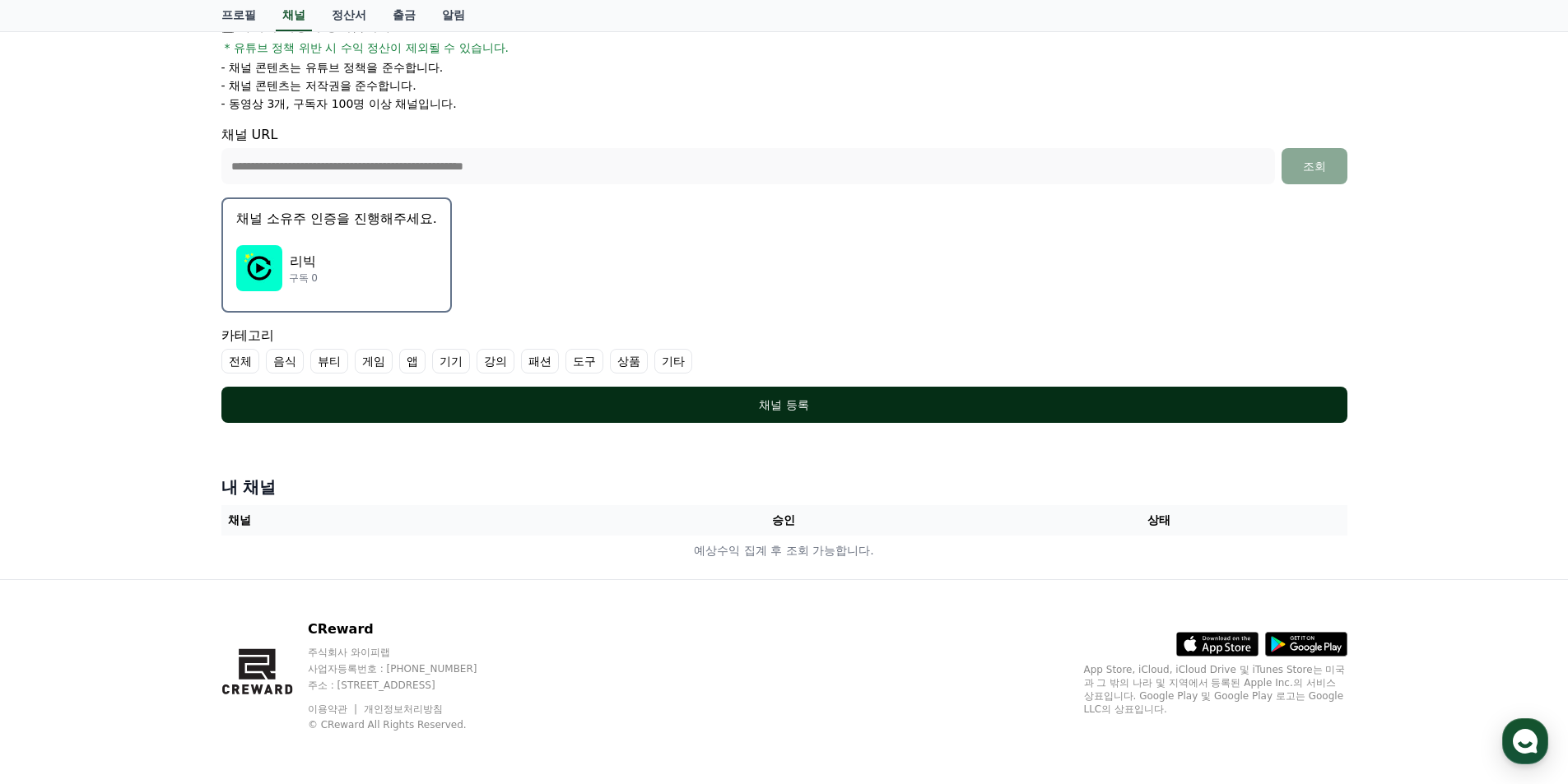
click at [445, 390] on button "채널 등록" at bounding box center [784, 404] width 1125 height 36
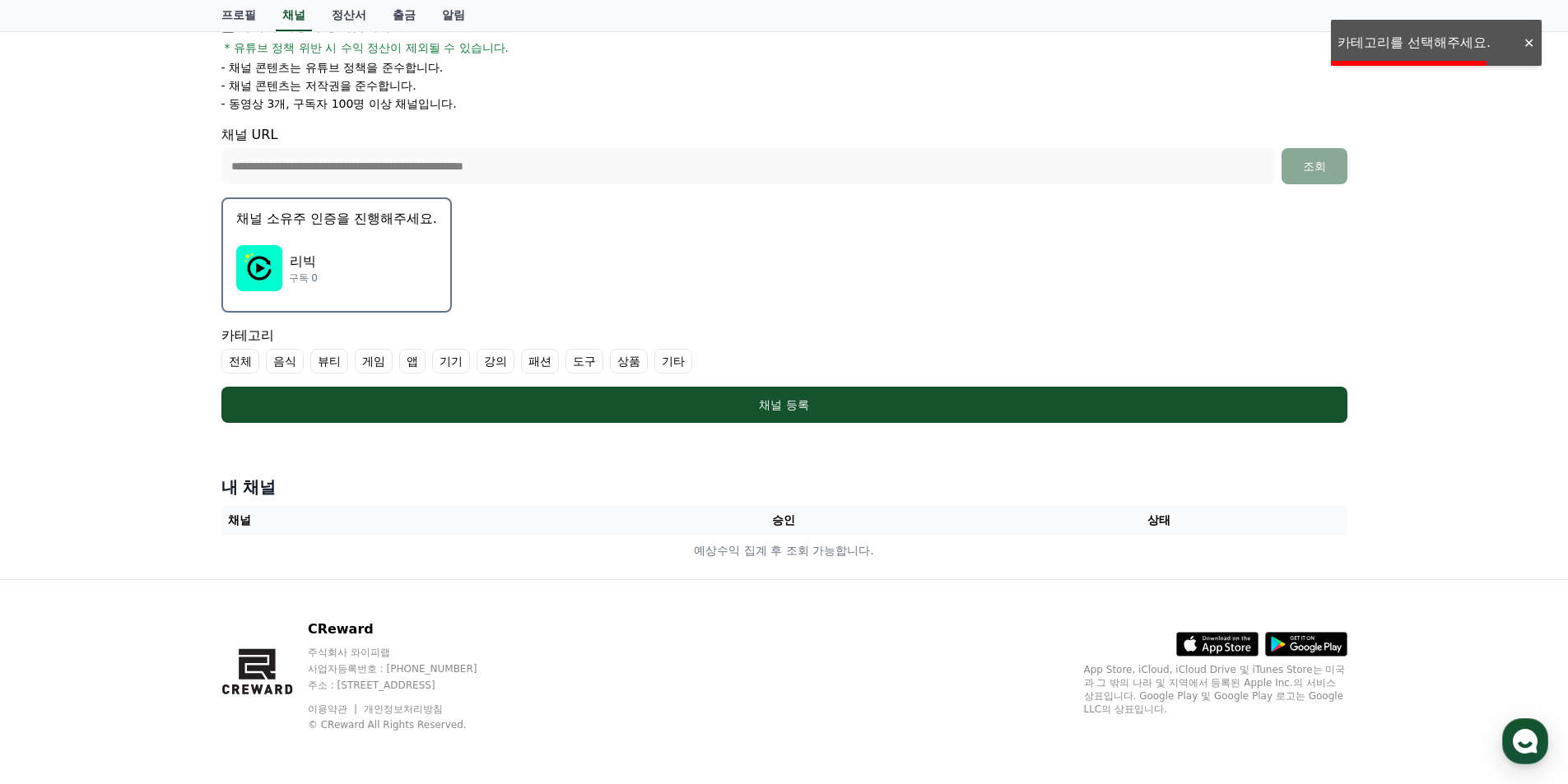
click at [1527, 39] on div at bounding box center [1529, 44] width 27 height 16
click at [226, 361] on label "전체" at bounding box center [240, 361] width 38 height 25
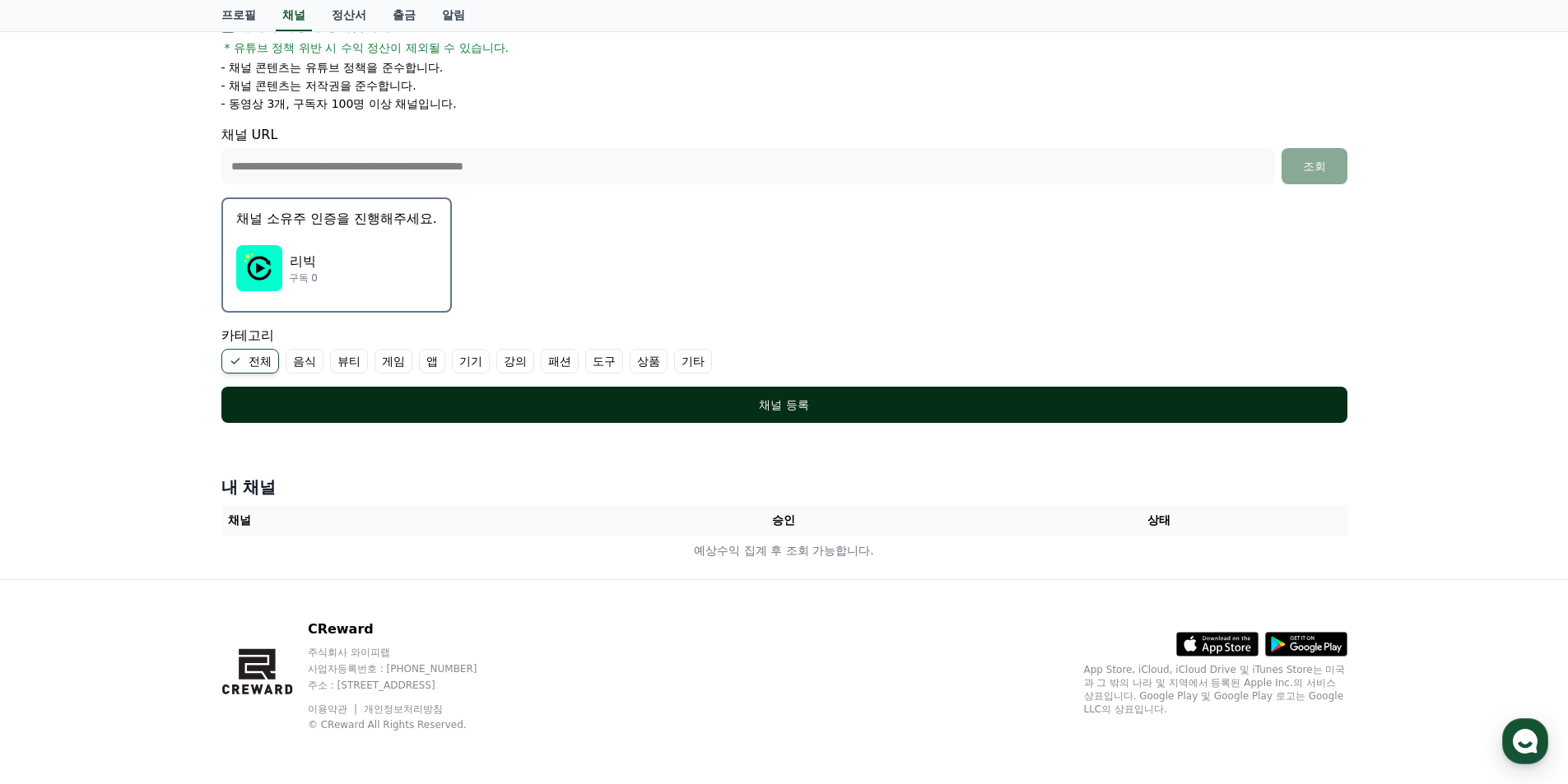
click at [394, 392] on button "채널 등록" at bounding box center [784, 404] width 1125 height 36
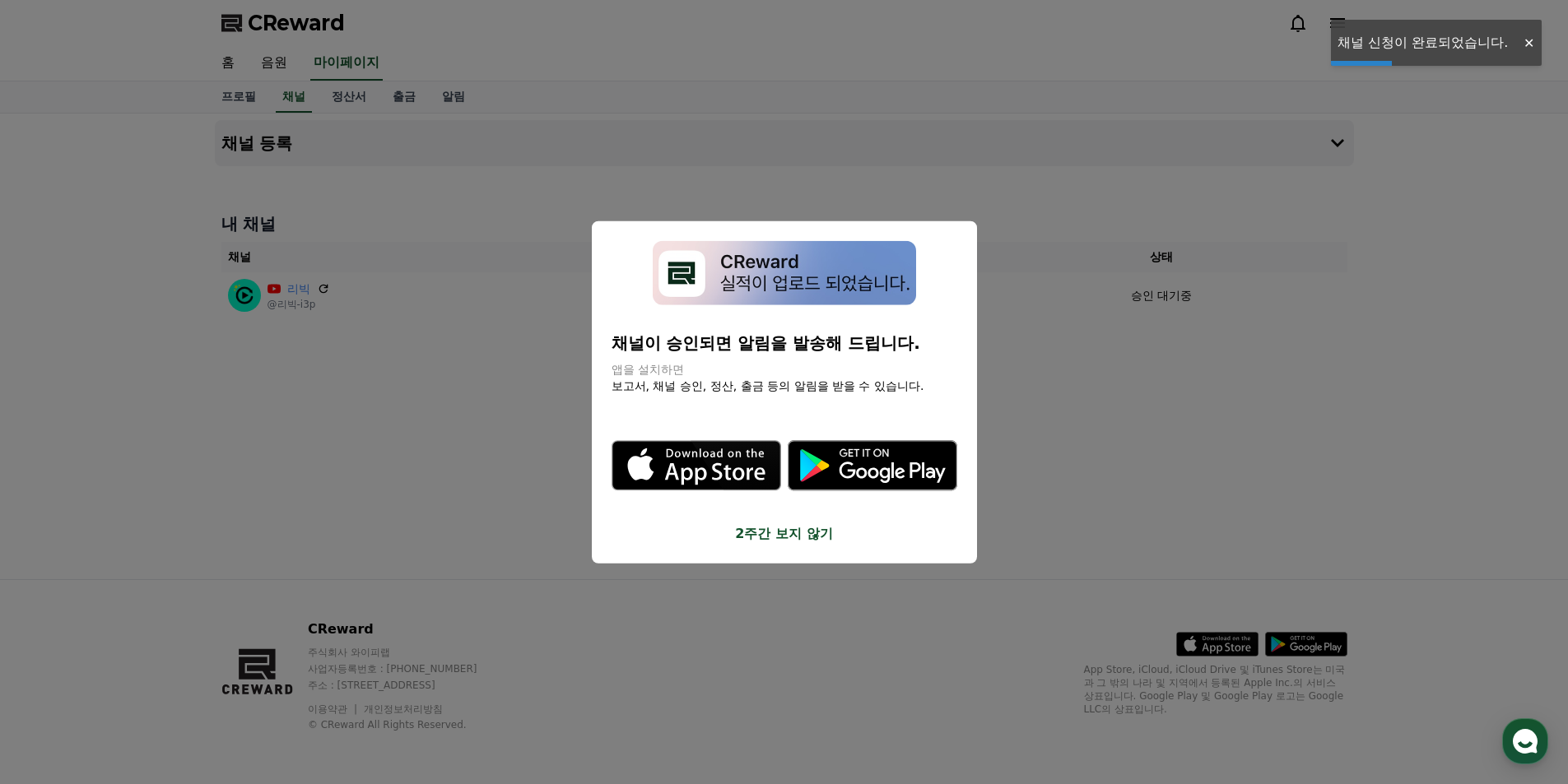
click at [777, 530] on button "2주간 보지 않기" at bounding box center [784, 534] width 345 height 20
drag, startPoint x: 637, startPoint y: 539, endPoint x: 890, endPoint y: 457, distance: 266.0
click at [644, 539] on button "2주간 보지 않기" at bounding box center [784, 534] width 345 height 20
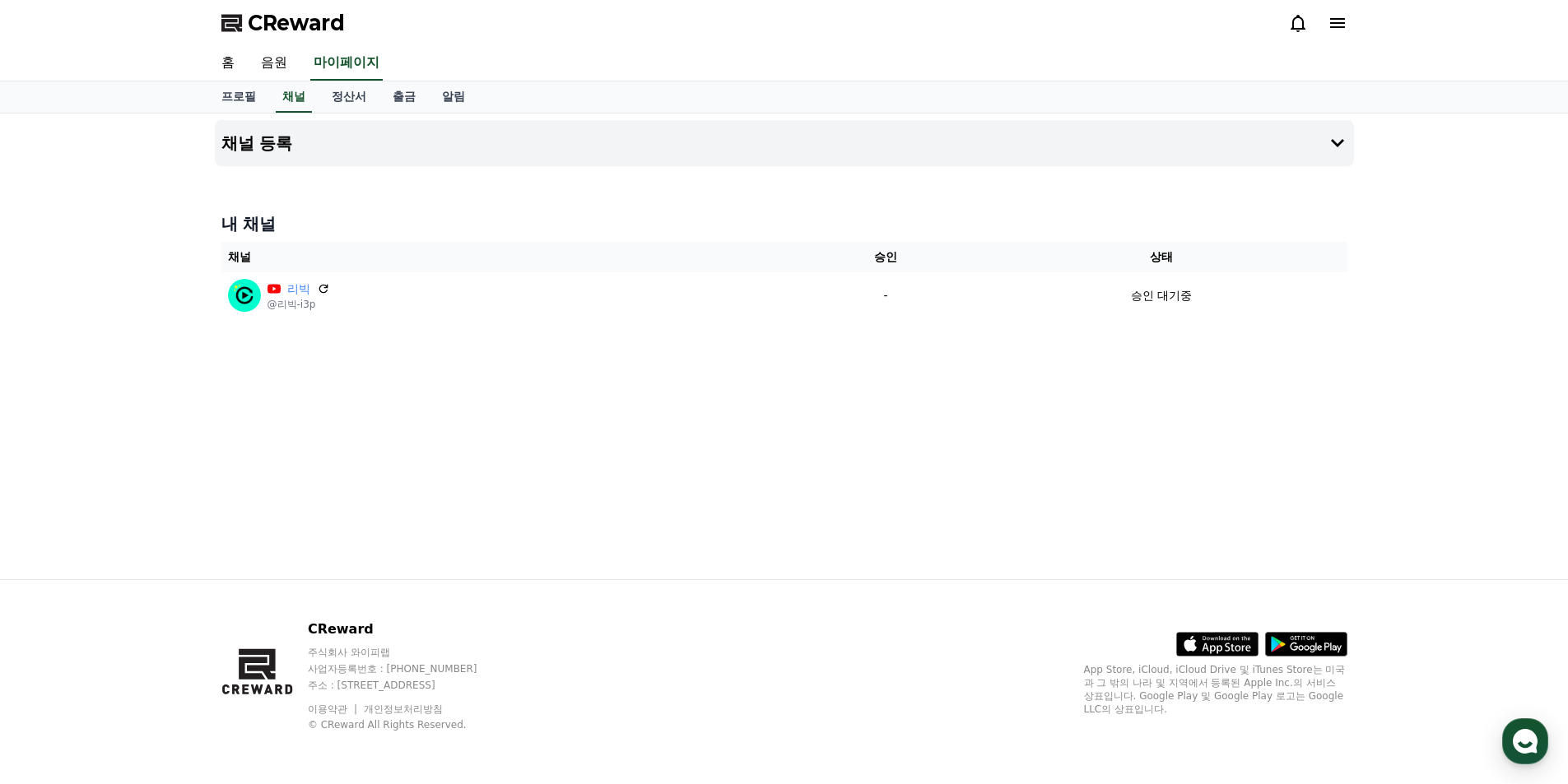
drag, startPoint x: 932, startPoint y: 376, endPoint x: 976, endPoint y: 349, distance: 51.6
click at [930, 379] on div "채널 등록 내 채널 채널 승인 상태 리빅 @리빅-i3p - 승인 대기중" at bounding box center [784, 346] width 1152 height 465
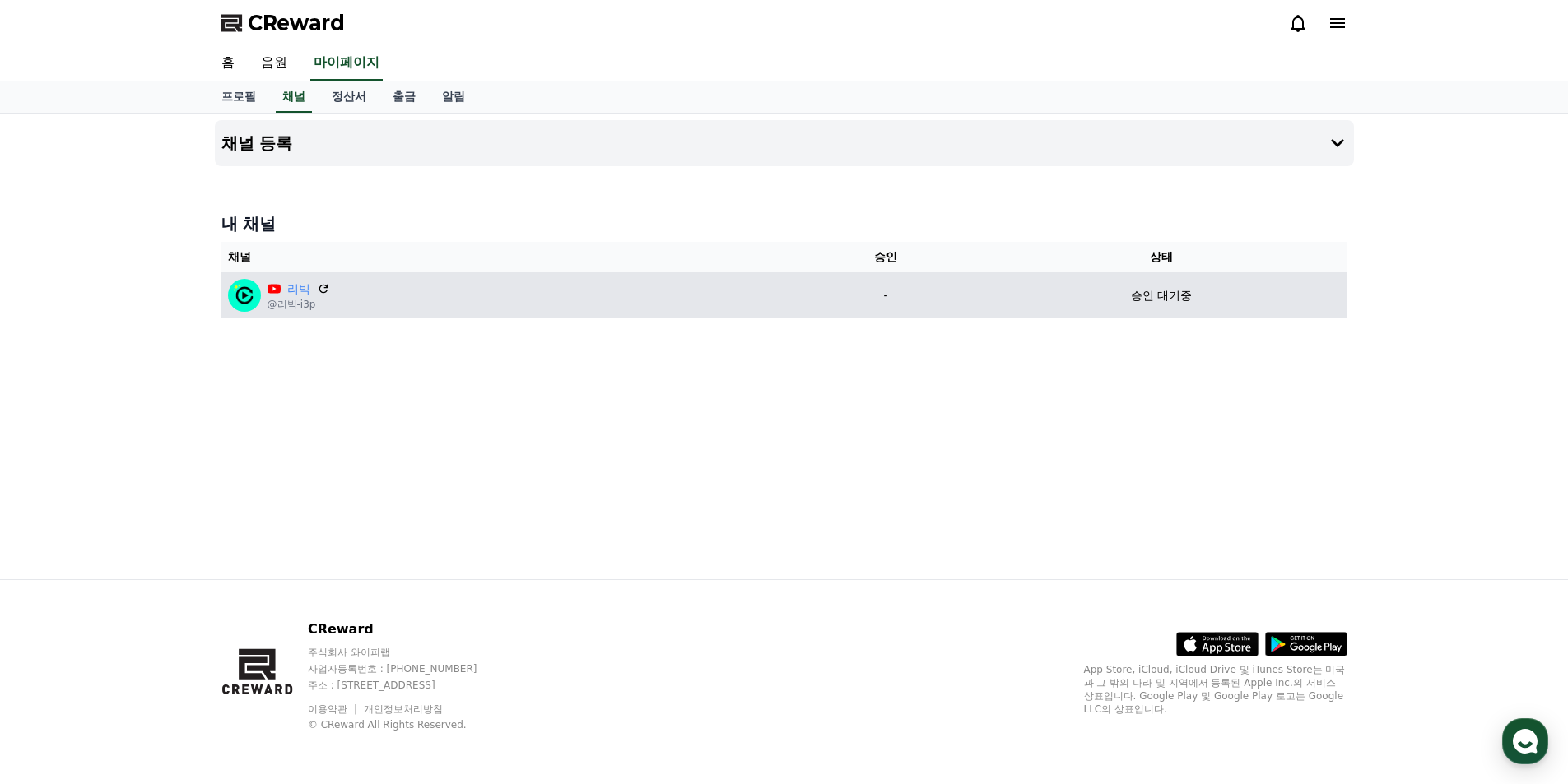
drag, startPoint x: 1107, startPoint y: 294, endPoint x: 1133, endPoint y: 291, distance: 26.2
click at [1109, 294] on div "승인 대기중" at bounding box center [1162, 295] width 358 height 17
click at [1178, 286] on td "승인 대기중" at bounding box center [1161, 295] width 371 height 46
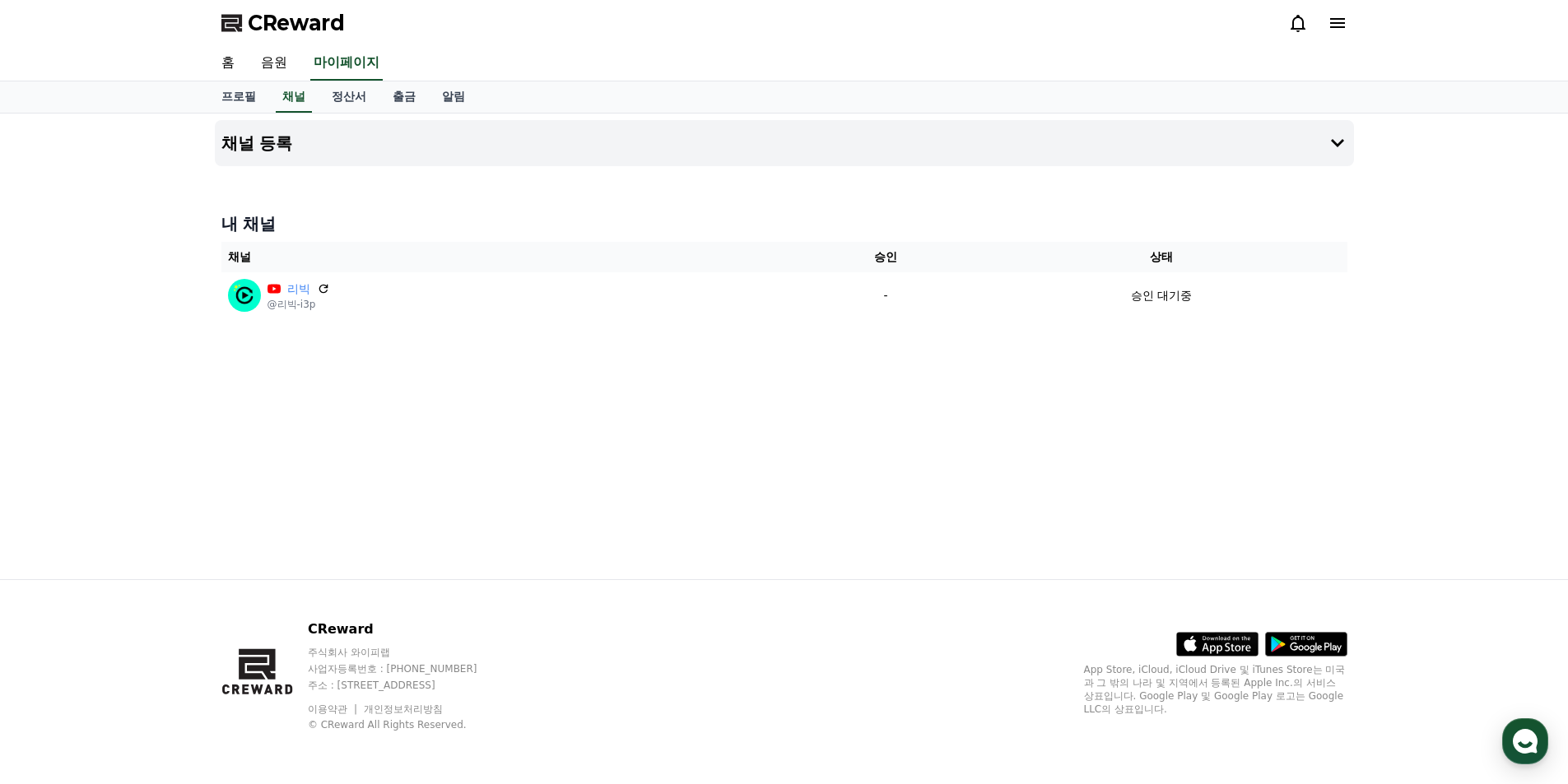
drag, startPoint x: 1174, startPoint y: 301, endPoint x: 945, endPoint y: 330, distance: 230.8
click at [1157, 310] on td "승인 대기중" at bounding box center [1161, 295] width 371 height 46
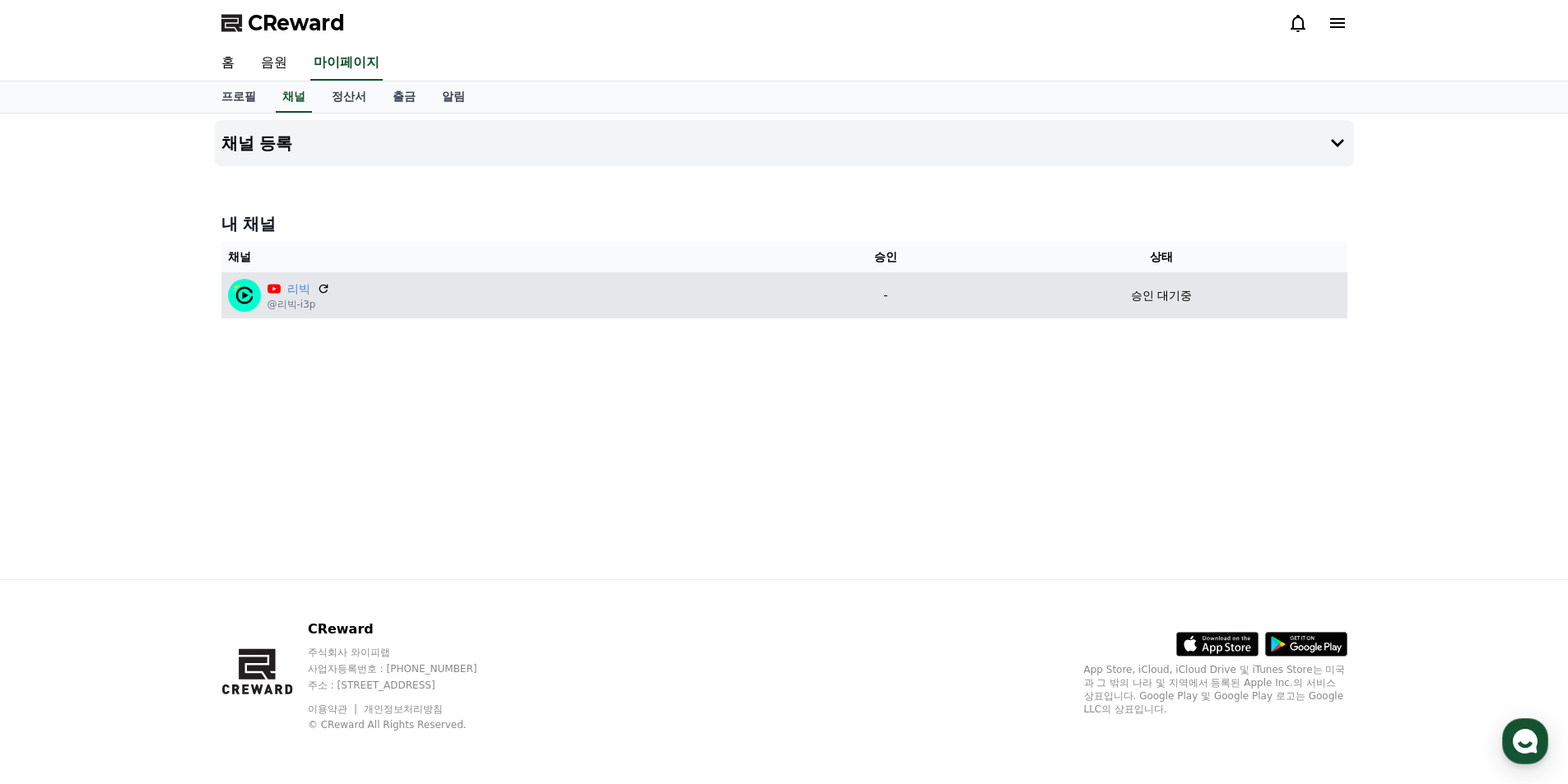
click at [345, 317] on td "리빅 @리빅-i3p" at bounding box center [508, 295] width 574 height 46
click at [298, 295] on link "리빅" at bounding box center [299, 288] width 23 height 17
drag, startPoint x: 440, startPoint y: 319, endPoint x: 435, endPoint y: 284, distance: 35.4
click at [439, 320] on div "내 채널 채널 승인 상태 리빅 @리빅-i3p - 승인 대기중" at bounding box center [784, 265] width 1139 height 119
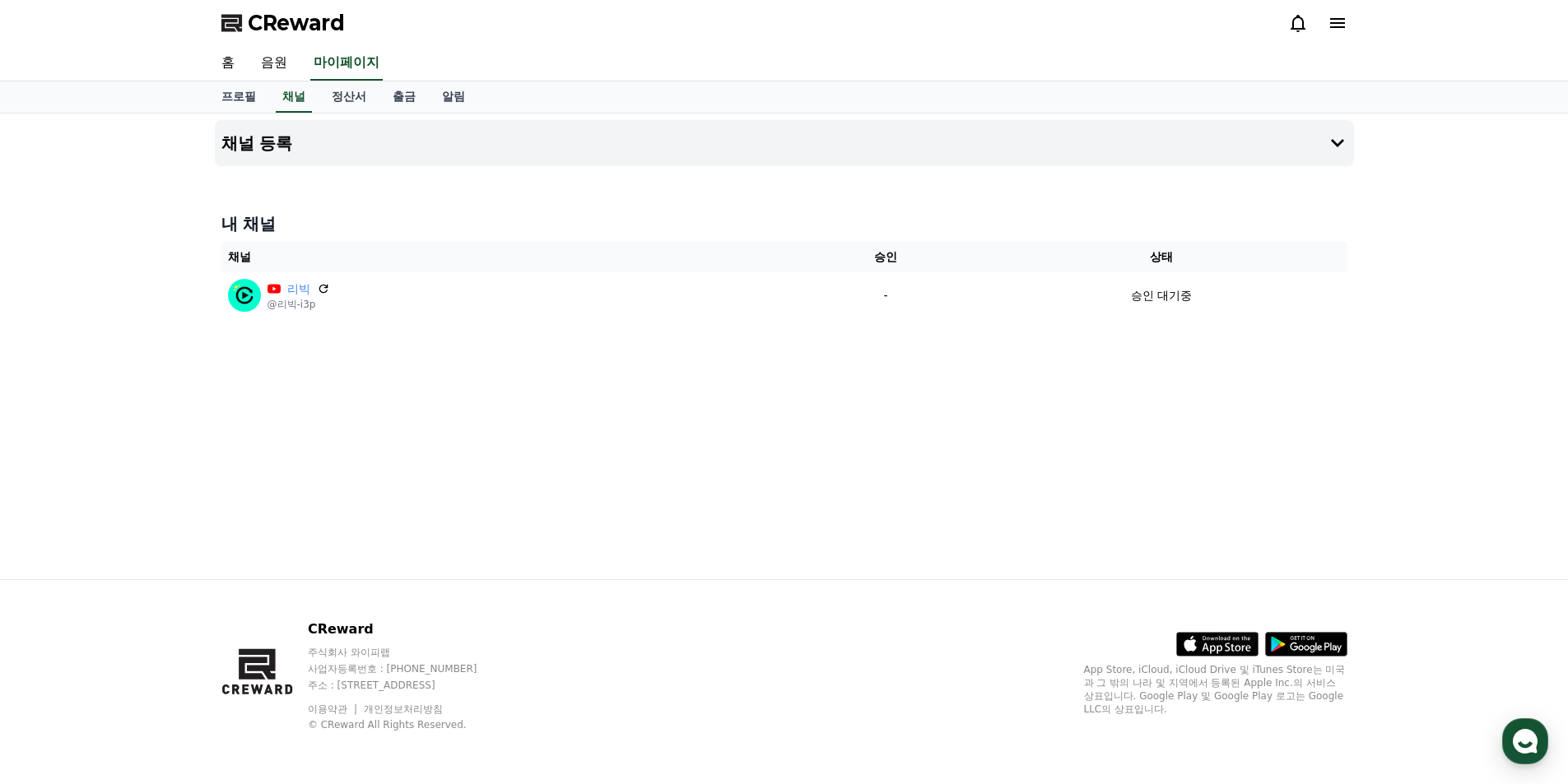
click at [407, 237] on div "내 채널 채널 승인 상태 리빅 @리빅-i3p - 승인 대기중" at bounding box center [784, 265] width 1139 height 119
click at [370, 265] on th "채널" at bounding box center [508, 257] width 574 height 30
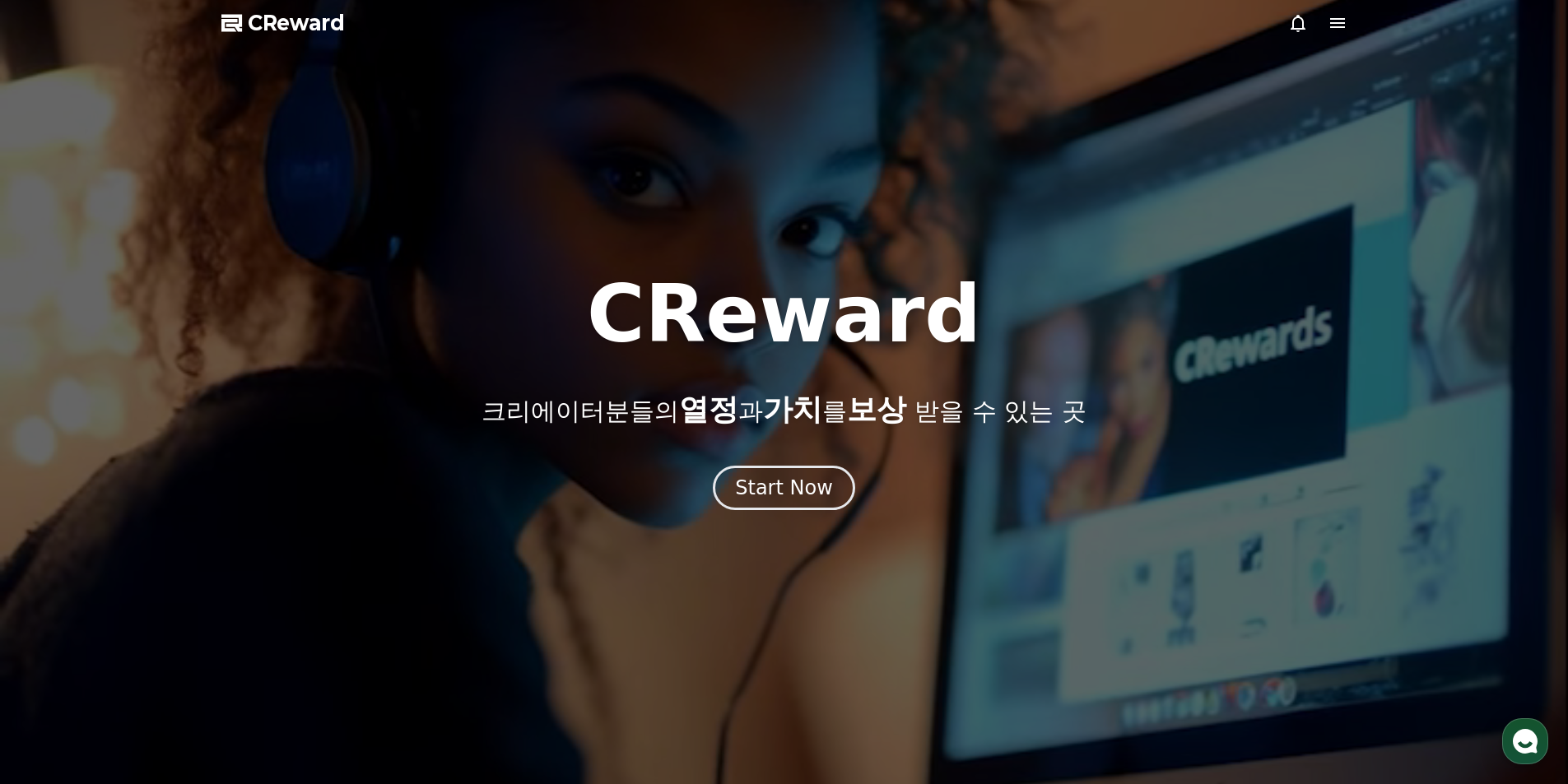
click at [1333, 28] on icon at bounding box center [1337, 22] width 15 height 10
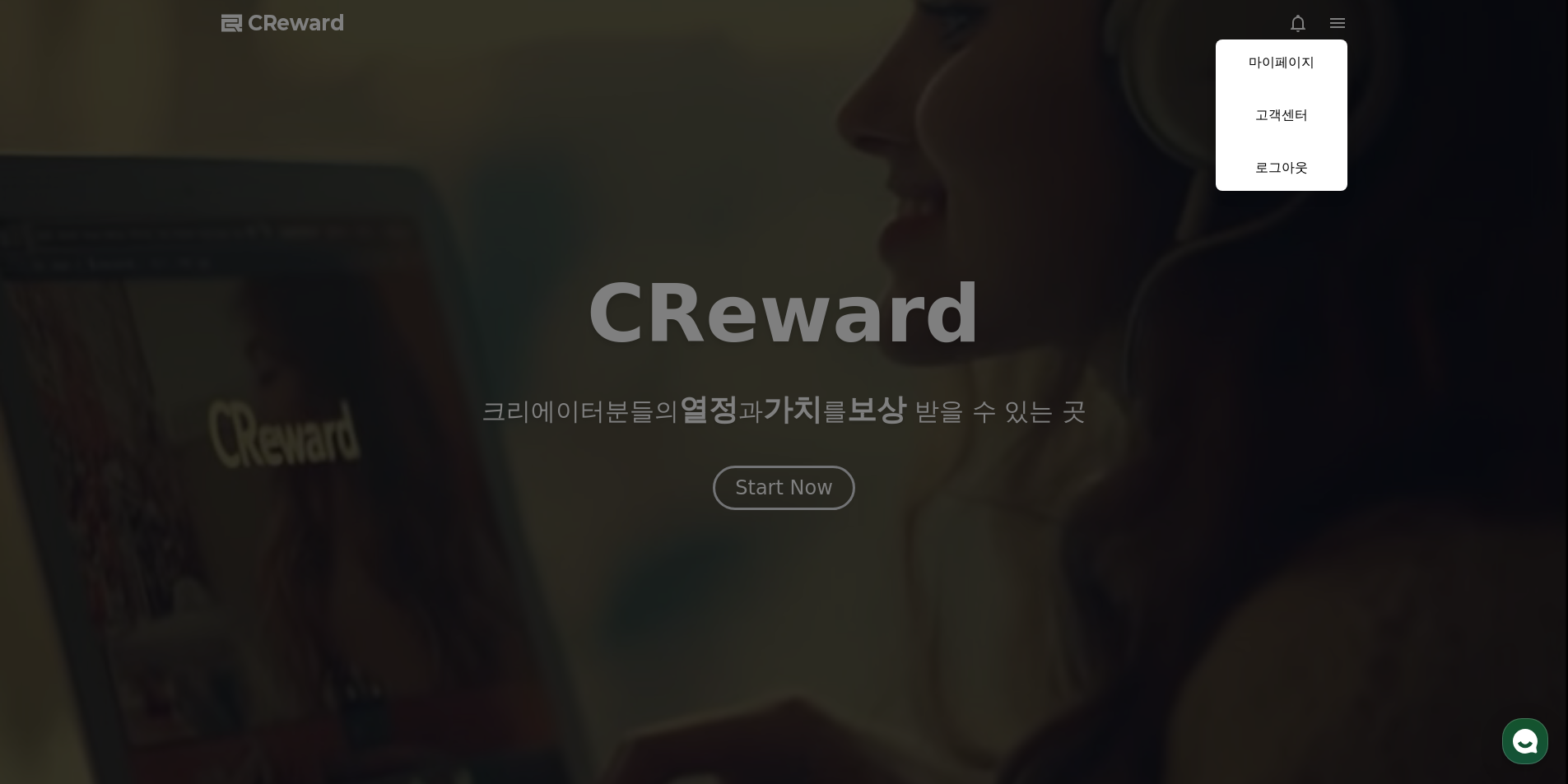
drag, startPoint x: 1398, startPoint y: 81, endPoint x: 1339, endPoint y: 62, distance: 62.0
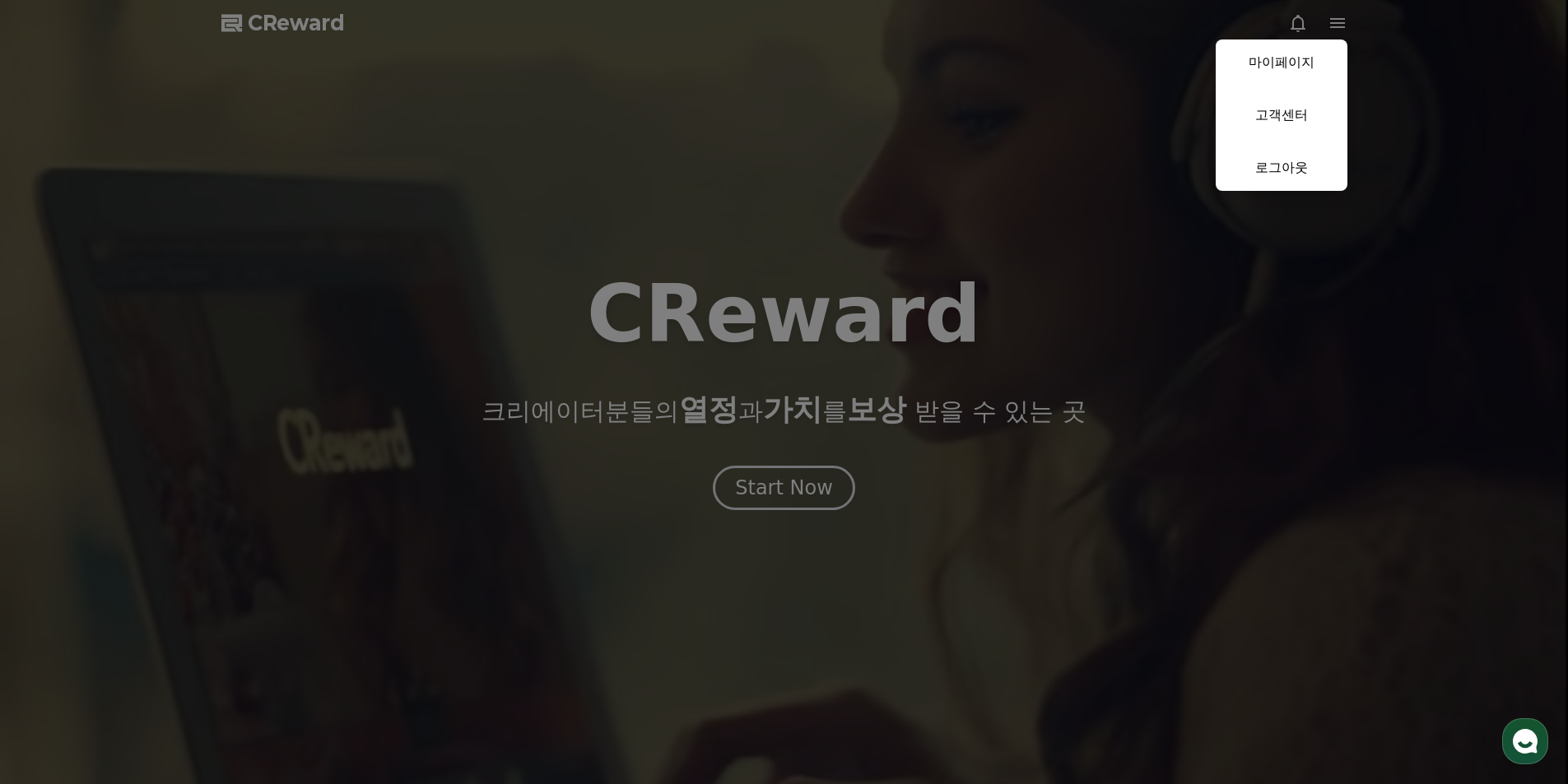
click at [1398, 81] on button "close" at bounding box center [784, 392] width 1568 height 784
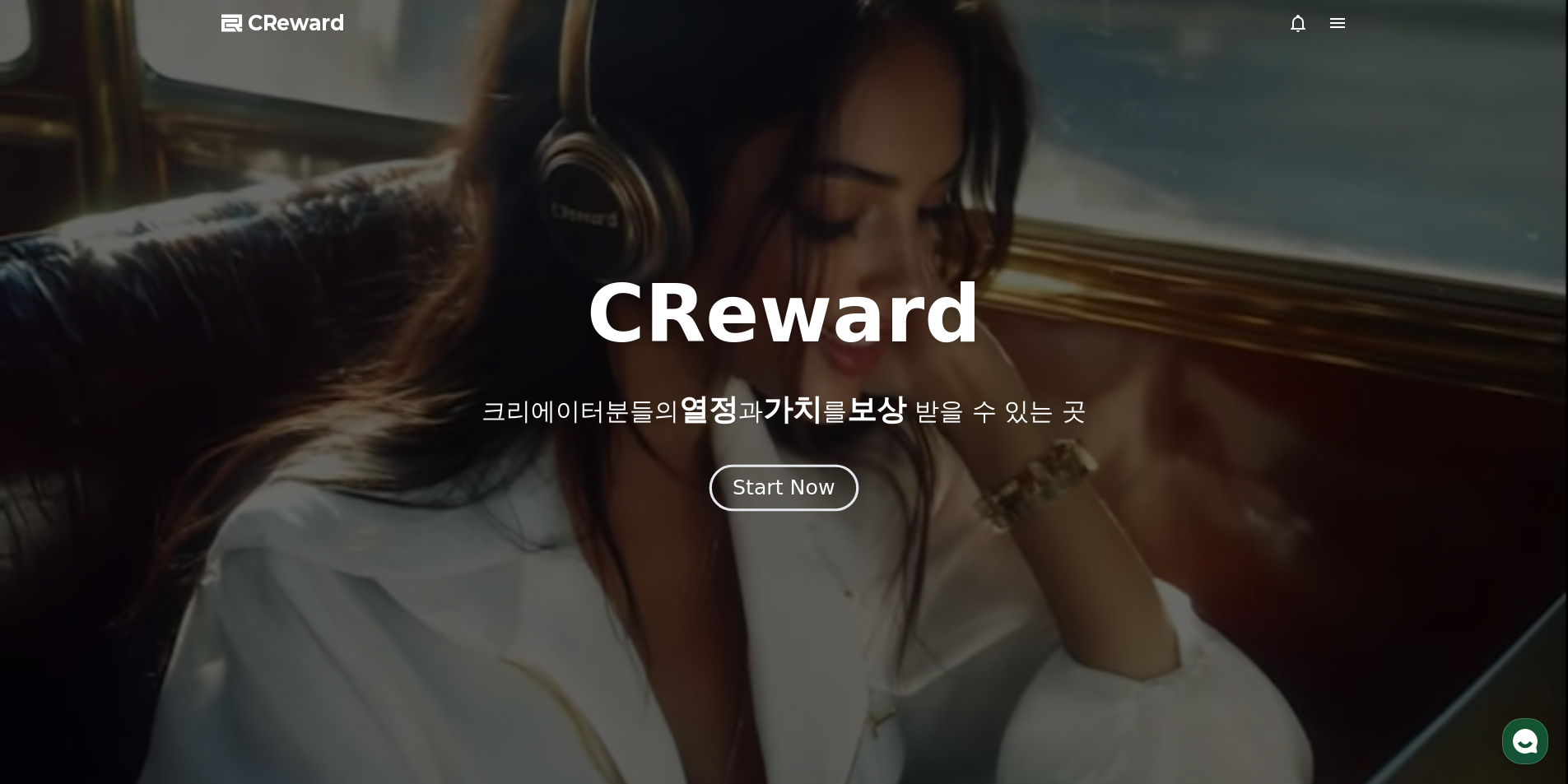
click at [747, 473] on button "Start Now" at bounding box center [784, 487] width 149 height 47
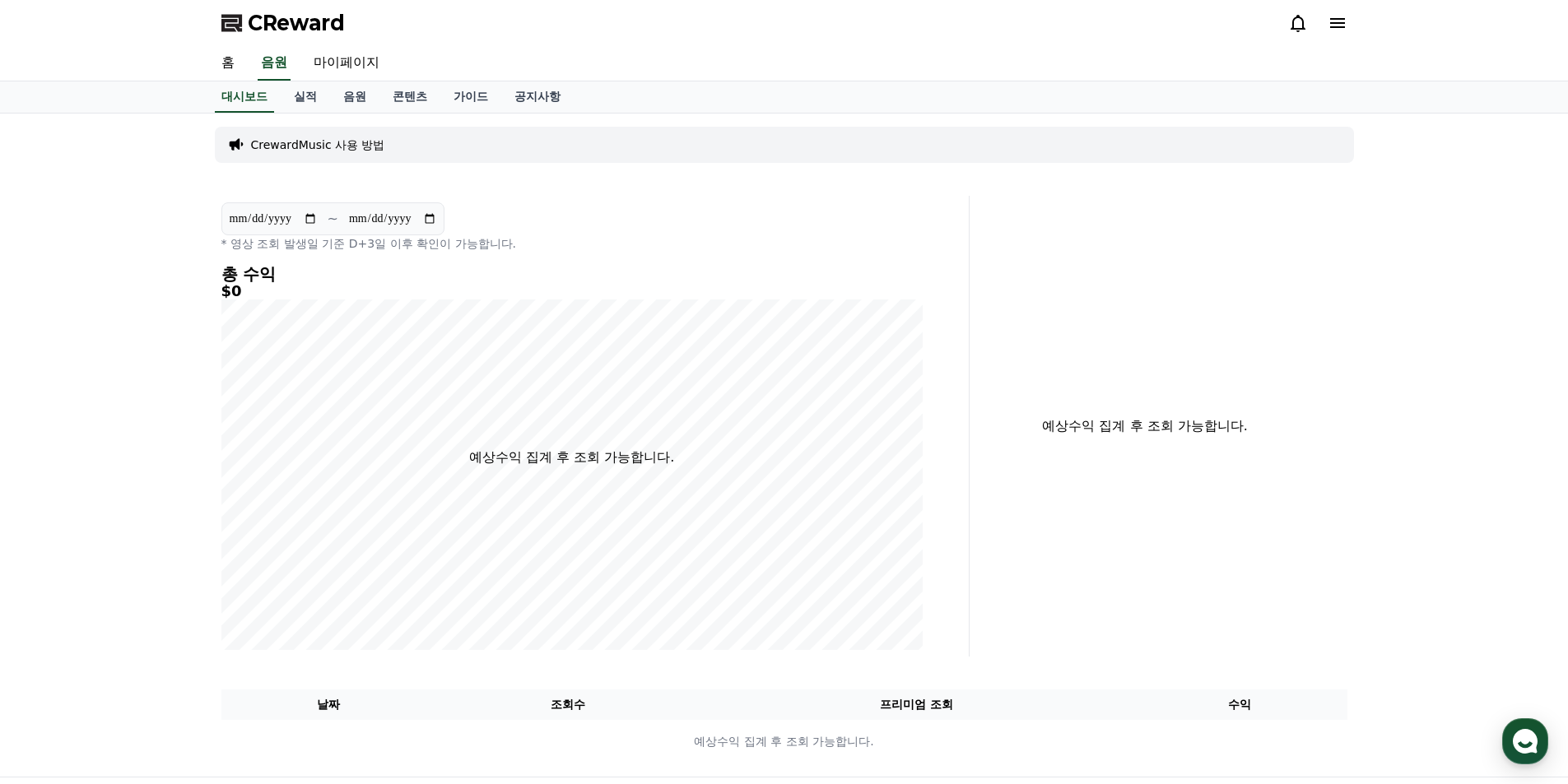
drag, startPoint x: 609, startPoint y: 251, endPoint x: 369, endPoint y: 132, distance: 267.9
click at [605, 247] on p "* 영상 조회 발생일 기준 D+3일 이후 확인이 가능합니다." at bounding box center [573, 243] width 702 height 16
click at [224, 66] on link "홈" at bounding box center [228, 63] width 39 height 35
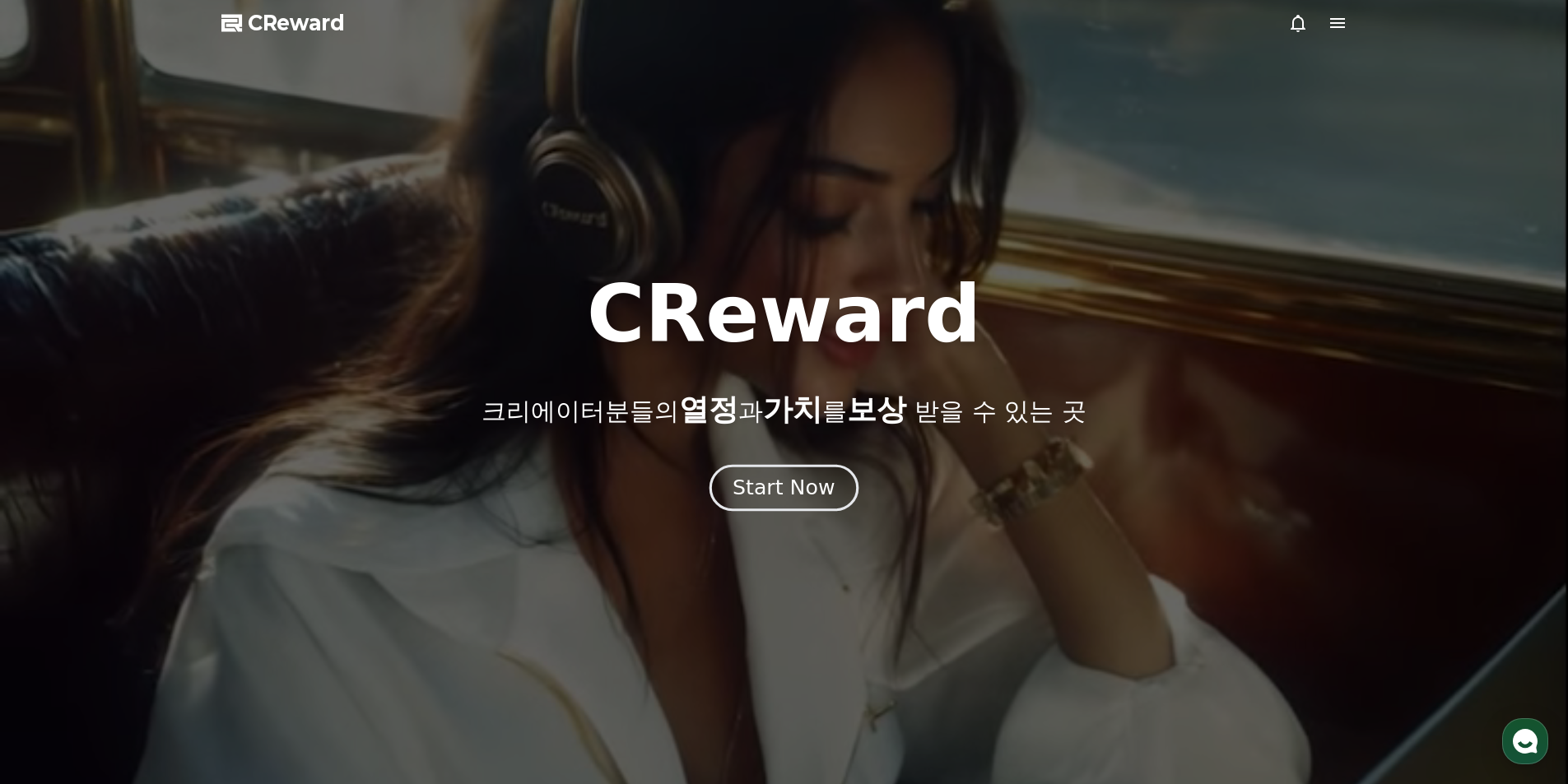
click at [757, 471] on button "Start Now" at bounding box center [784, 487] width 149 height 47
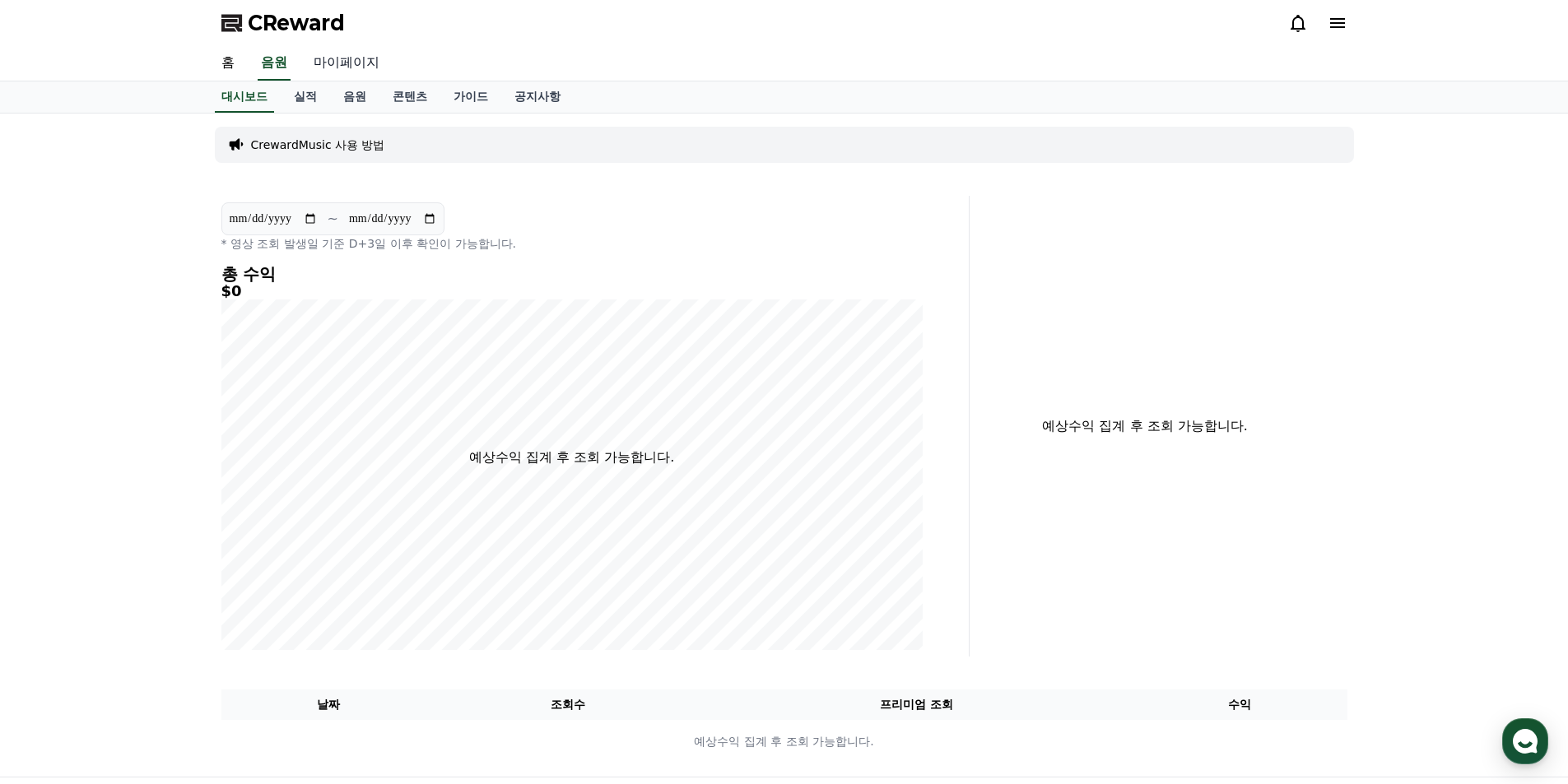
click at [368, 64] on link "마이페이지" at bounding box center [346, 63] width 93 height 35
select select "**********"
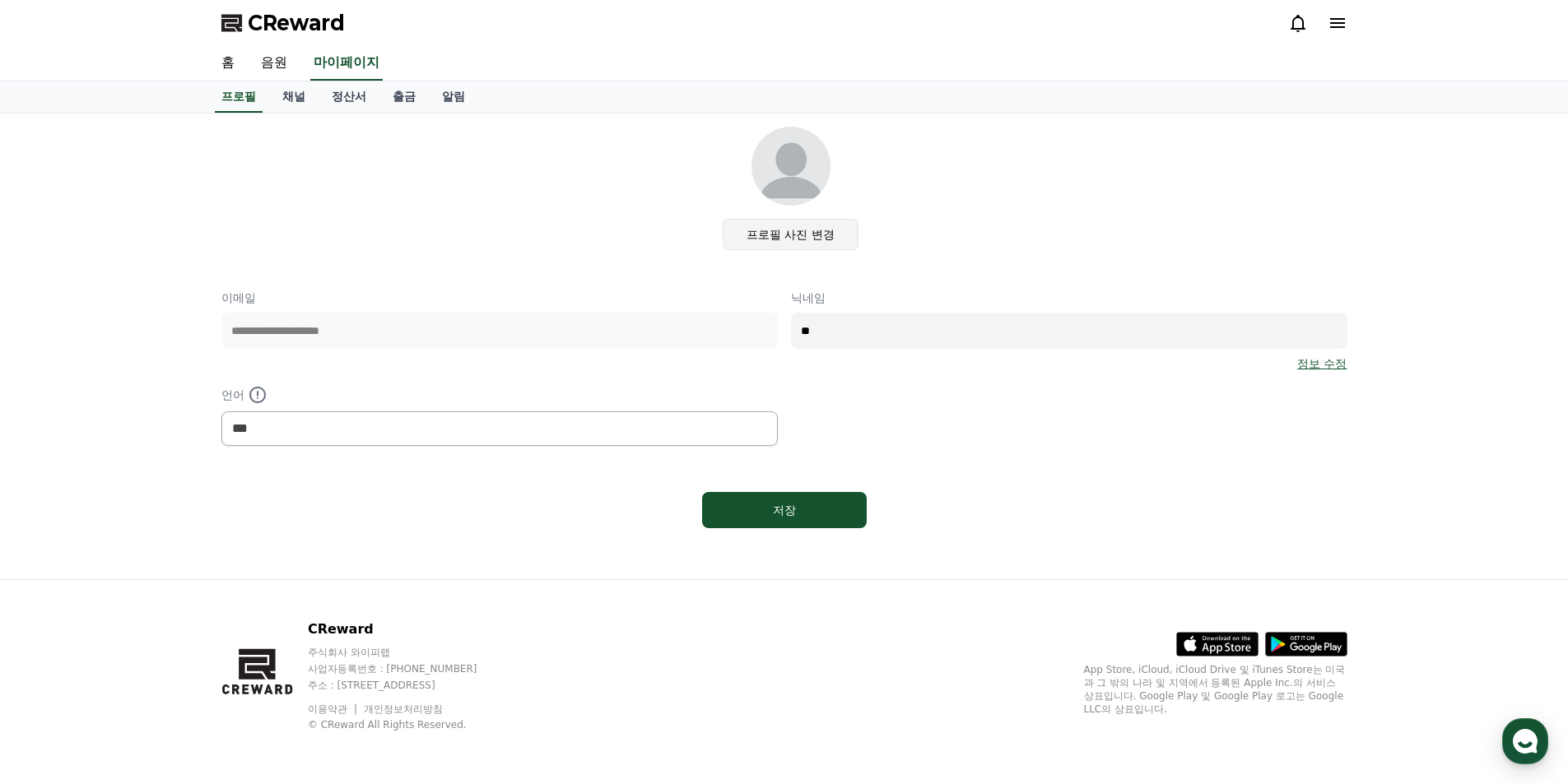
click at [818, 221] on label "프로필 사진 변경" at bounding box center [791, 234] width 136 height 31
click at [0, 0] on input "프로필 사진 변경" at bounding box center [0, 0] width 0 height 0
click at [801, 505] on div "저장" at bounding box center [784, 510] width 99 height 16
select select "**********"
click at [342, 94] on link "정산서" at bounding box center [349, 97] width 61 height 31
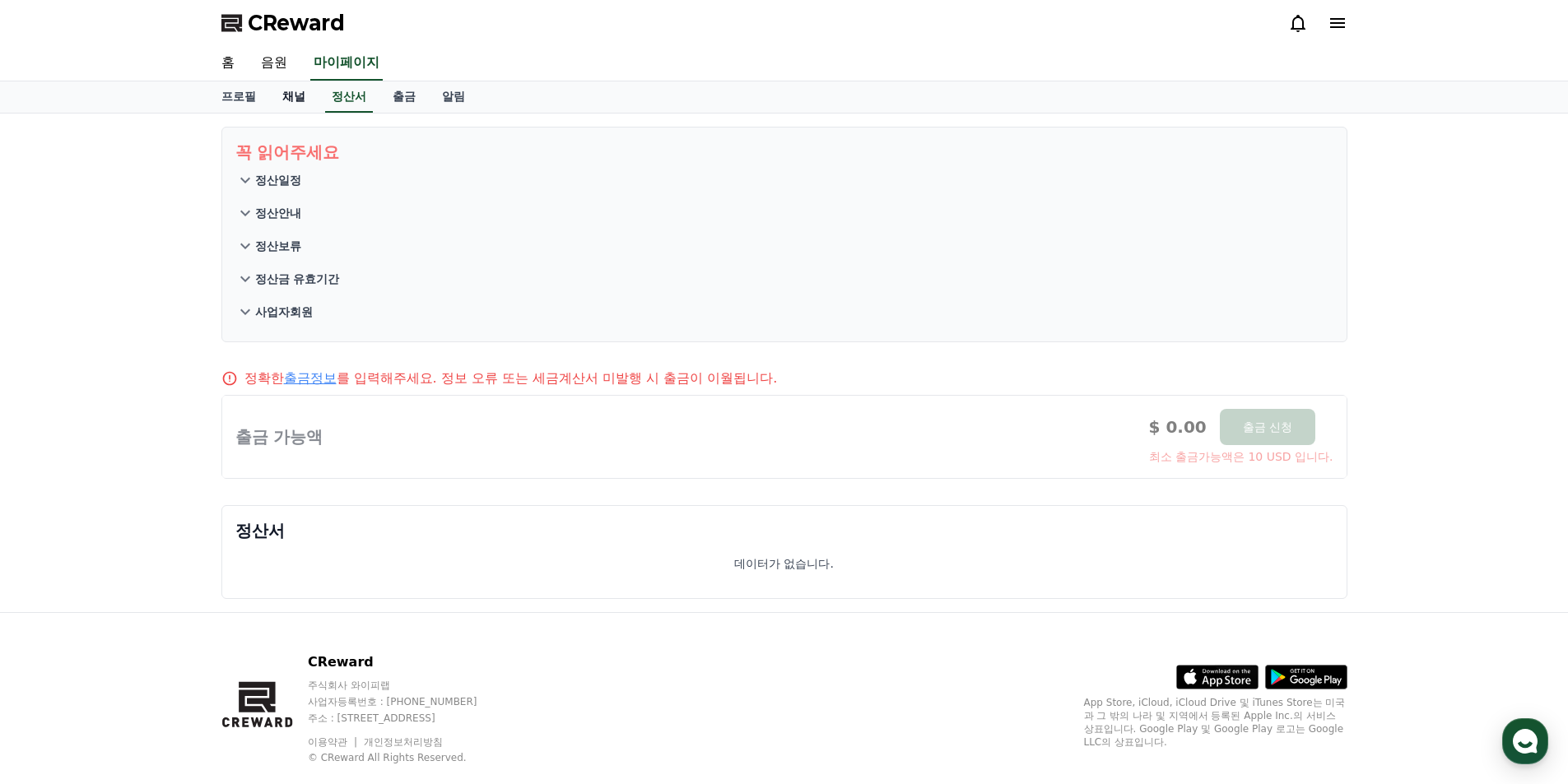
click at [288, 97] on link "채널" at bounding box center [293, 97] width 49 height 31
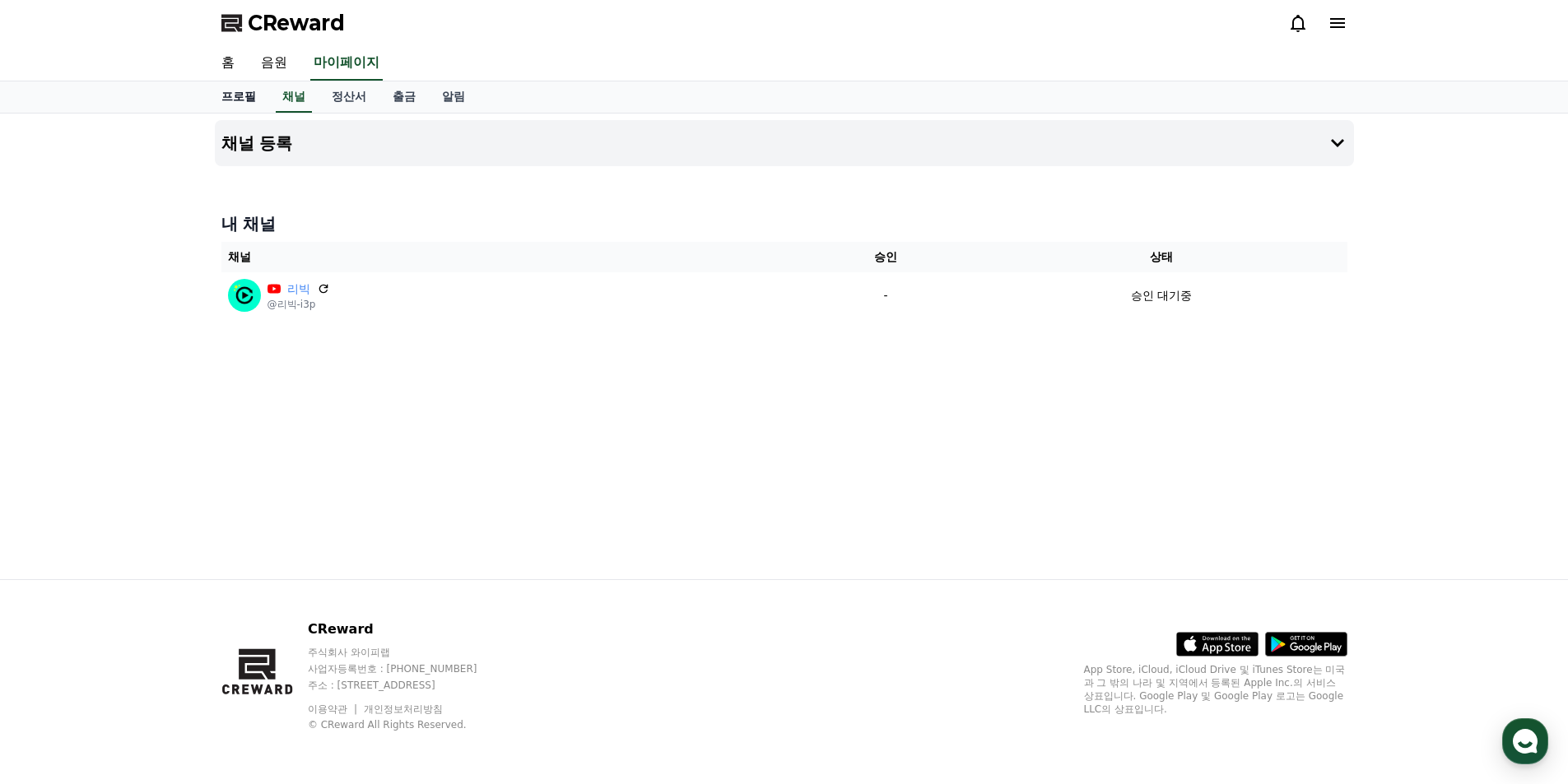
click at [259, 99] on link "프로필" at bounding box center [239, 97] width 61 height 31
select select "**********"
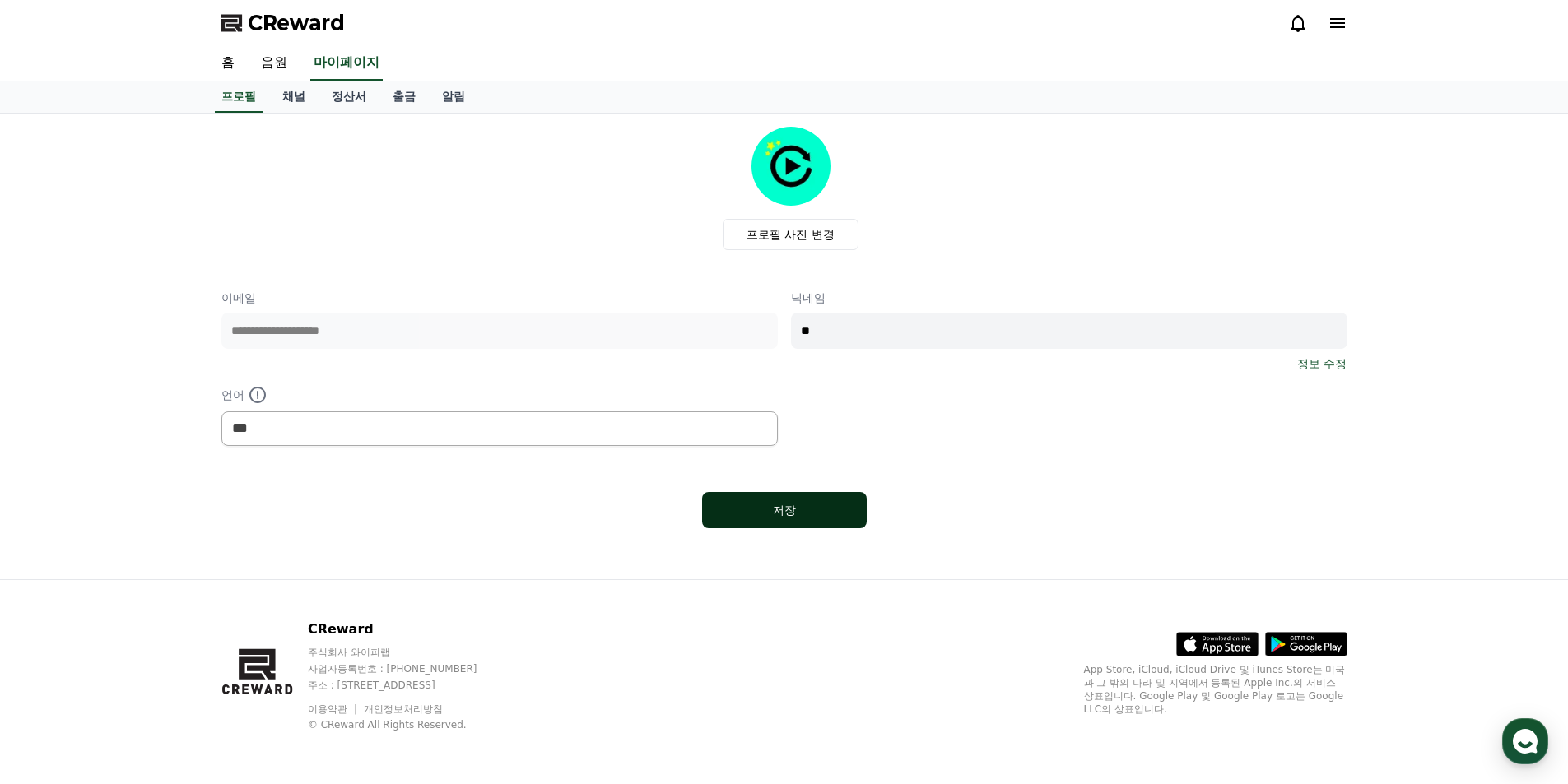
click at [771, 511] on div "저장" at bounding box center [784, 510] width 99 height 16
select select "**********"
click at [395, 103] on link "출금" at bounding box center [403, 97] width 49 height 31
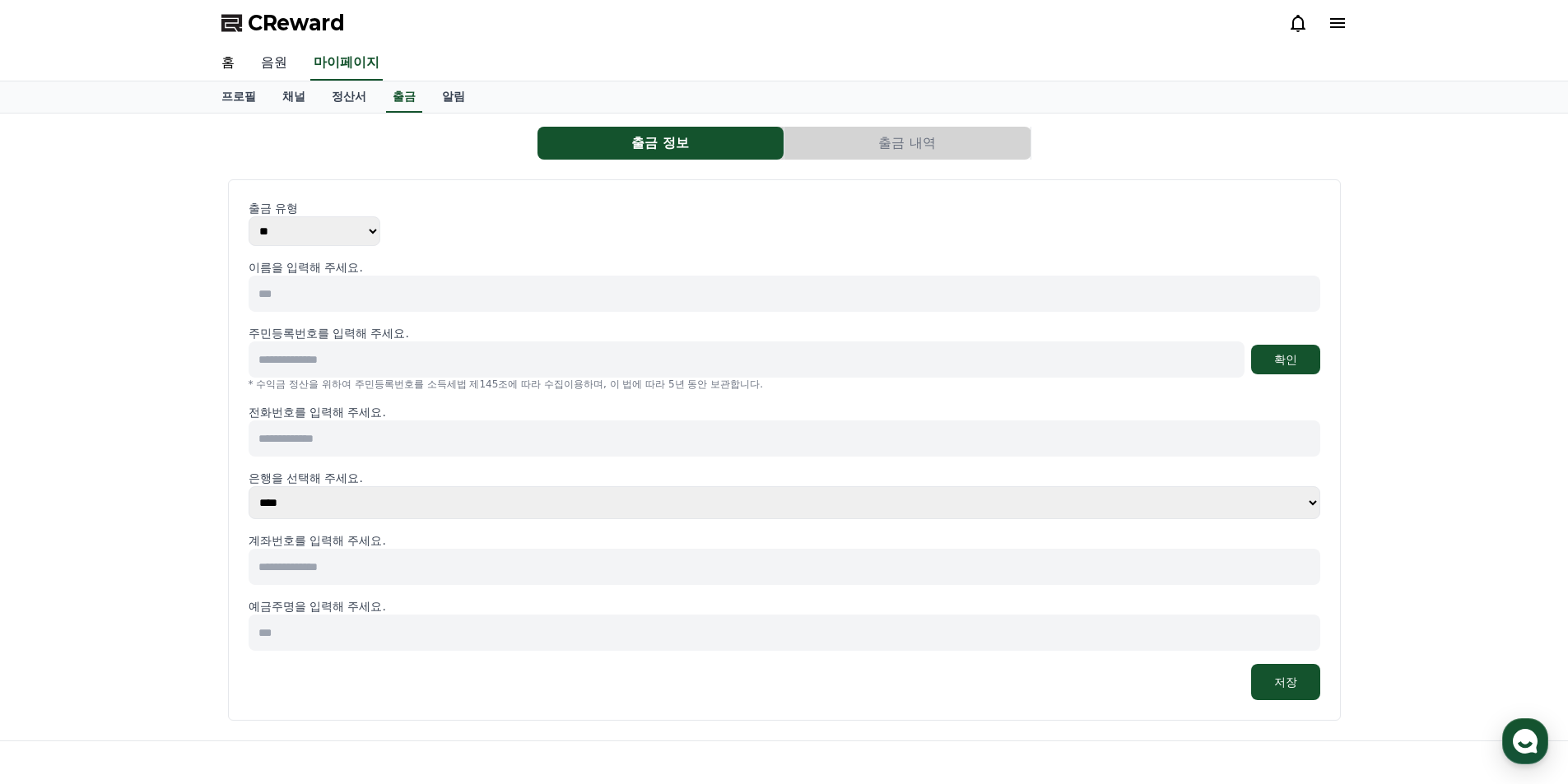
click at [272, 51] on link "음원" at bounding box center [273, 63] width 53 height 35
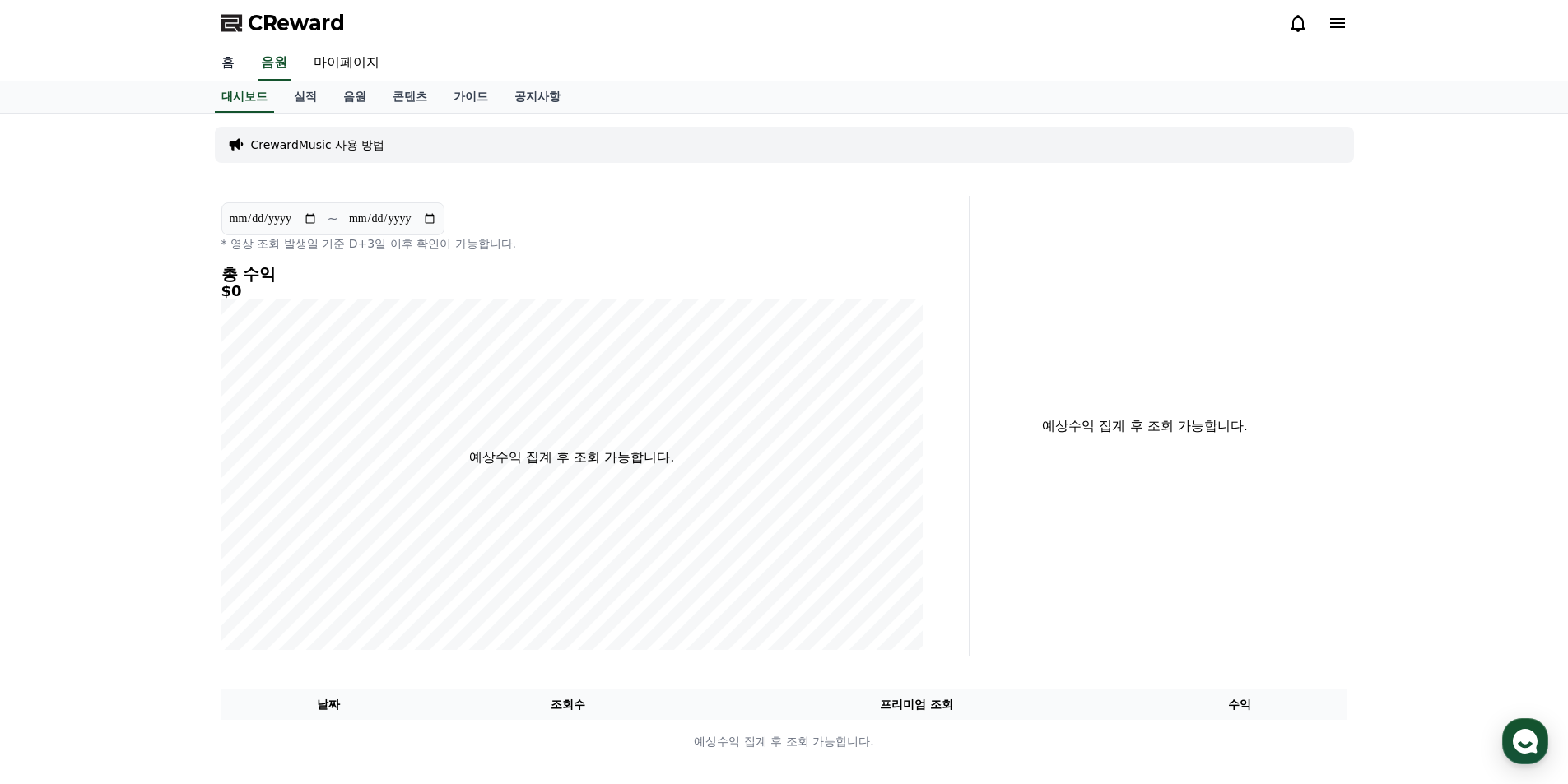
click at [243, 56] on link "홈" at bounding box center [228, 63] width 39 height 35
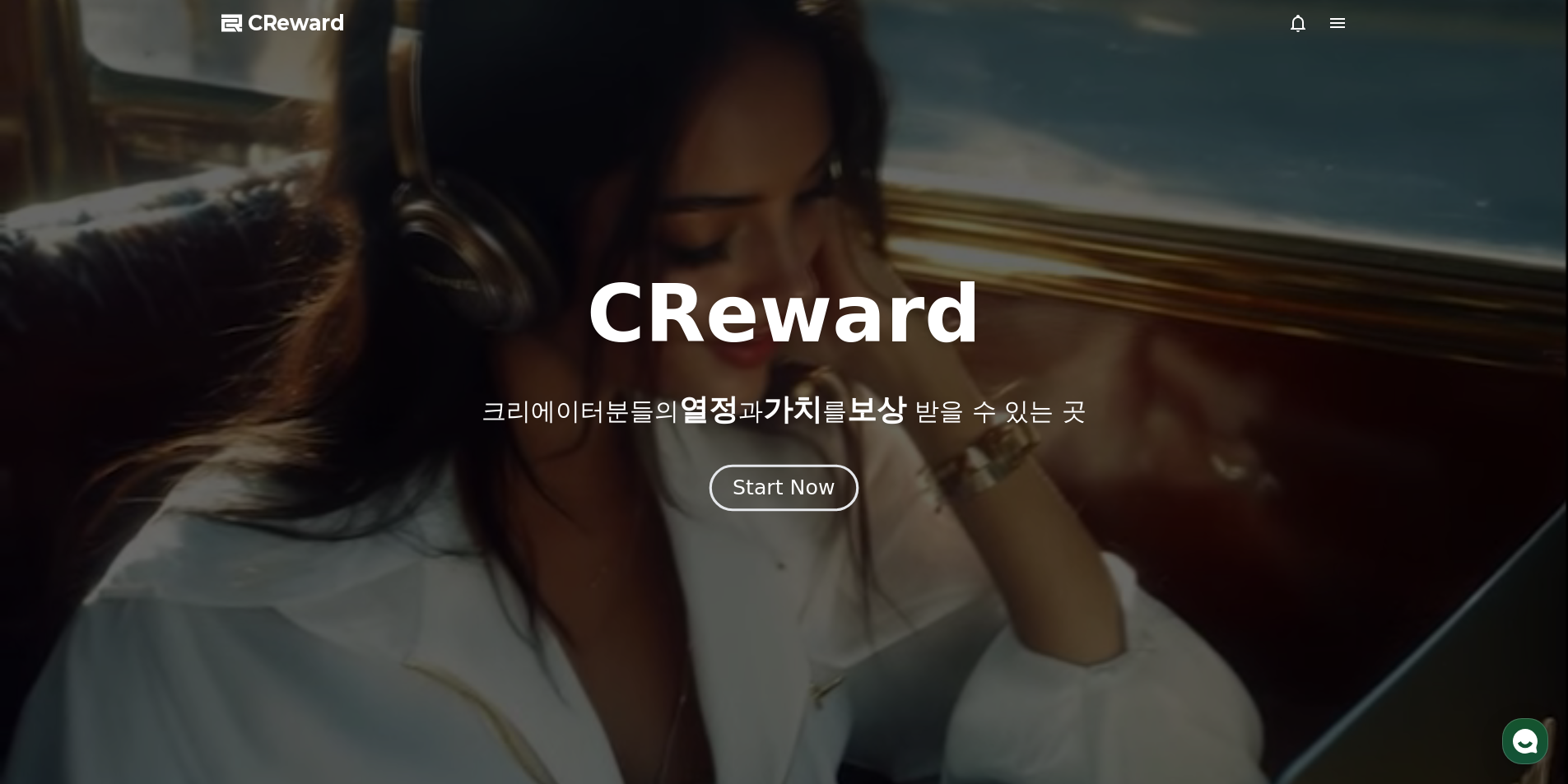
click at [778, 508] on button "Start Now" at bounding box center [784, 487] width 149 height 47
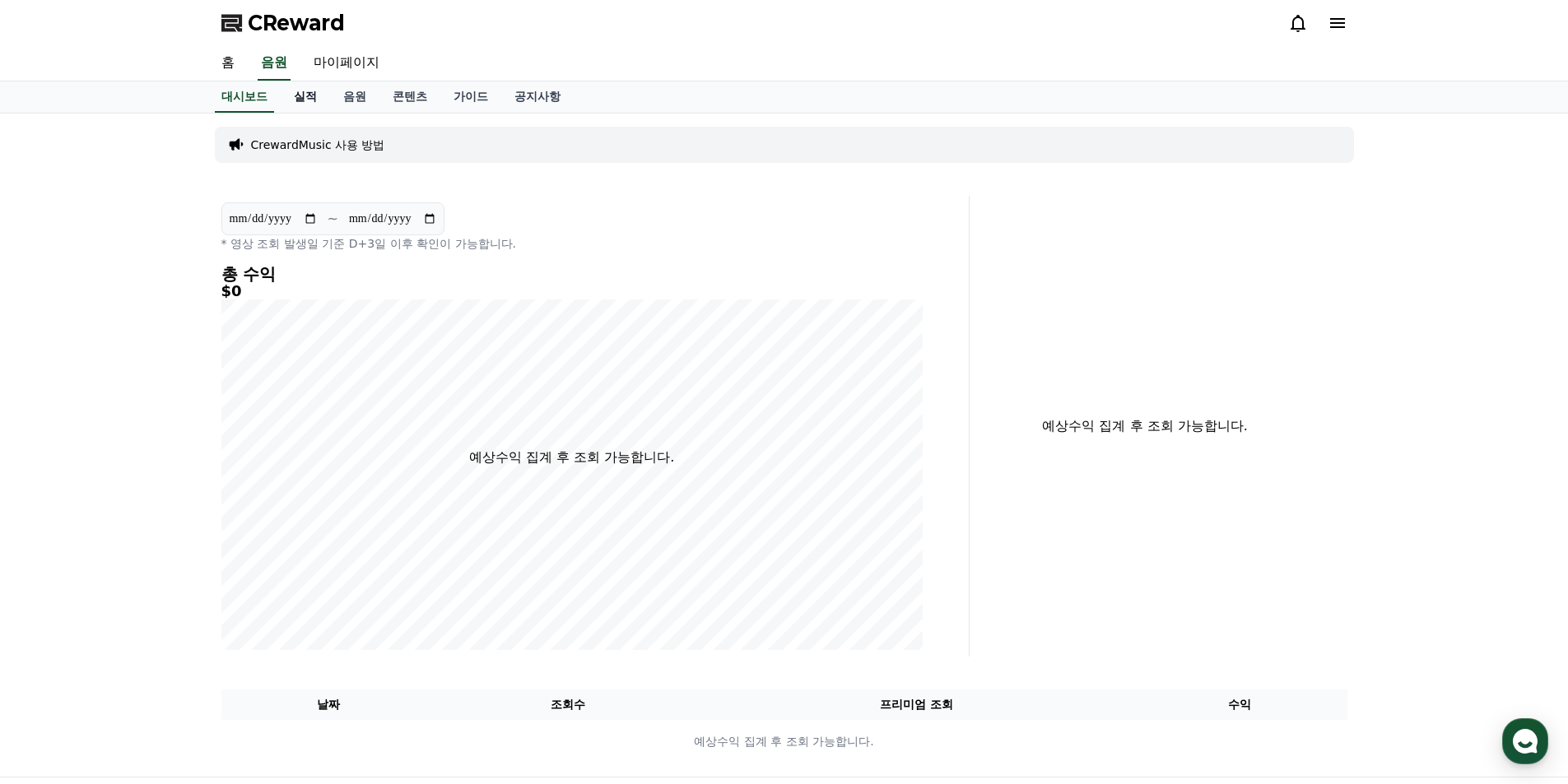
click at [304, 93] on link "실적" at bounding box center [305, 97] width 49 height 31
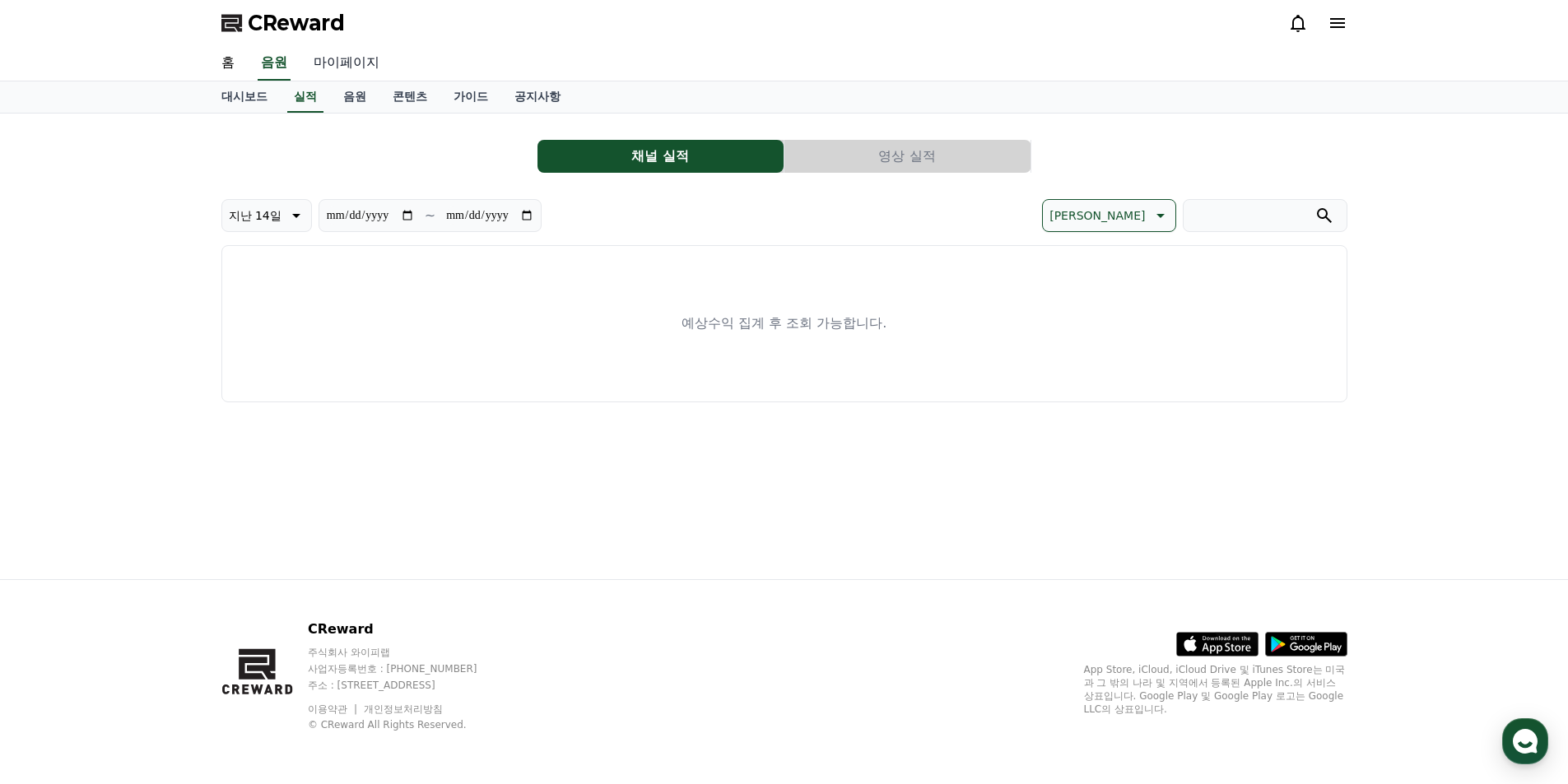
click at [352, 61] on link "마이페이지" at bounding box center [346, 63] width 93 height 35
select select "**********"
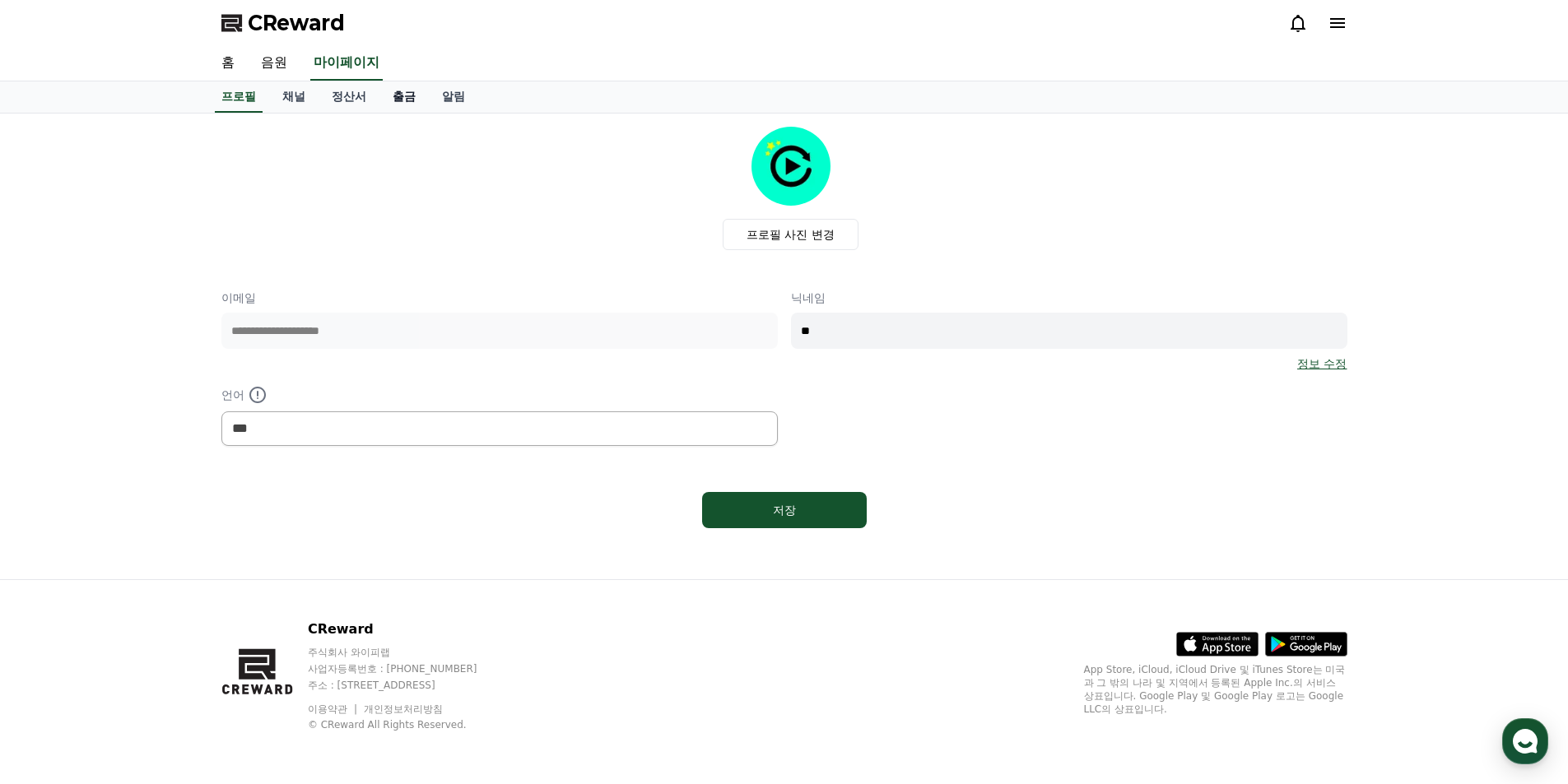
drag, startPoint x: 360, startPoint y: 93, endPoint x: 396, endPoint y: 97, distance: 36.2
click at [361, 93] on link "정산서" at bounding box center [349, 97] width 61 height 31
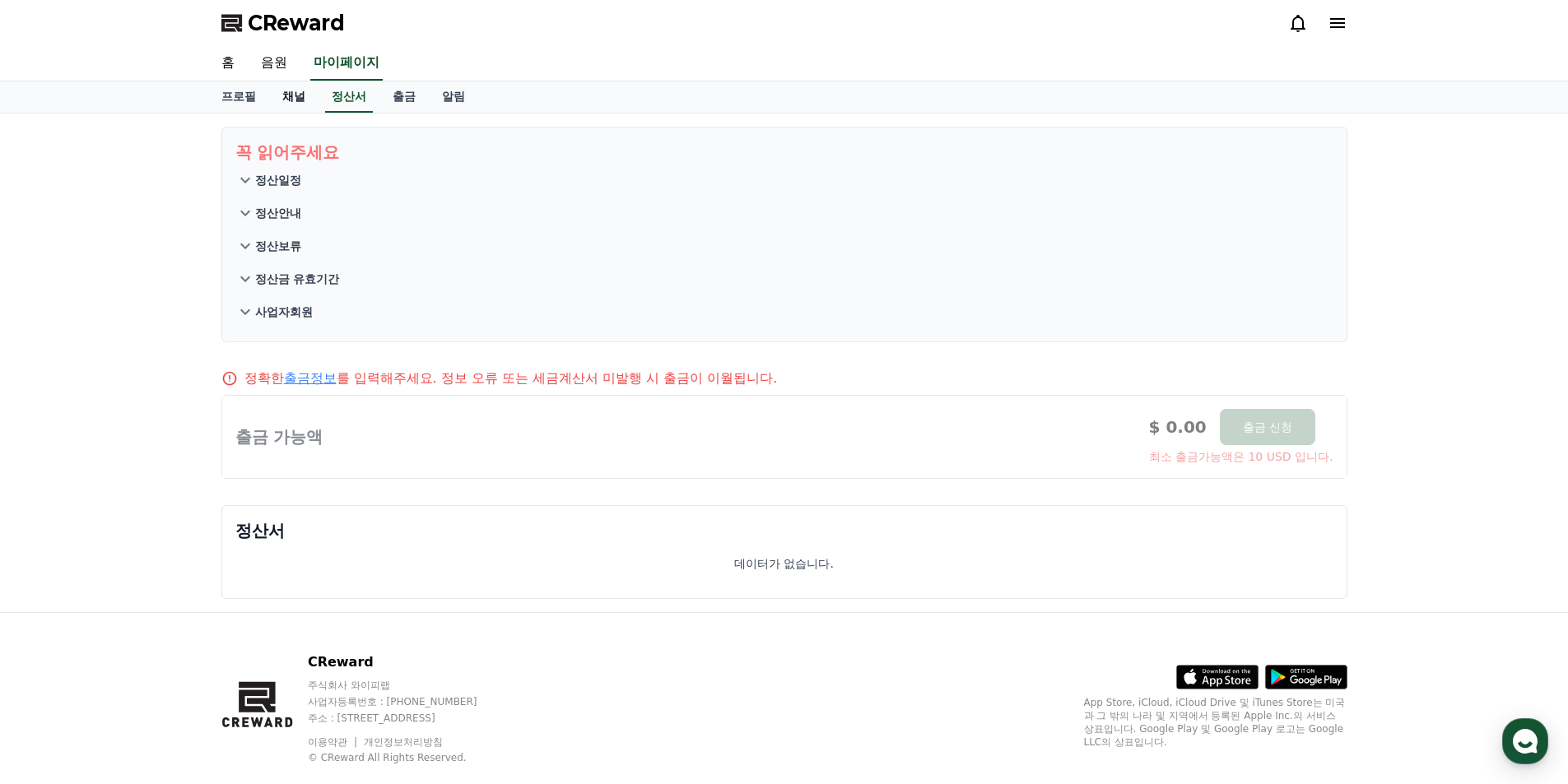
click at [297, 94] on link "채널" at bounding box center [293, 97] width 49 height 31
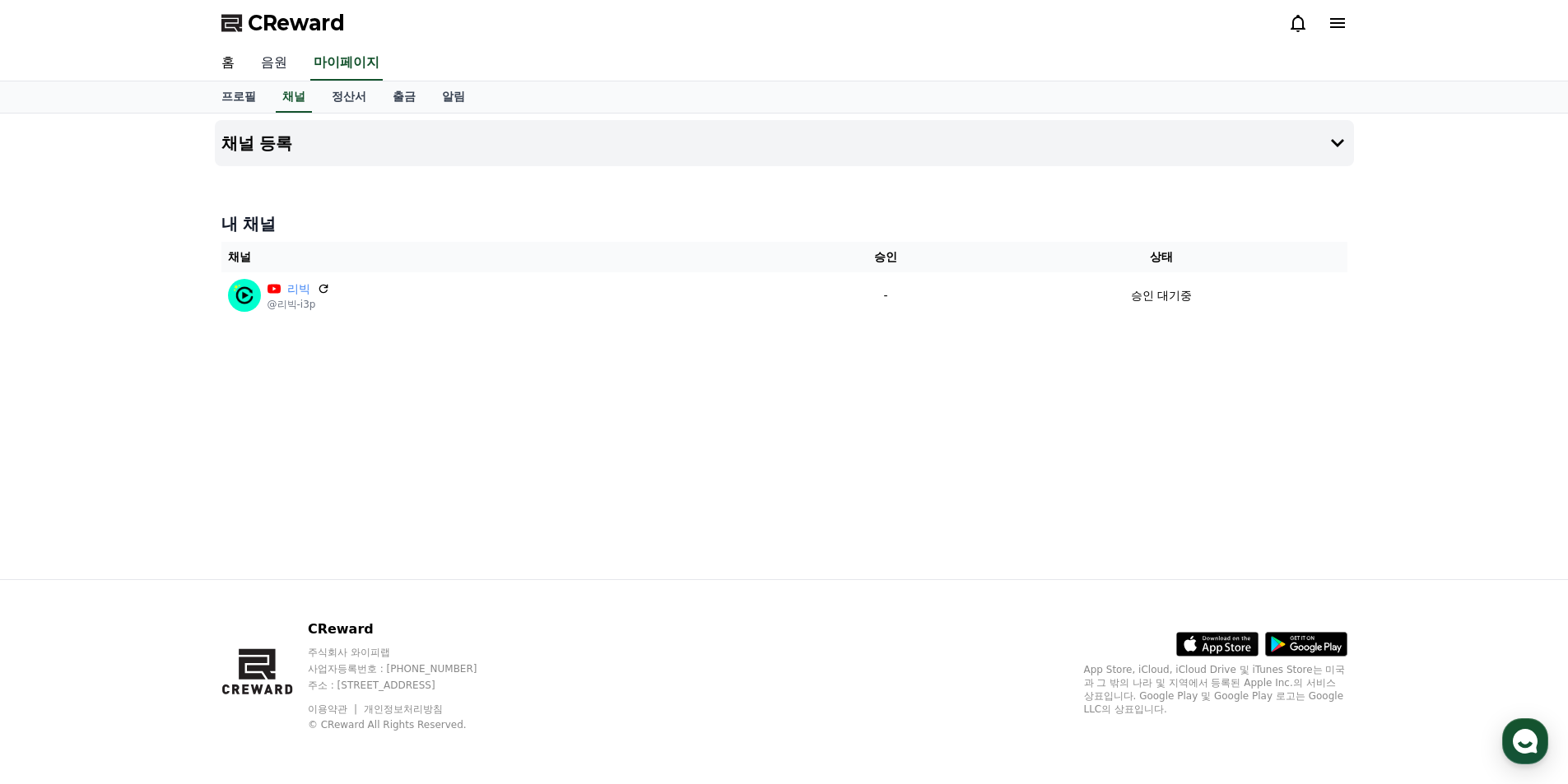
drag, startPoint x: 305, startPoint y: 72, endPoint x: 279, endPoint y: 73, distance: 26.0
click at [305, 72] on div "홈 음원 마이페이지" at bounding box center [784, 63] width 1152 height 35
click at [256, 61] on link "음원" at bounding box center [273, 63] width 53 height 35
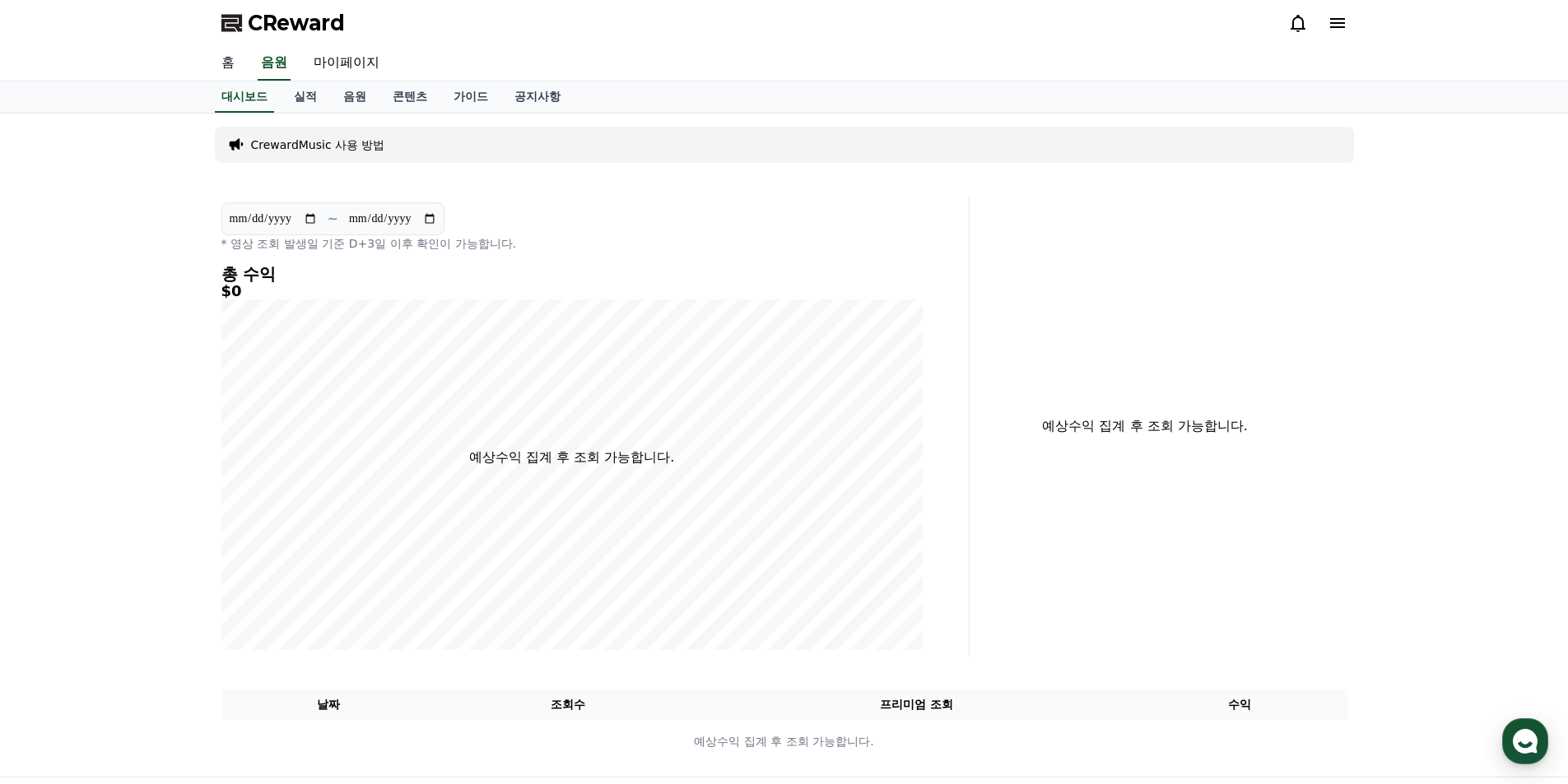
click at [221, 64] on link "홈" at bounding box center [228, 63] width 39 height 35
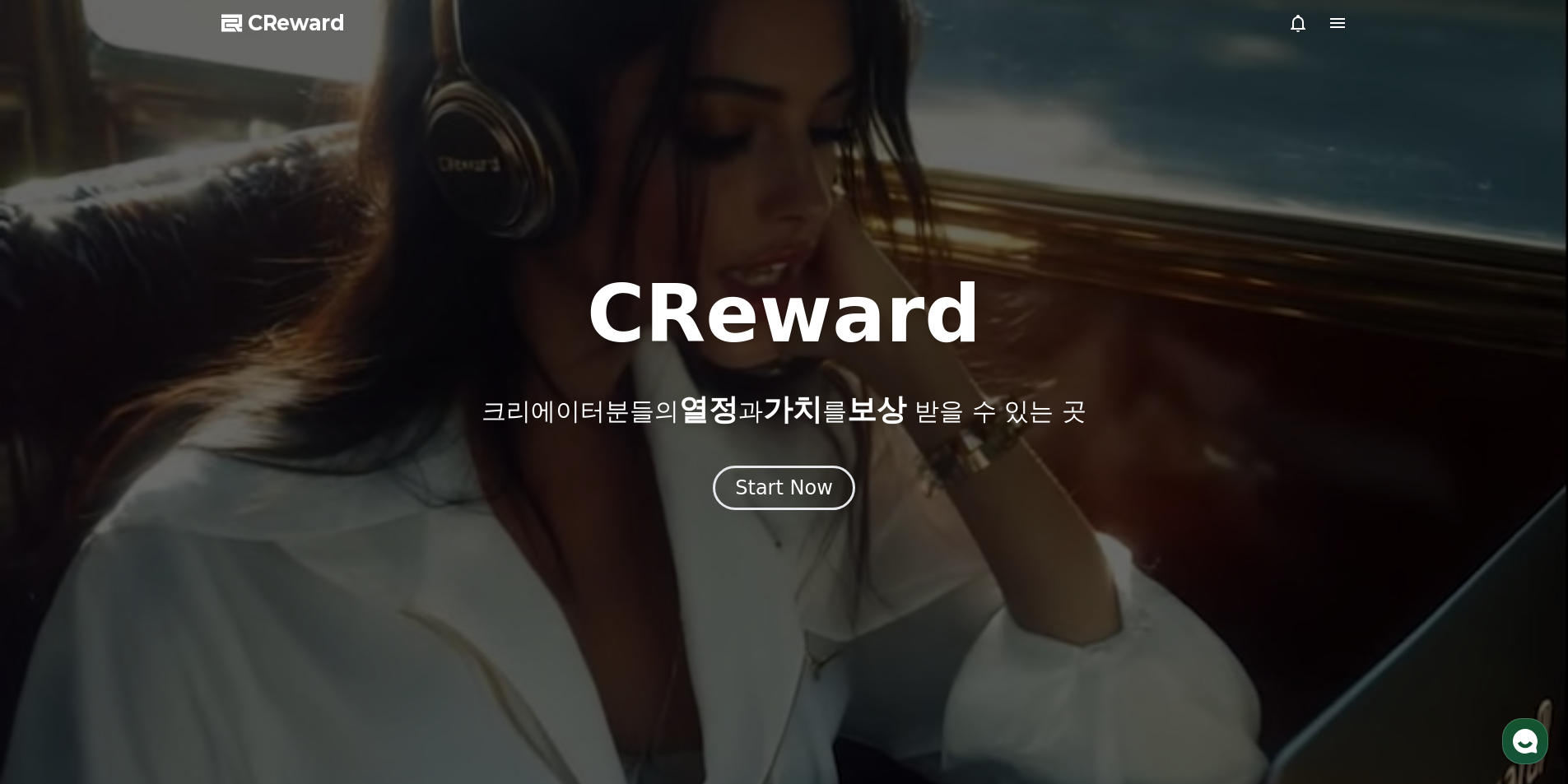
drag, startPoint x: 1360, startPoint y: 37, endPoint x: 1346, endPoint y: 37, distance: 14.0
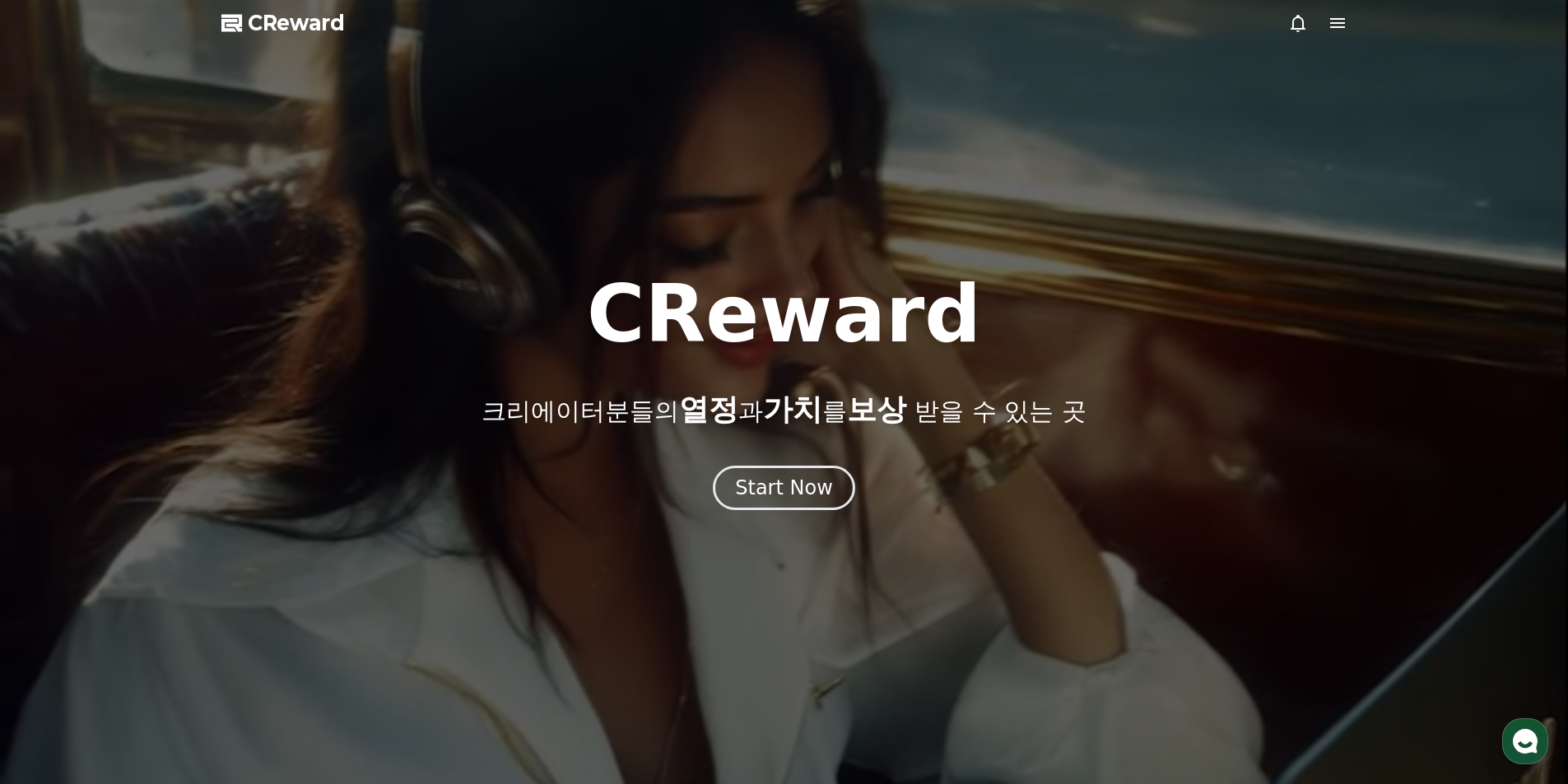
click at [1350, 38] on div at bounding box center [784, 392] width 1568 height 784
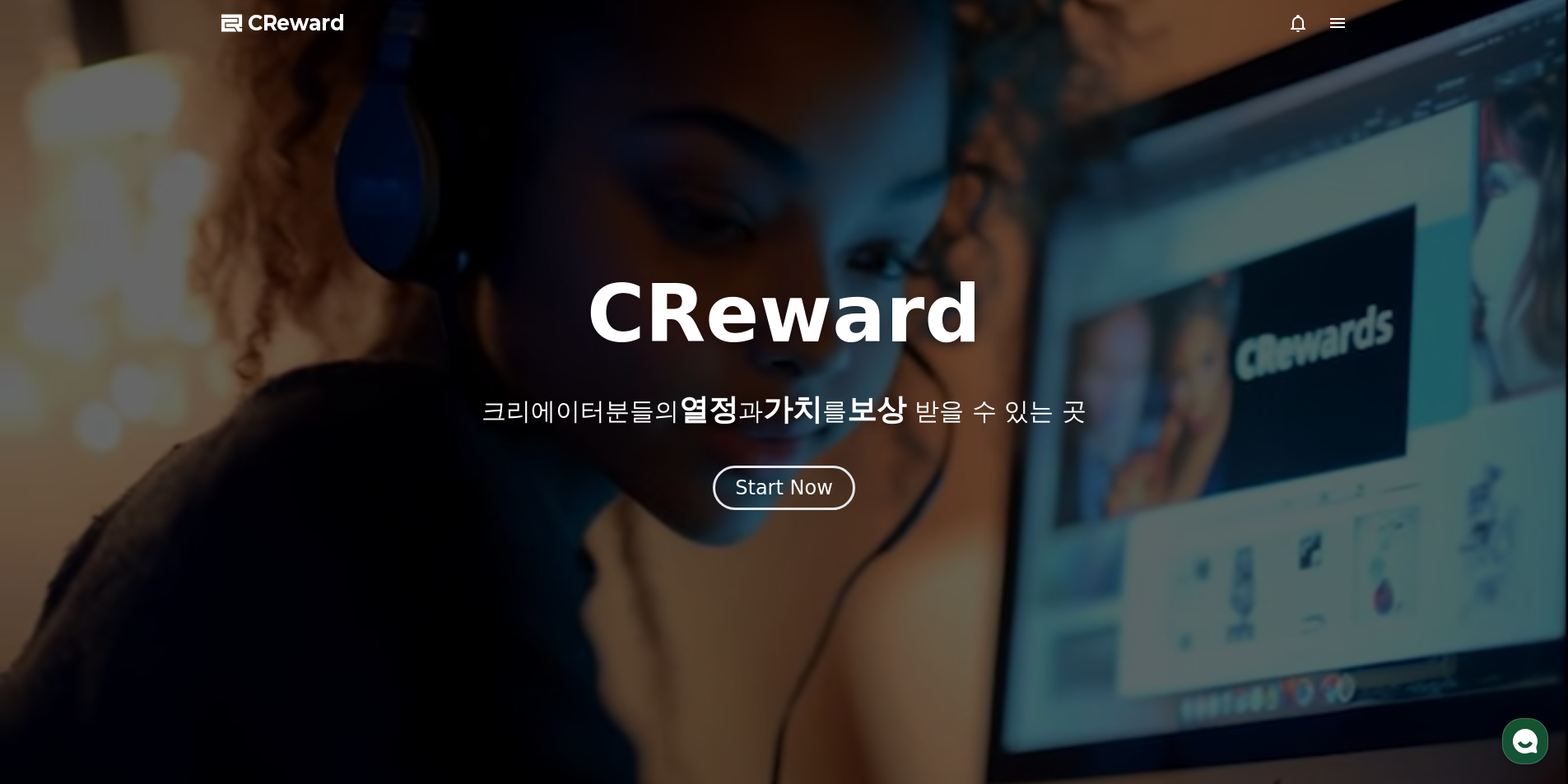
click at [1341, 35] on div at bounding box center [784, 392] width 1568 height 784
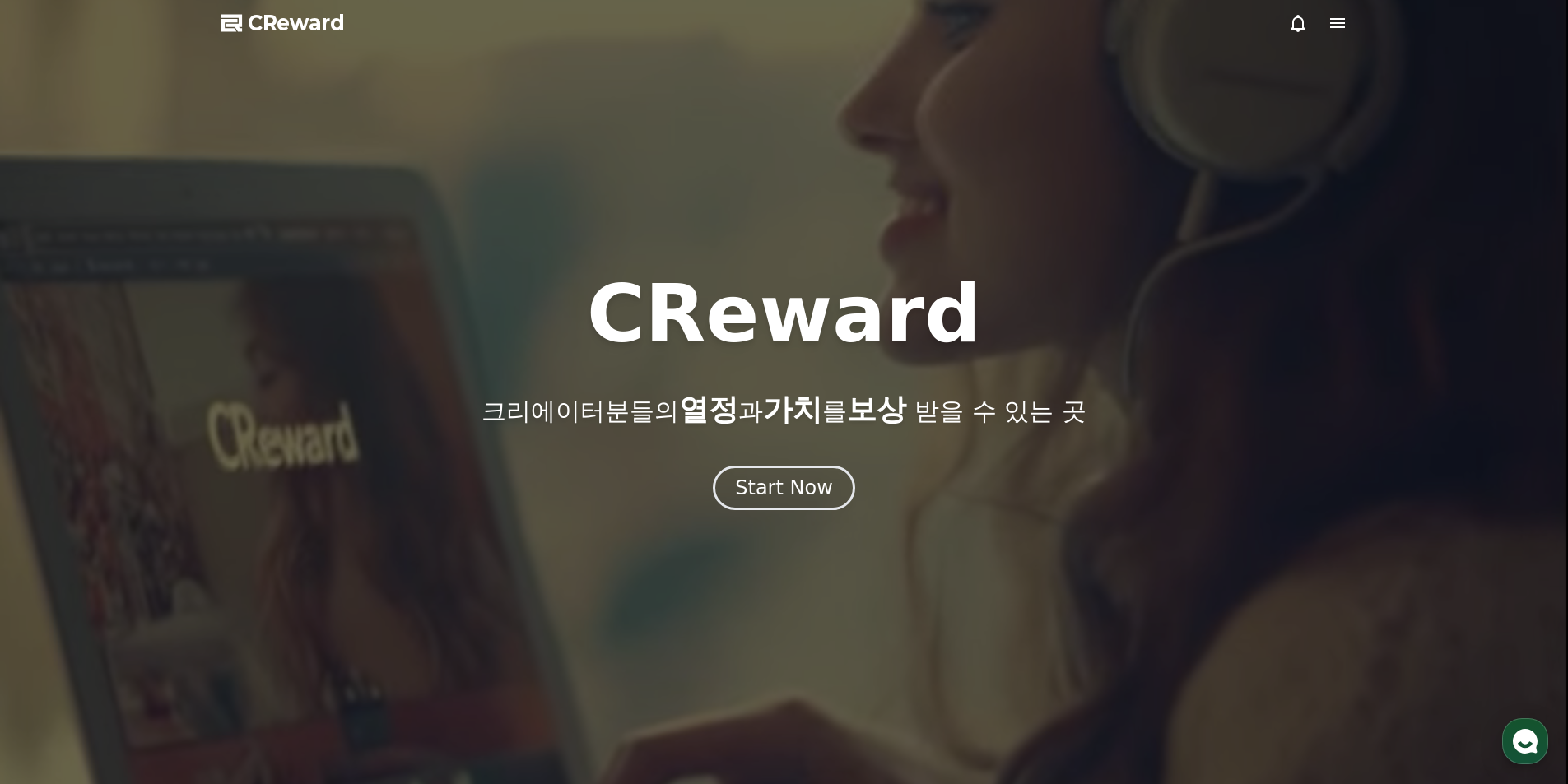
click at [1344, 28] on icon at bounding box center [1337, 22] width 15 height 10
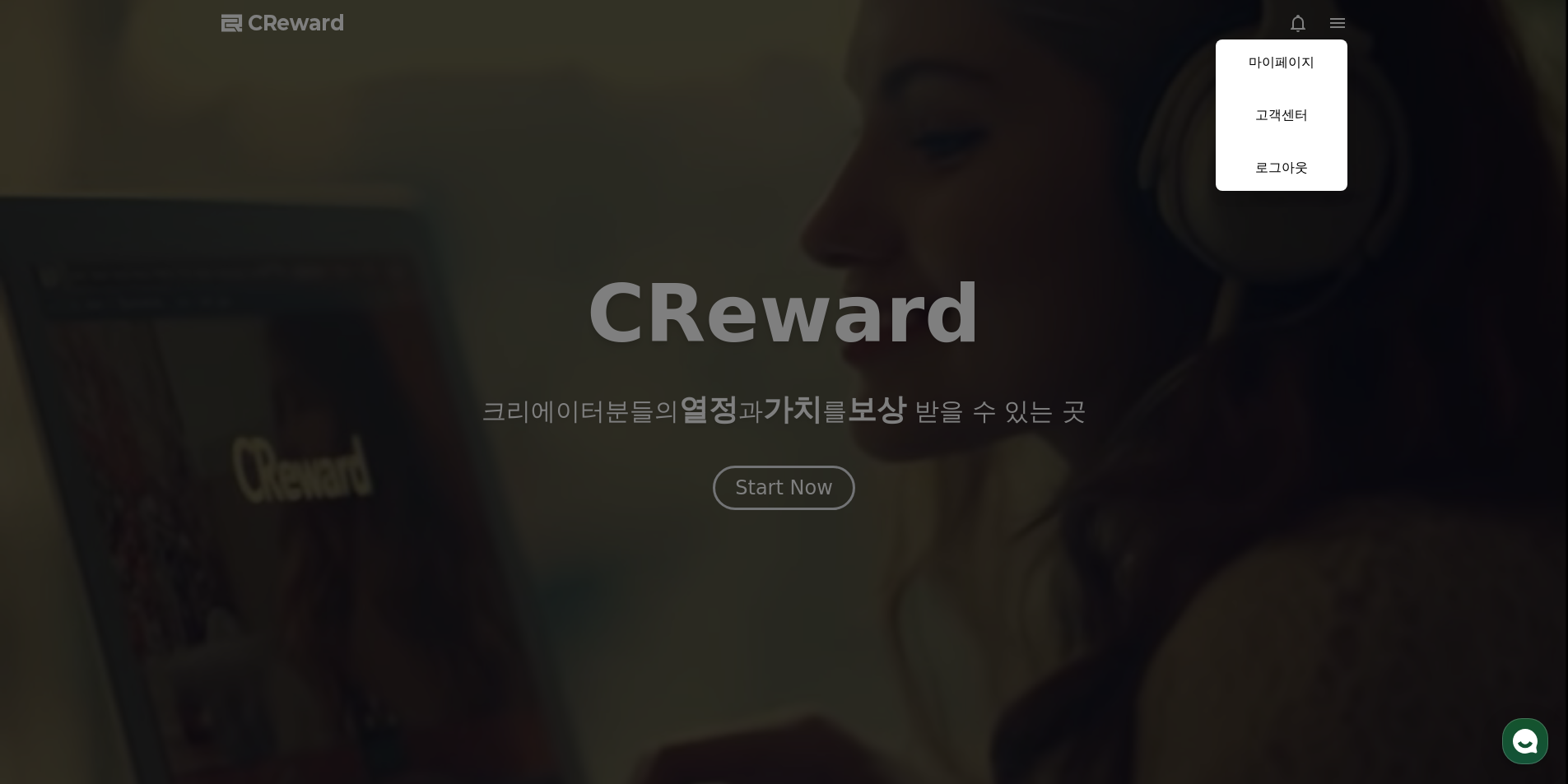
click at [622, 110] on button "close" at bounding box center [784, 392] width 1568 height 784
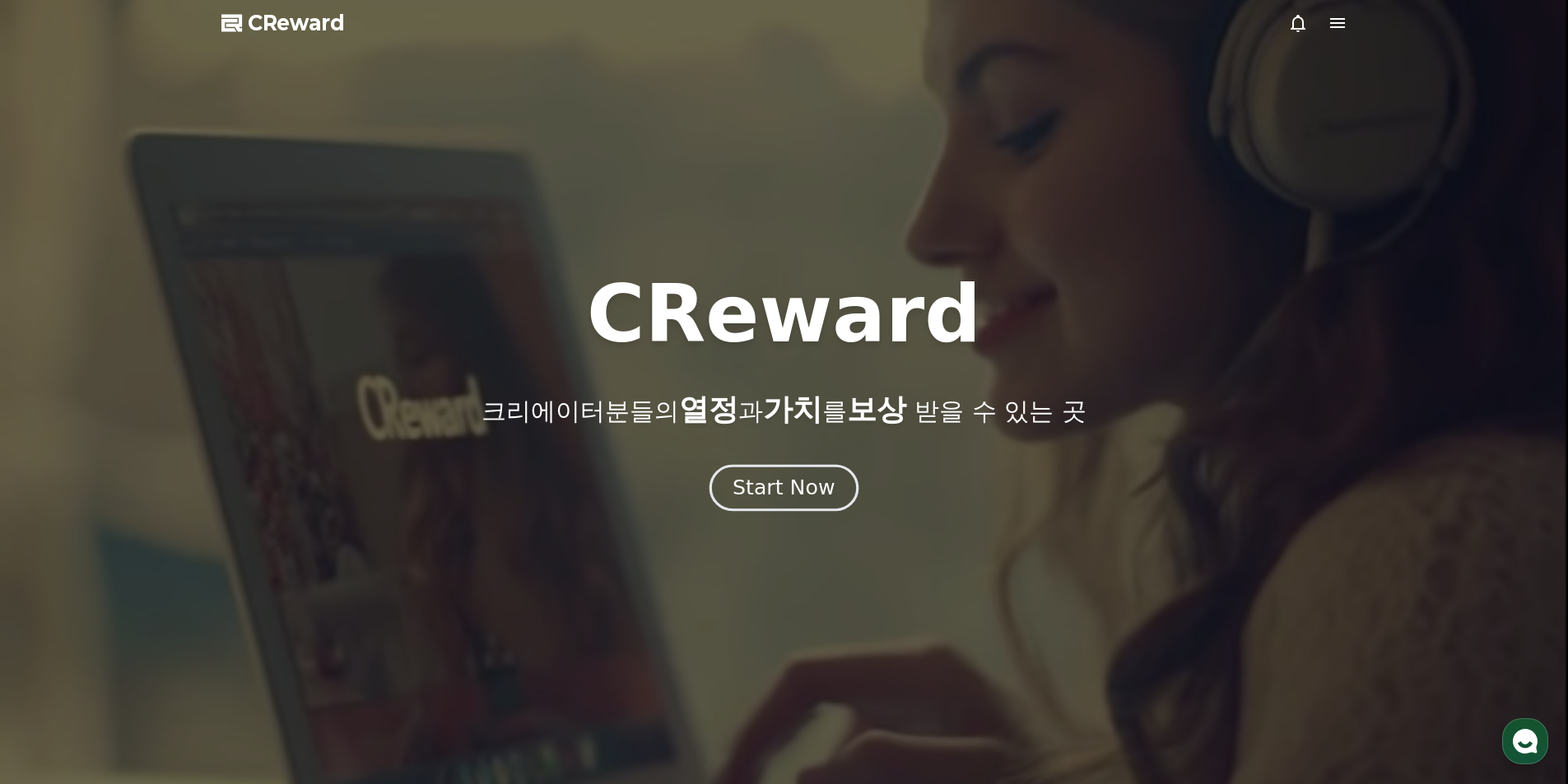
click at [804, 493] on div "Start Now" at bounding box center [784, 487] width 102 height 28
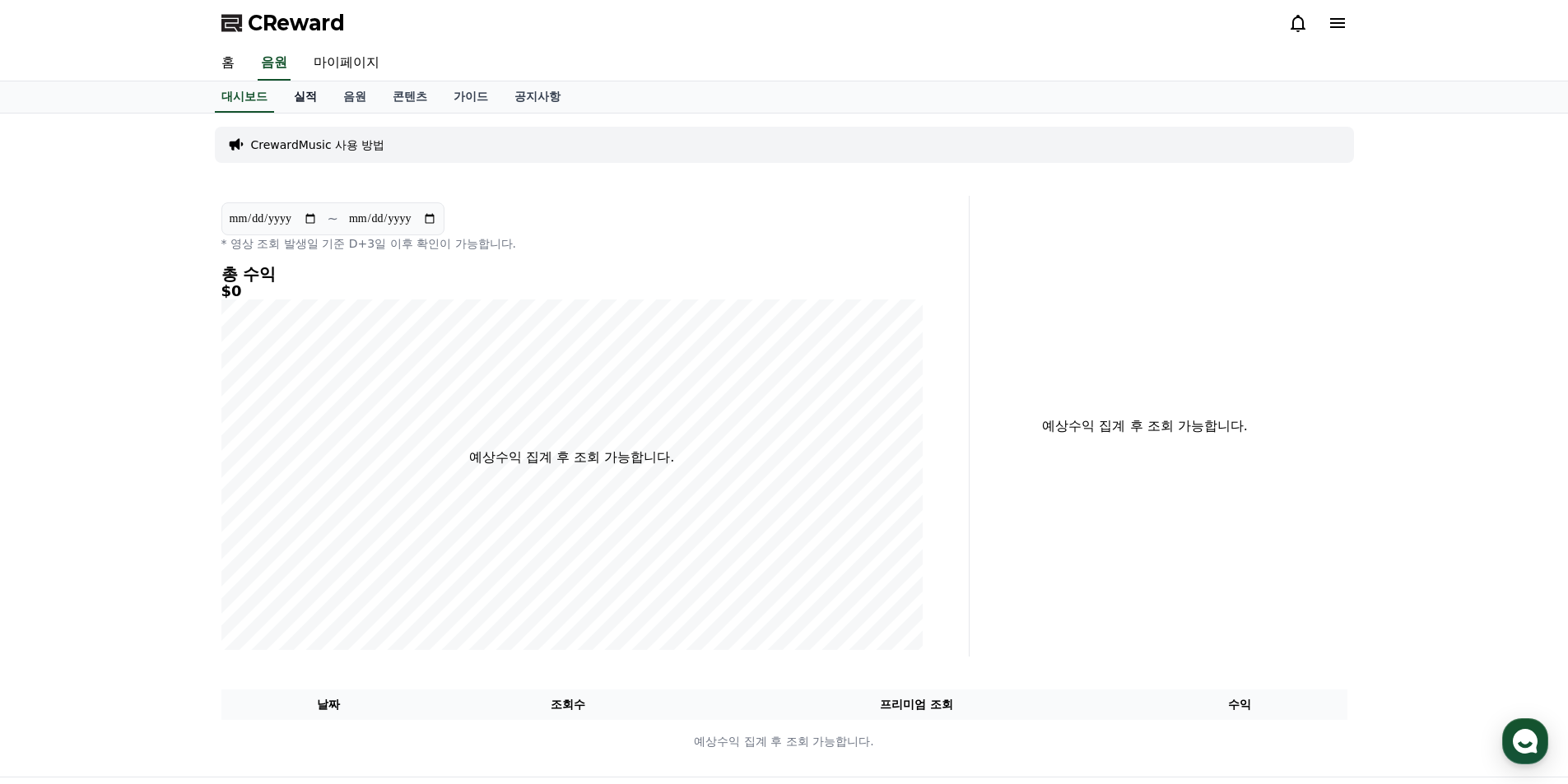
drag, startPoint x: 292, startPoint y: 99, endPoint x: 330, endPoint y: 103, distance: 38.2
click at [292, 100] on link "실적" at bounding box center [305, 97] width 49 height 31
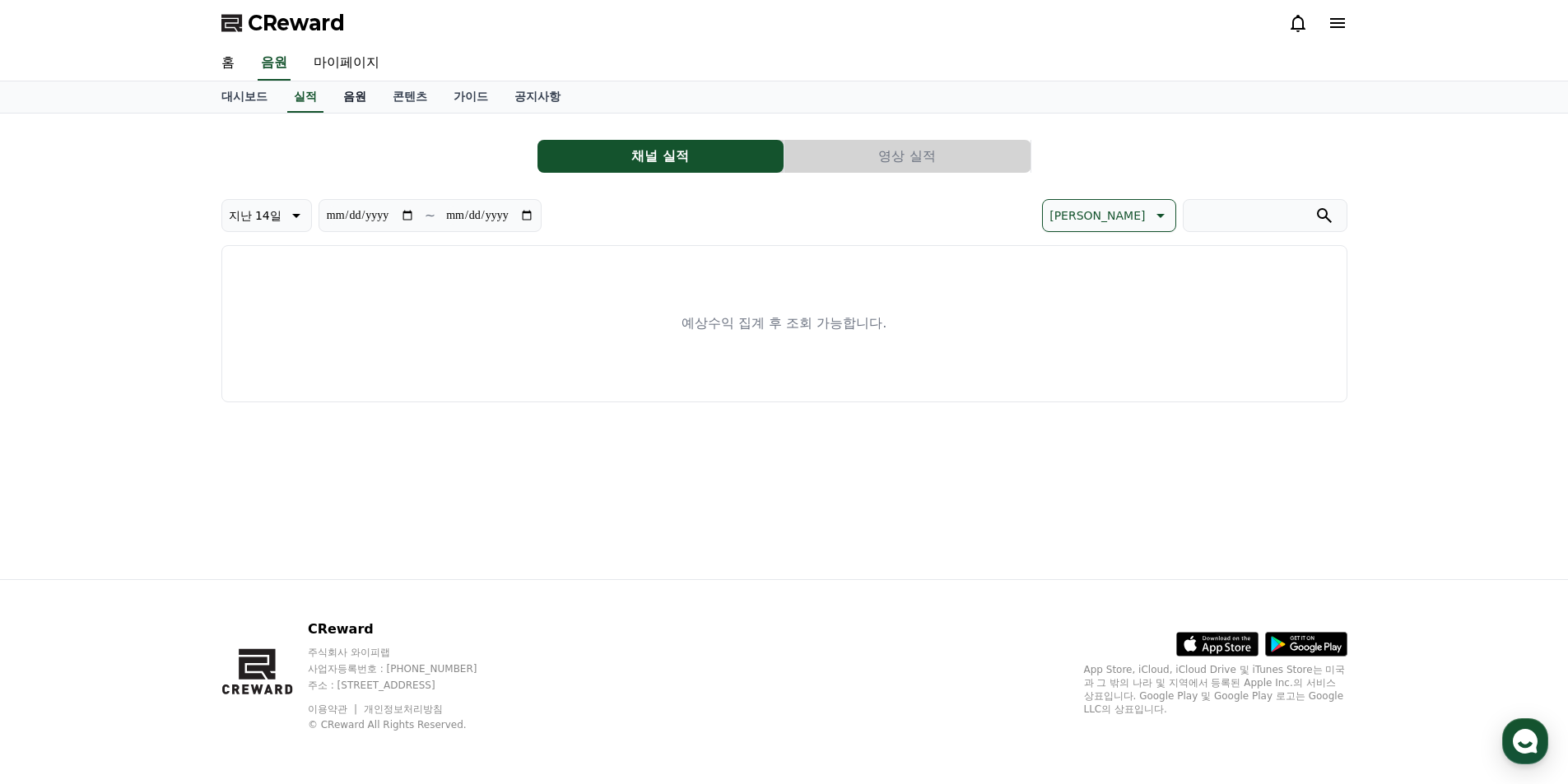
click at [368, 96] on link "음원" at bounding box center [354, 97] width 49 height 31
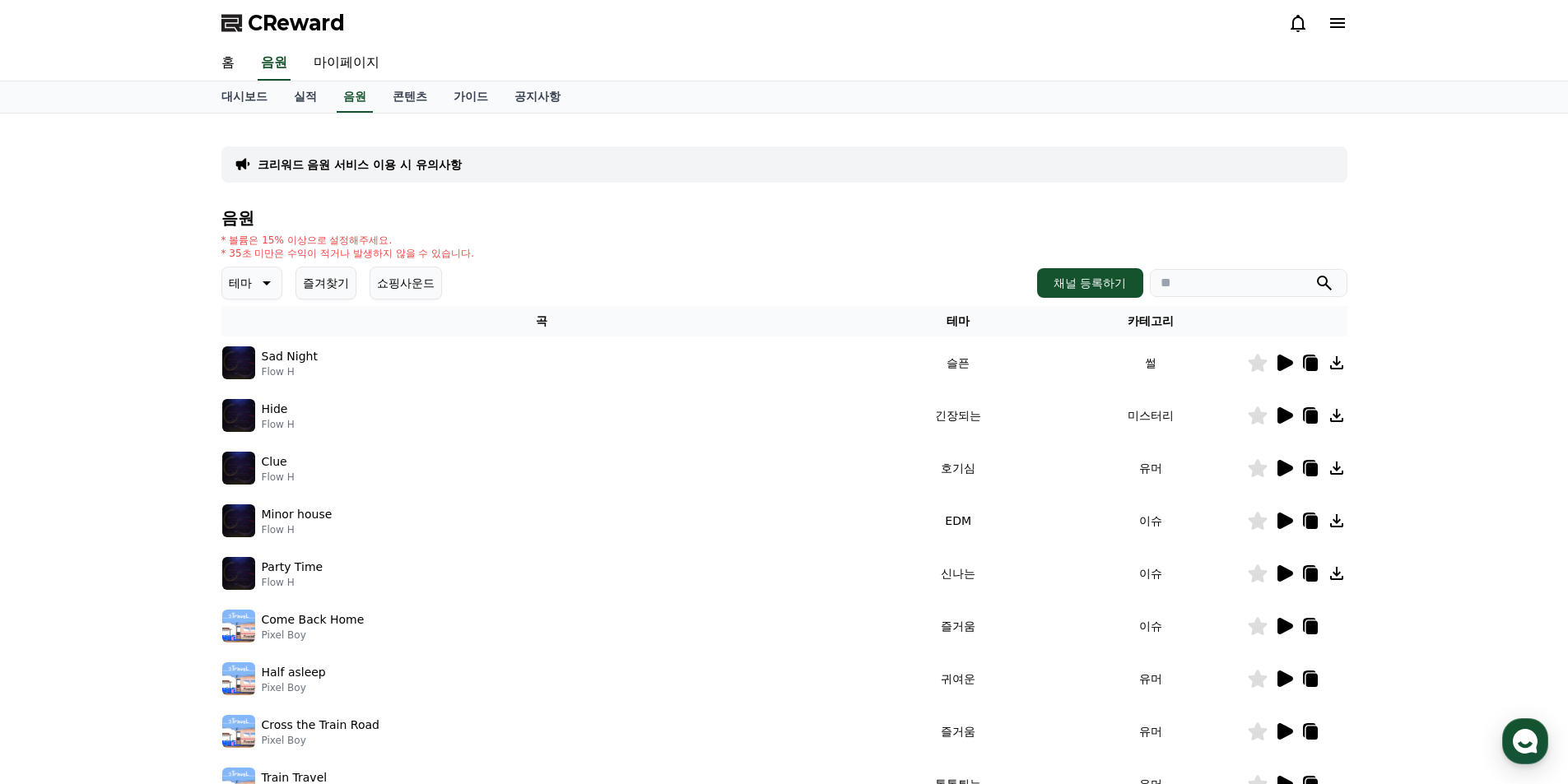
drag, startPoint x: 694, startPoint y: 251, endPoint x: 1008, endPoint y: 320, distance: 321.5
click at [696, 251] on div "* 볼륨은 15% 이상으로 설정해주세요. * 35초 미만은 수익이 적거나 발생하지 않을 수 있습니다." at bounding box center [784, 247] width 1125 height 27
click at [1341, 365] on icon at bounding box center [1336, 363] width 20 height 20
drag, startPoint x: 412, startPoint y: 87, endPoint x: 408, endPoint y: 57, distance: 30.3
click at [412, 88] on link "콘텐츠" at bounding box center [410, 97] width 61 height 31
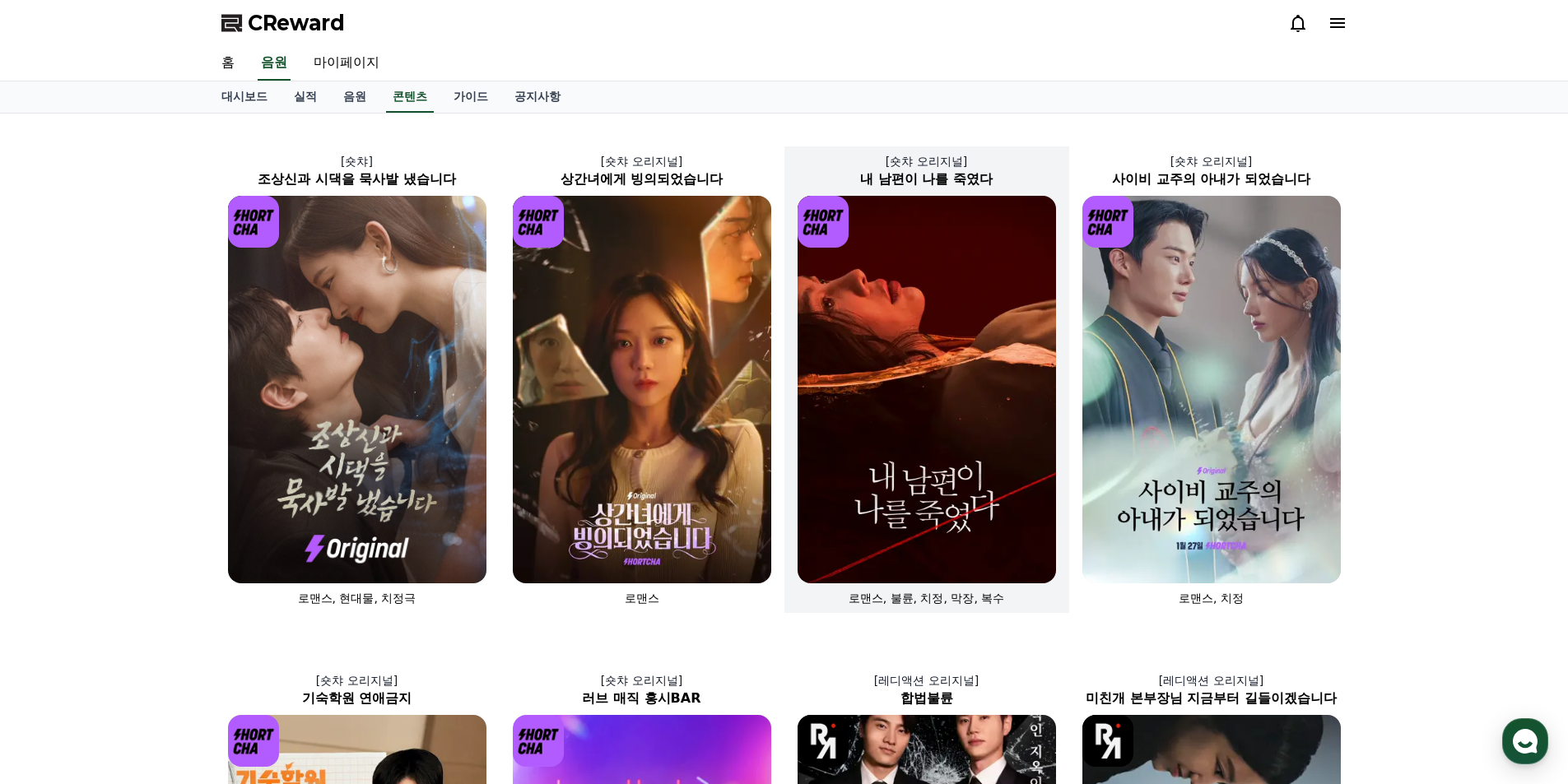
click at [878, 303] on img at bounding box center [927, 389] width 258 height 387
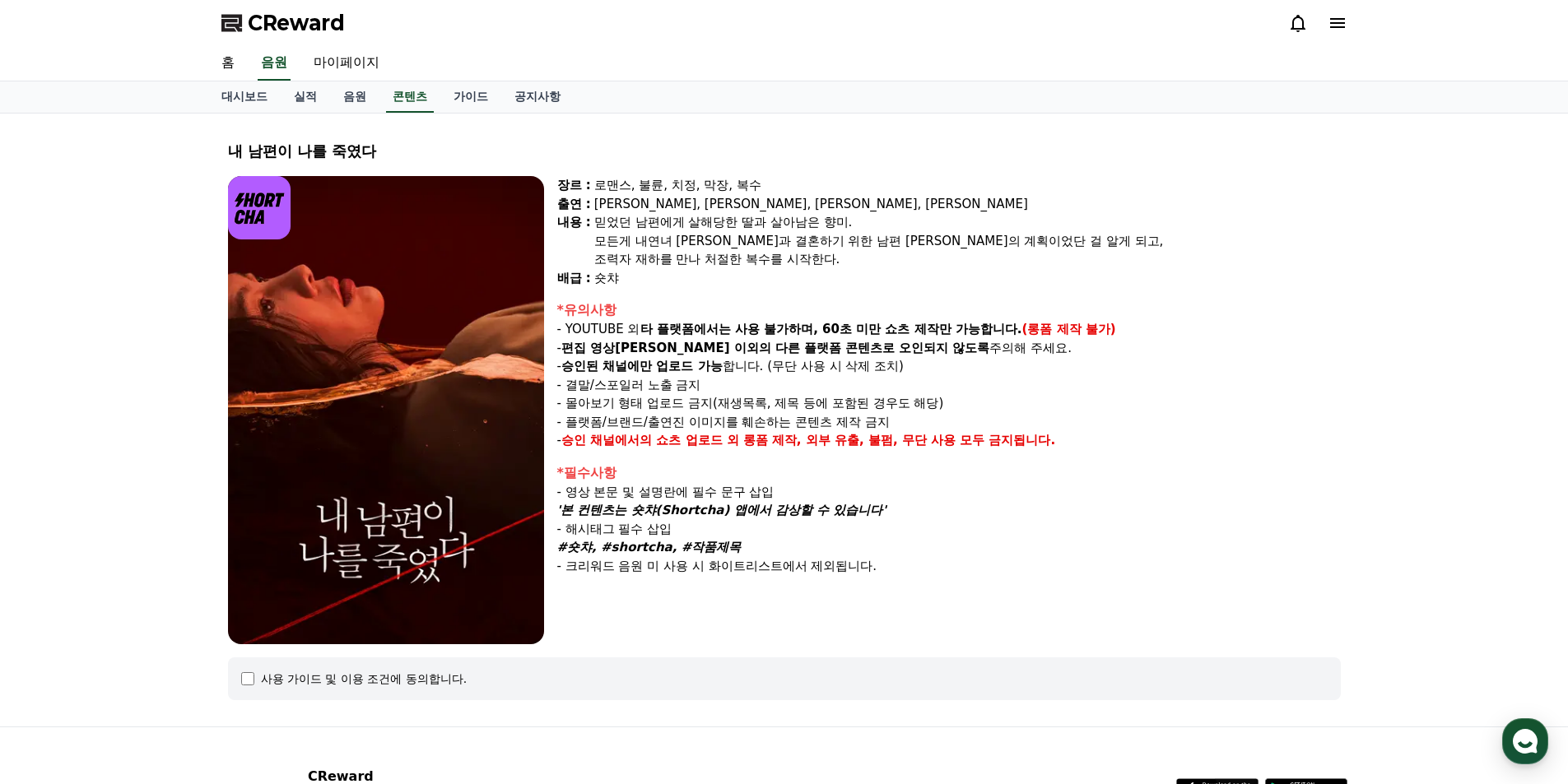
scroll to position [147, 0]
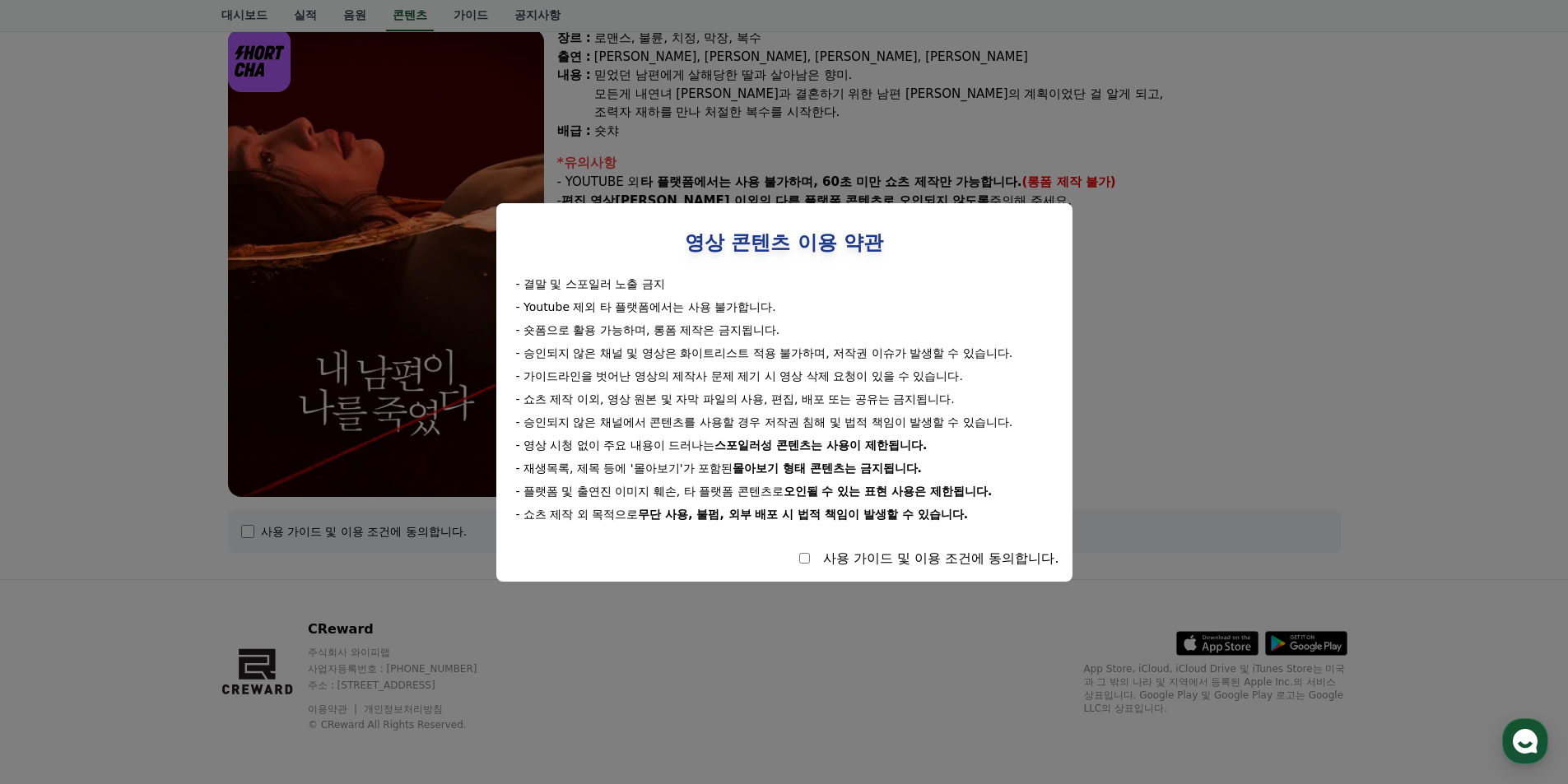
click at [848, 567] on div "사용 가이드 및 이용 조건에 동의합니다." at bounding box center [940, 559] width 236 height 20
click at [809, 559] on div "사용 가이드 및 이용 조건에 동의합니다." at bounding box center [784, 559] width 549 height 20
select select
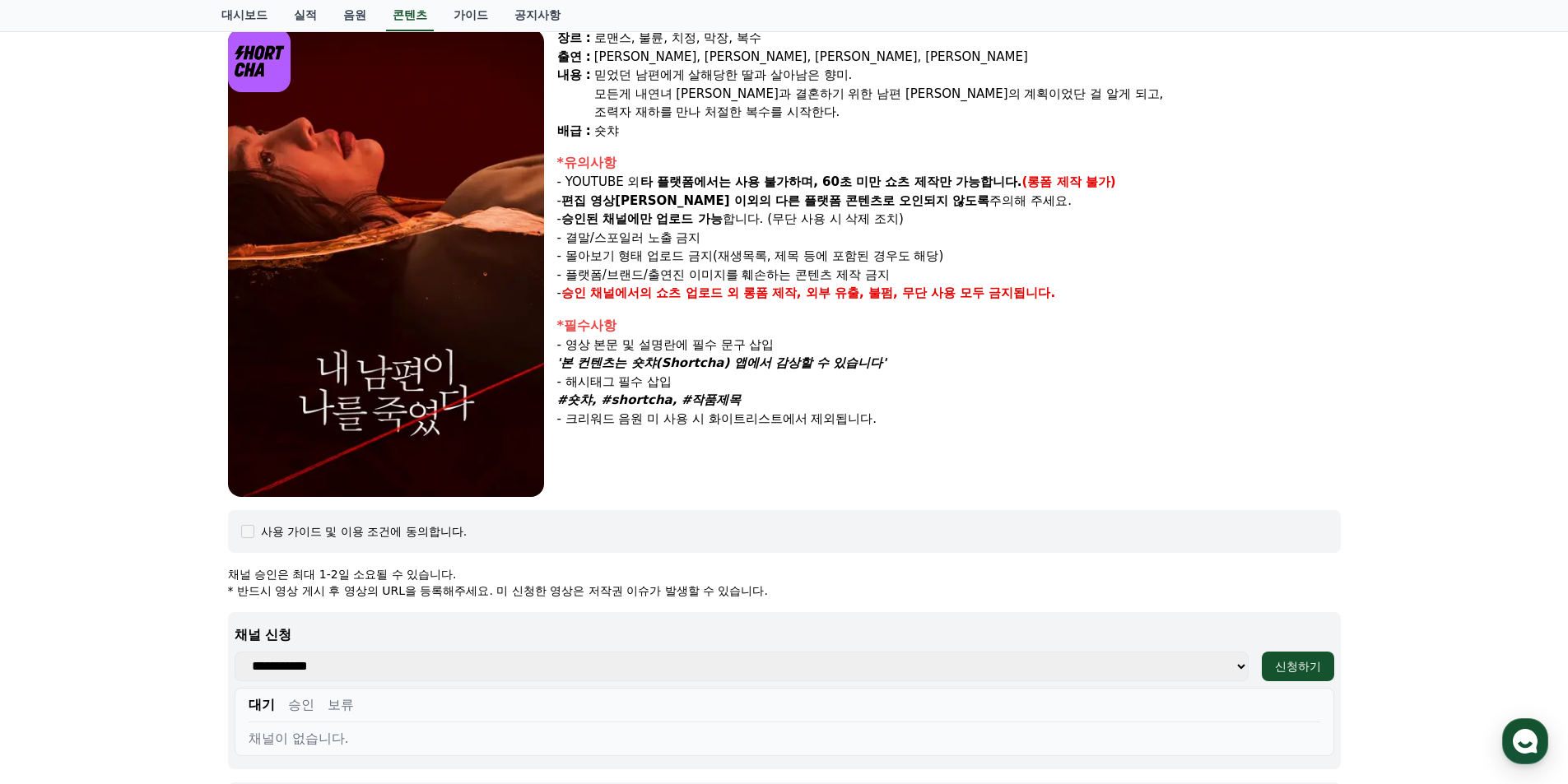
scroll to position [586, 0]
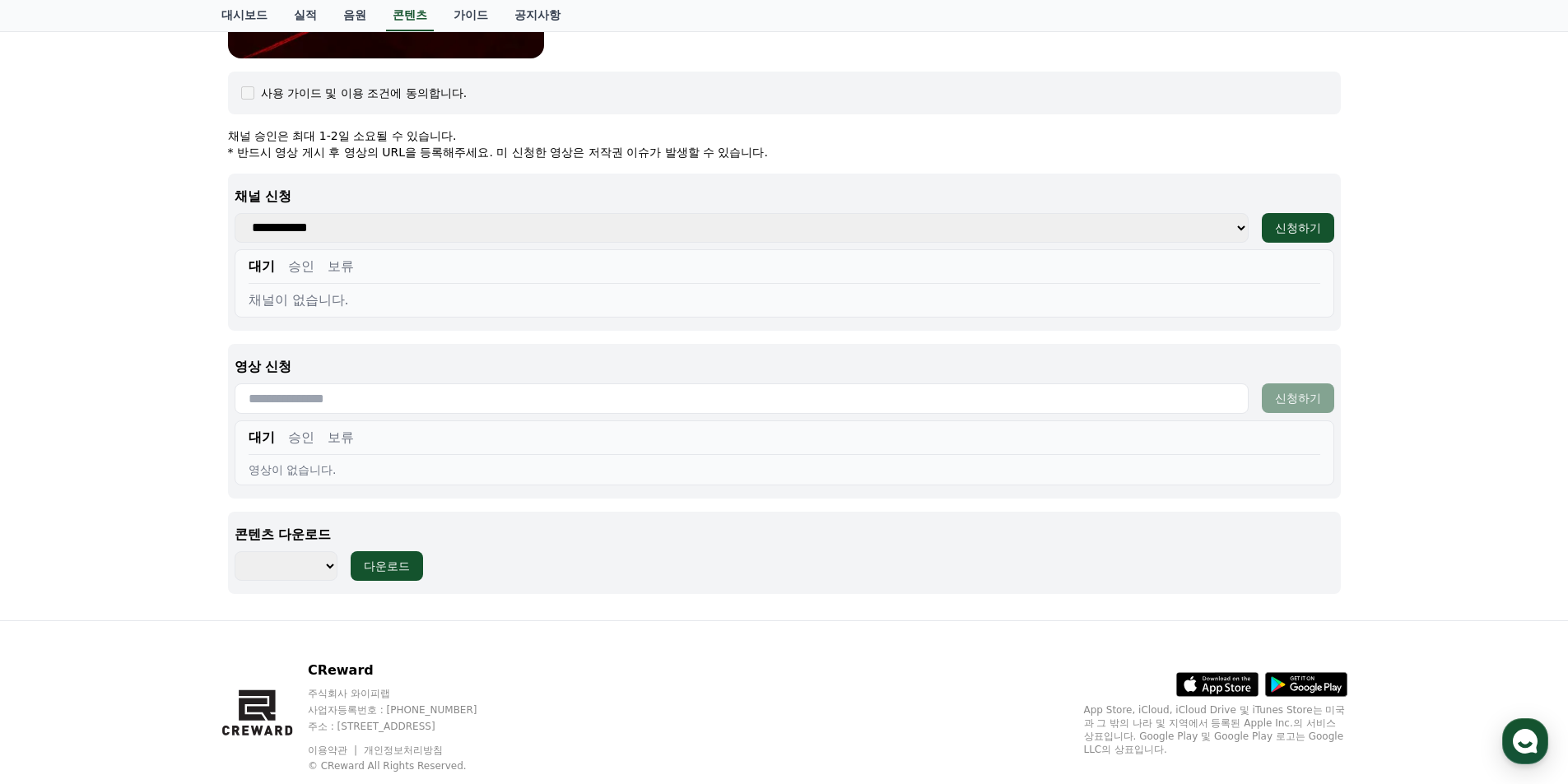
click at [402, 211] on div "**********" at bounding box center [784, 252] width 1113 height 158
click at [408, 222] on select "**********" at bounding box center [741, 227] width 1014 height 29
drag, startPoint x: 82, startPoint y: 266, endPoint x: 173, endPoint y: 271, distance: 91.1
click at [85, 267] on div "내 남편이 나를 죽였다 장르 : 로맨스, [PERSON_NAME], [PERSON_NAME], 막장, 복수 출연 : [PERSON_NAME],…" at bounding box center [784, 74] width 1568 height 1093
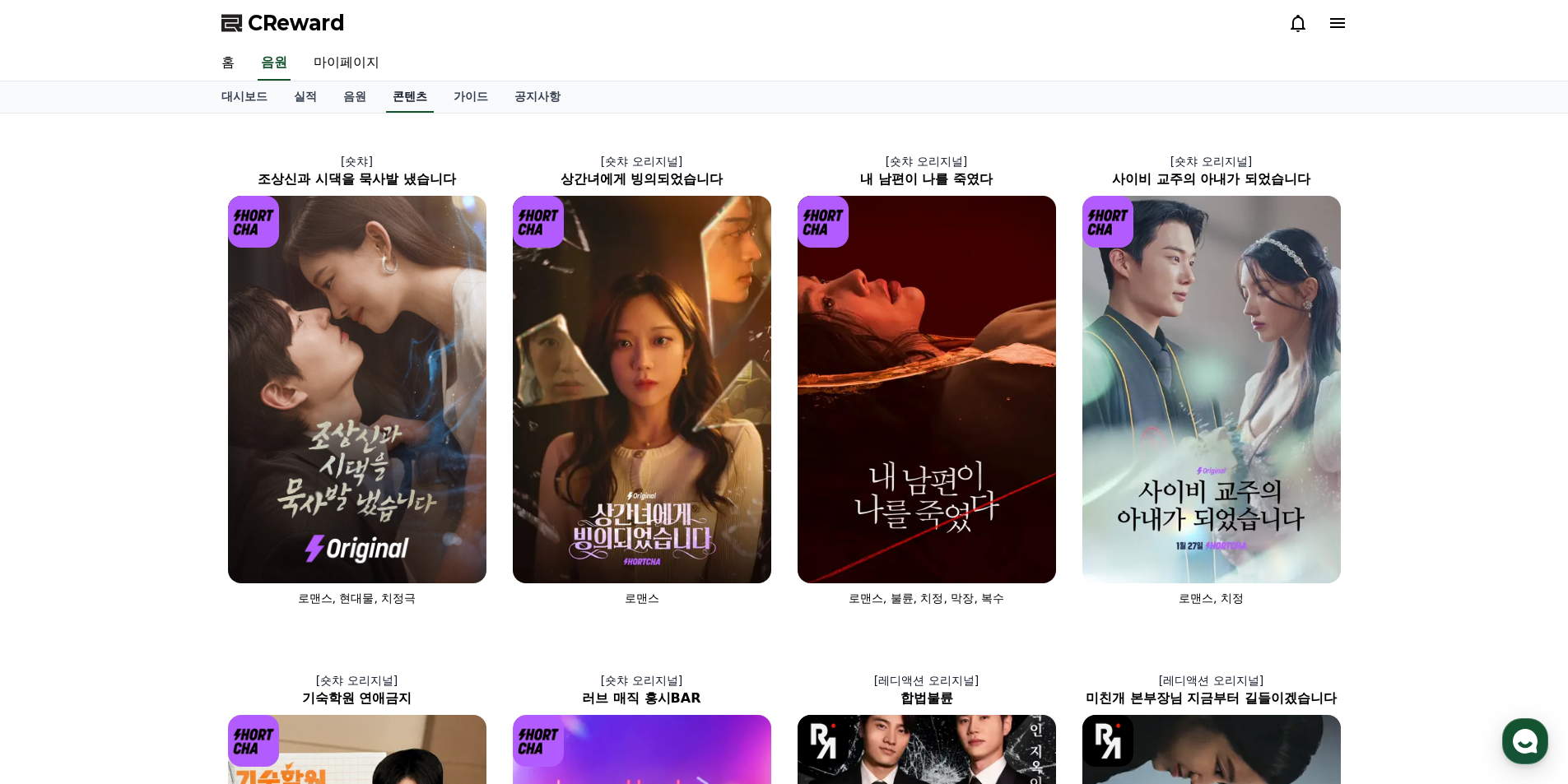
click at [396, 93] on link "콘텐츠" at bounding box center [410, 97] width 48 height 31
click at [371, 100] on link "음원" at bounding box center [354, 97] width 49 height 31
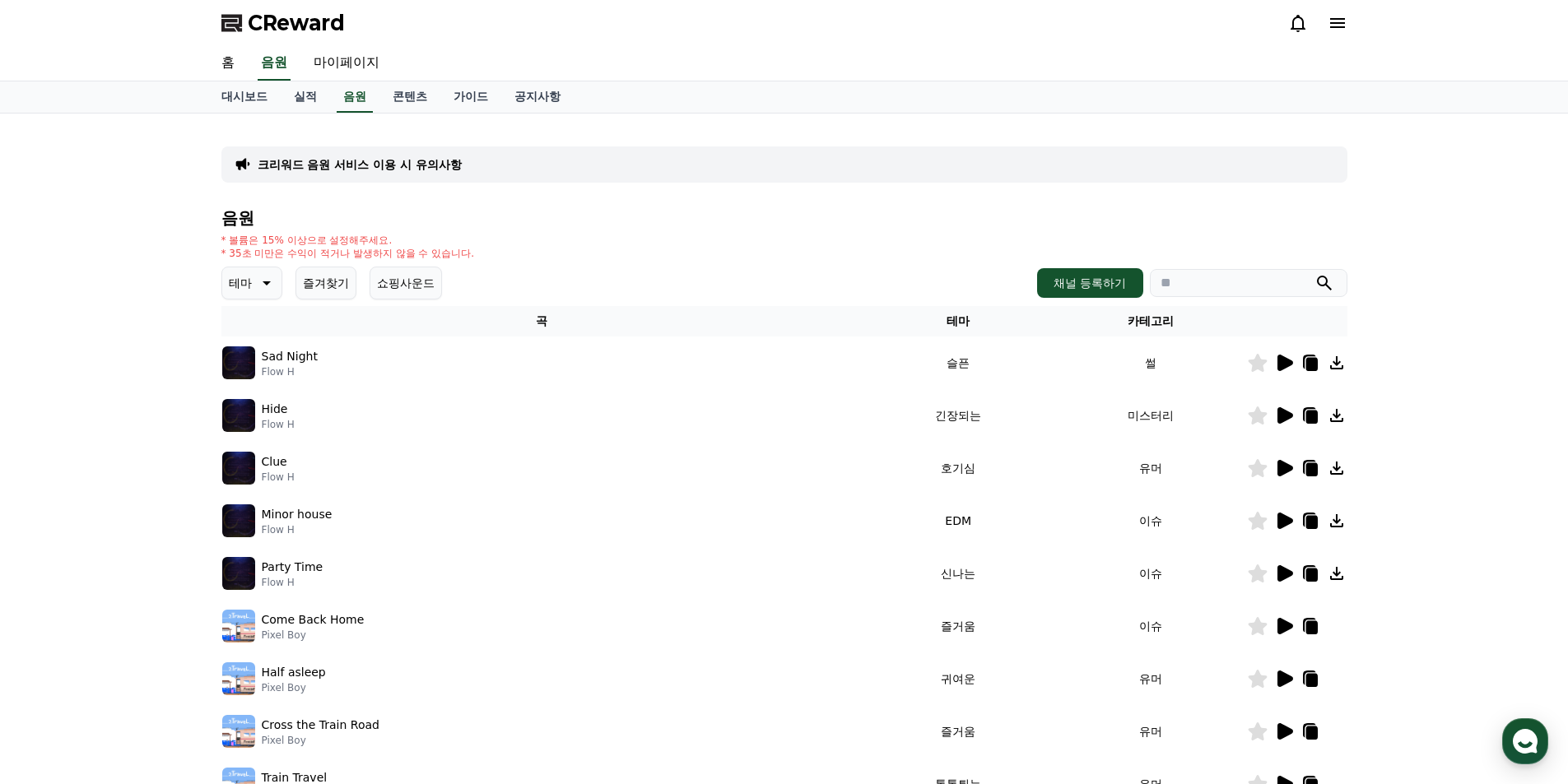
scroll to position [330, 0]
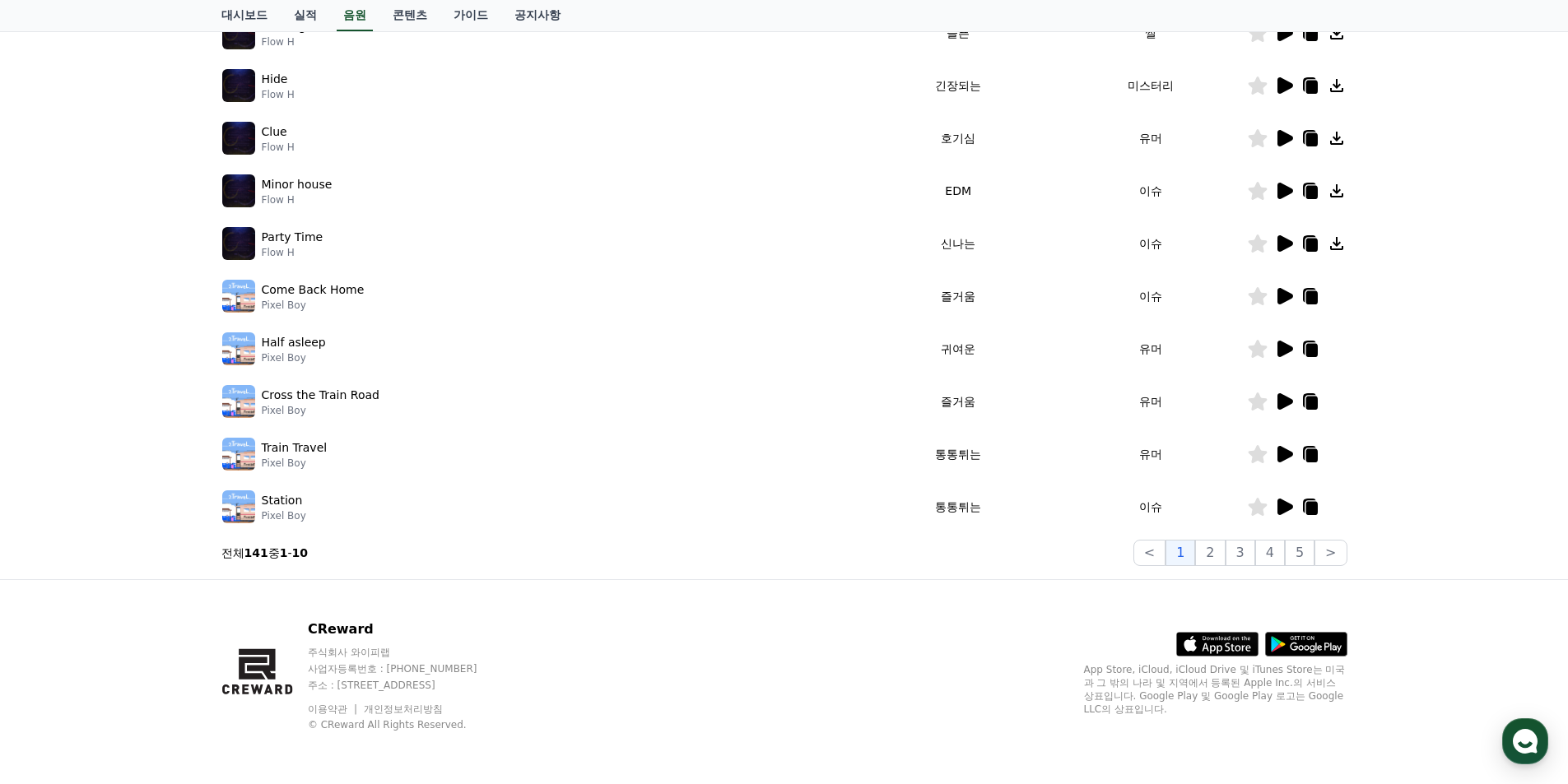
click at [397, 416] on div "Cross the Train Road Pixel Boy" at bounding box center [542, 401] width 639 height 33
click at [1276, 401] on icon at bounding box center [1284, 401] width 20 height 20
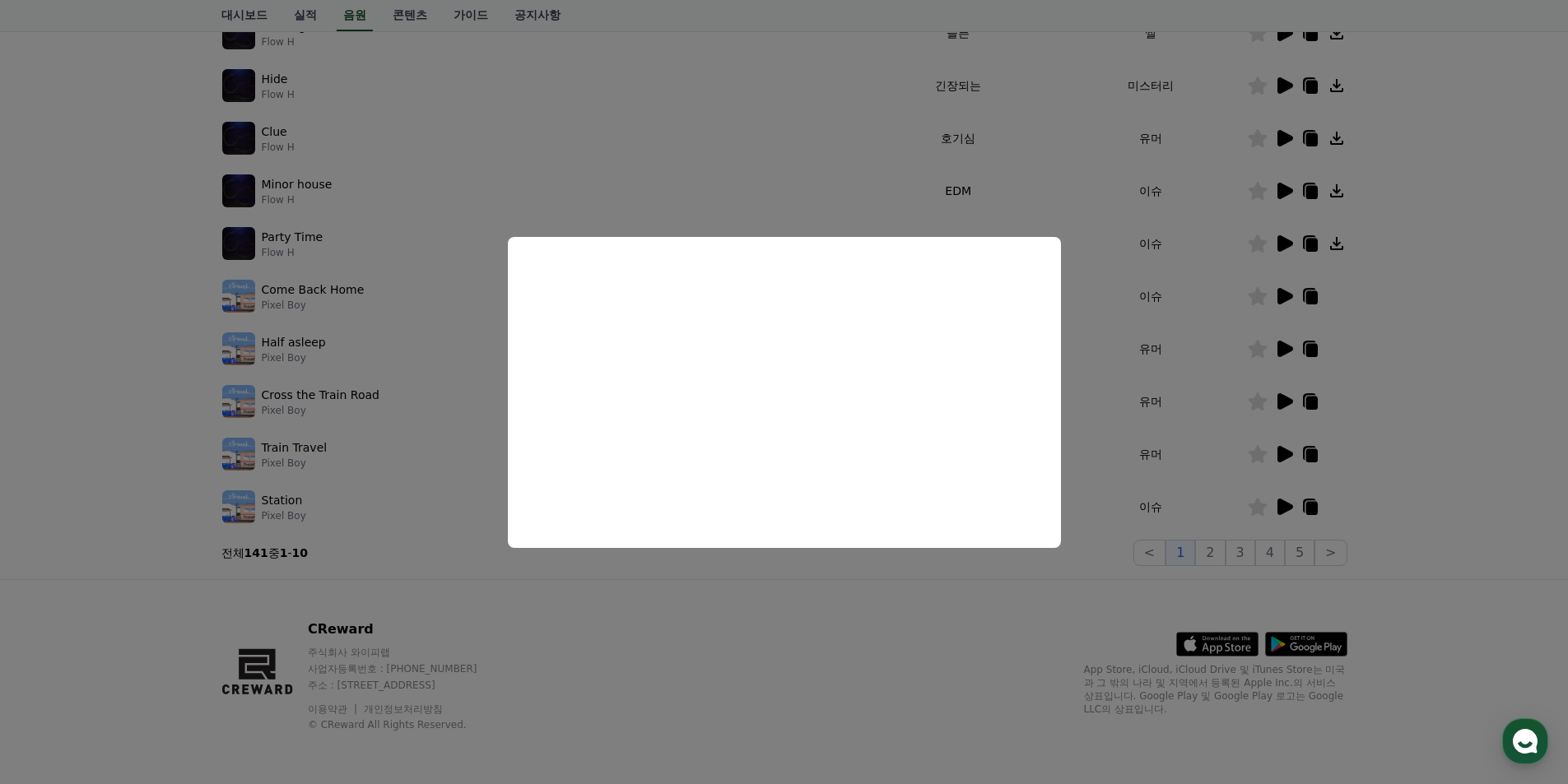
drag, startPoint x: 1210, startPoint y: 373, endPoint x: 1247, endPoint y: 310, distance: 73.1
click at [1212, 373] on button "close modal" at bounding box center [784, 392] width 1568 height 784
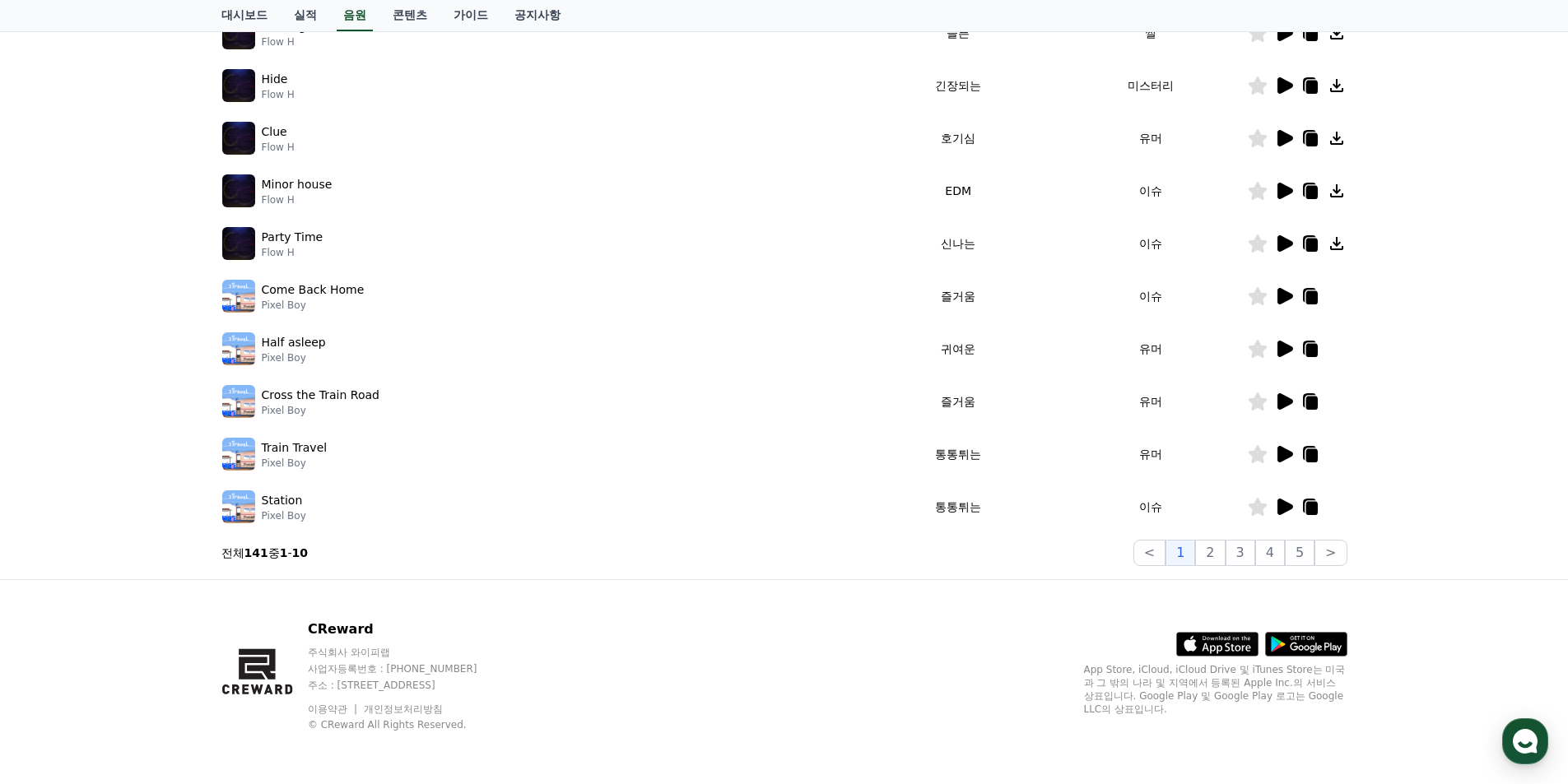
click at [1284, 291] on icon at bounding box center [1286, 296] width 16 height 16
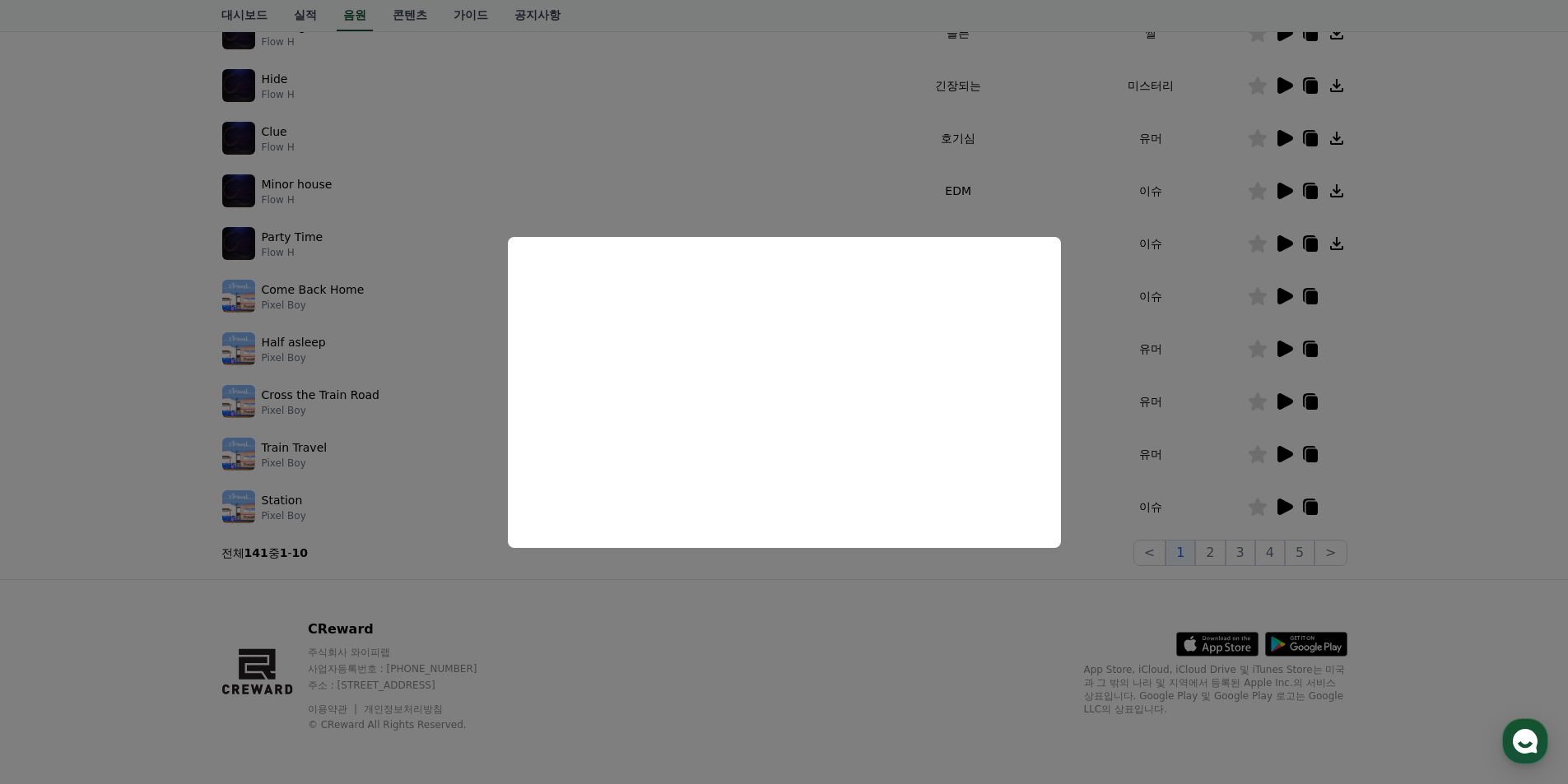
click at [1279, 270] on button "close modal" at bounding box center [784, 392] width 1568 height 784
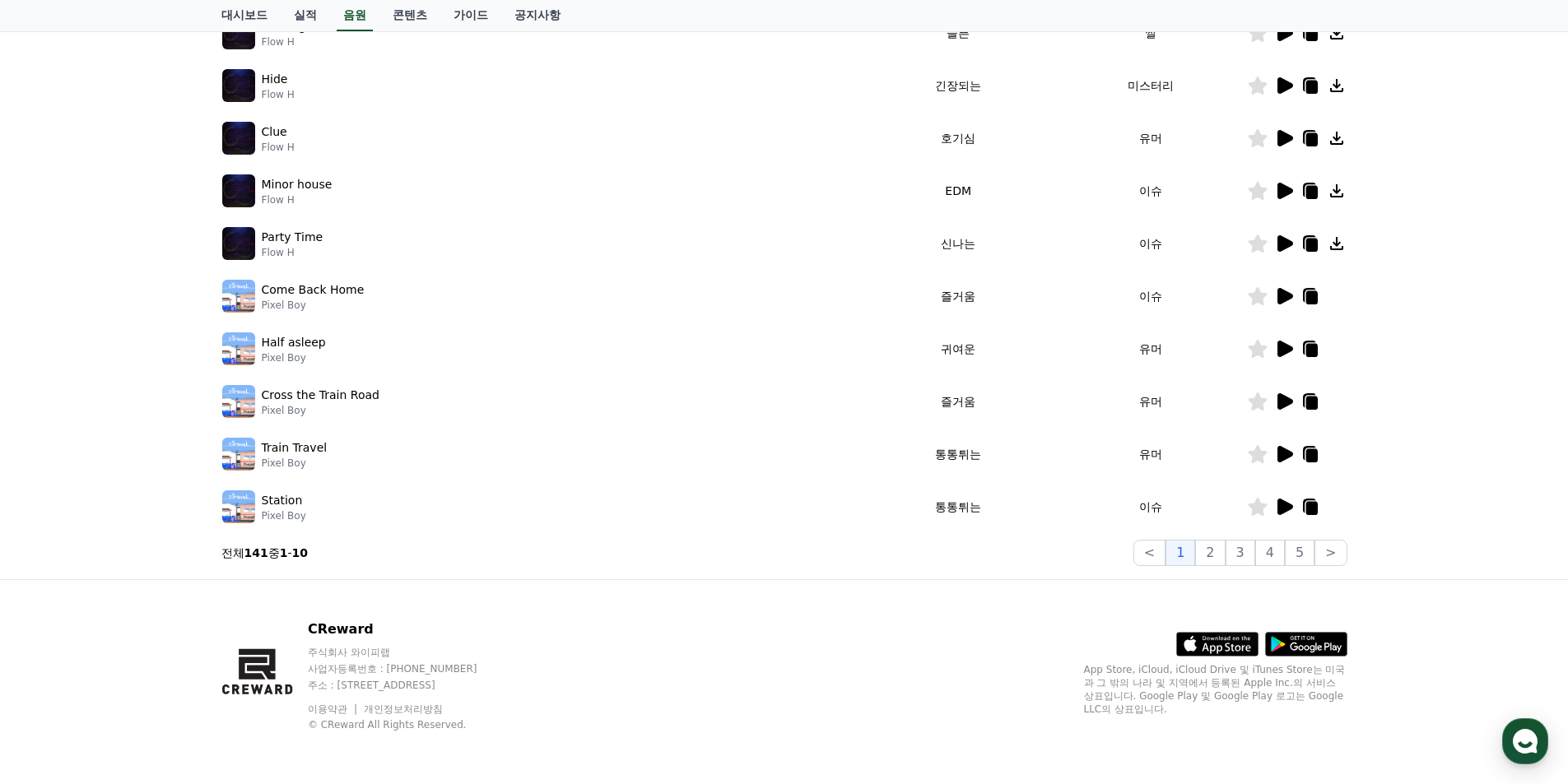
click at [1286, 191] on icon at bounding box center [1286, 190] width 16 height 16
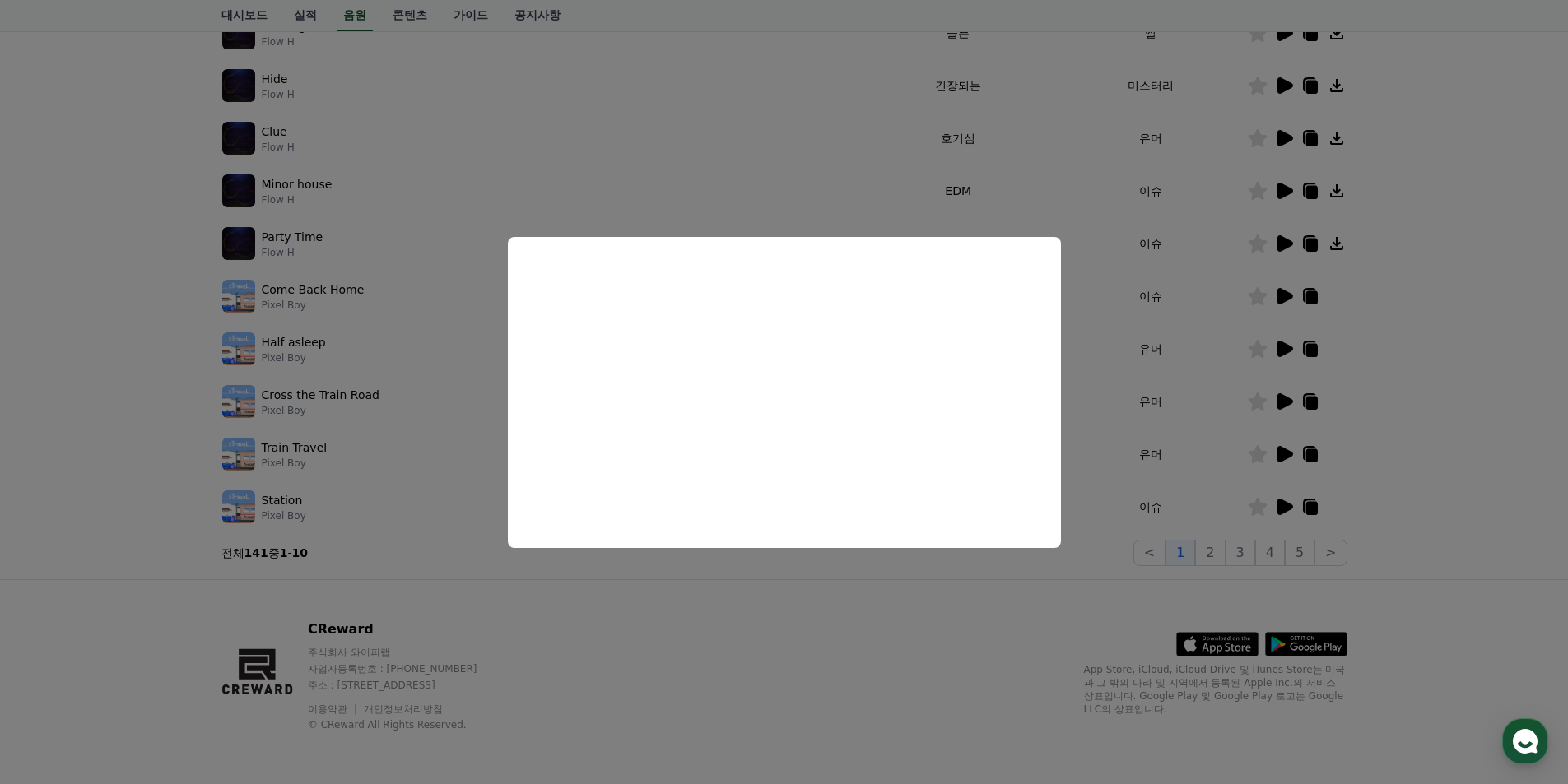
drag, startPoint x: 1223, startPoint y: 229, endPoint x: 1180, endPoint y: 298, distance: 81.3
click at [1213, 244] on button "close modal" at bounding box center [784, 392] width 1568 height 784
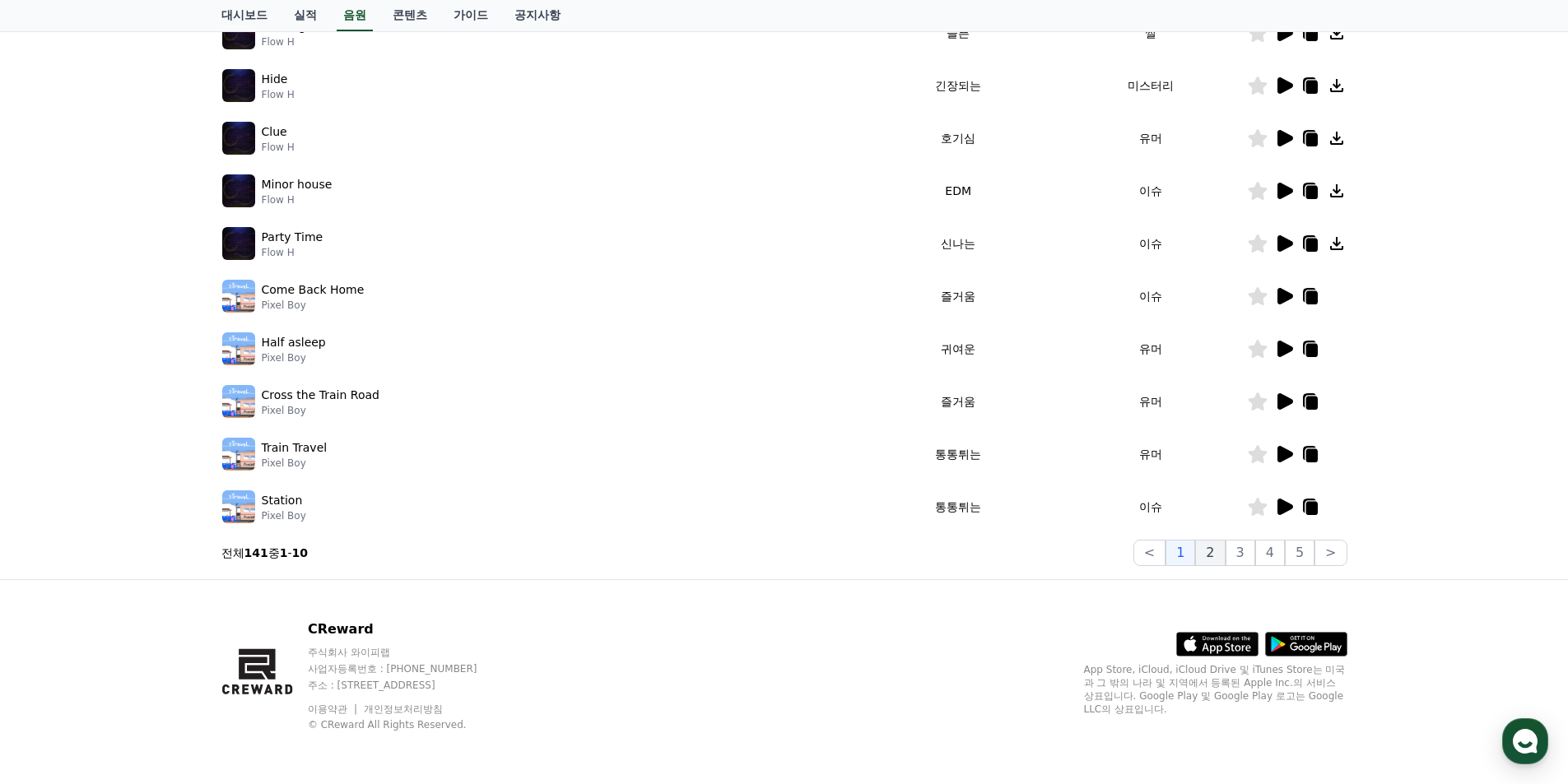
click at [1225, 553] on button "2" at bounding box center [1239, 553] width 29 height 27
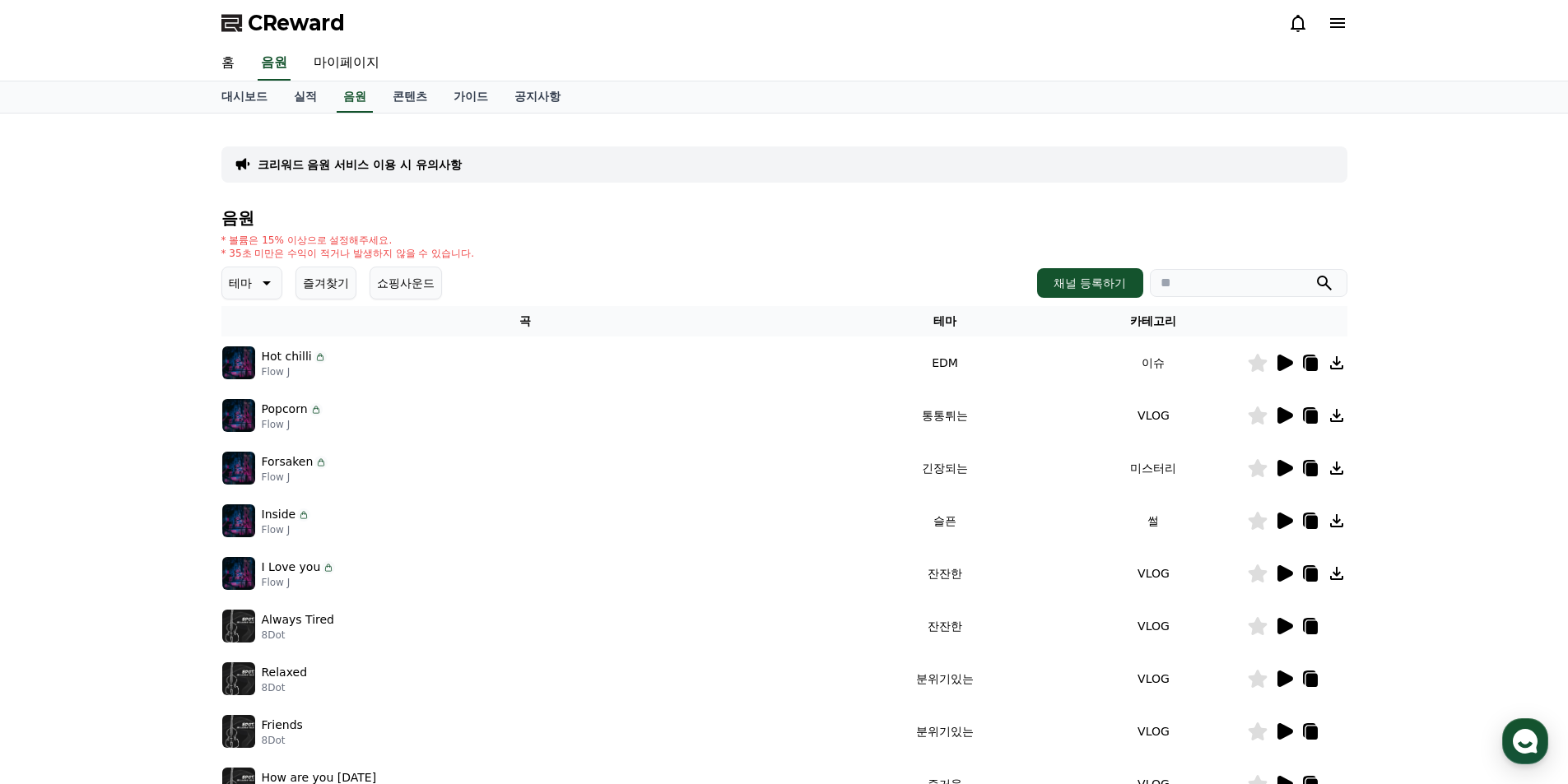
drag, startPoint x: 1301, startPoint y: 363, endPoint x: 1286, endPoint y: 363, distance: 15.0
click at [1300, 364] on icon at bounding box center [1310, 363] width 20 height 20
click at [1283, 364] on icon at bounding box center [1286, 362] width 16 height 16
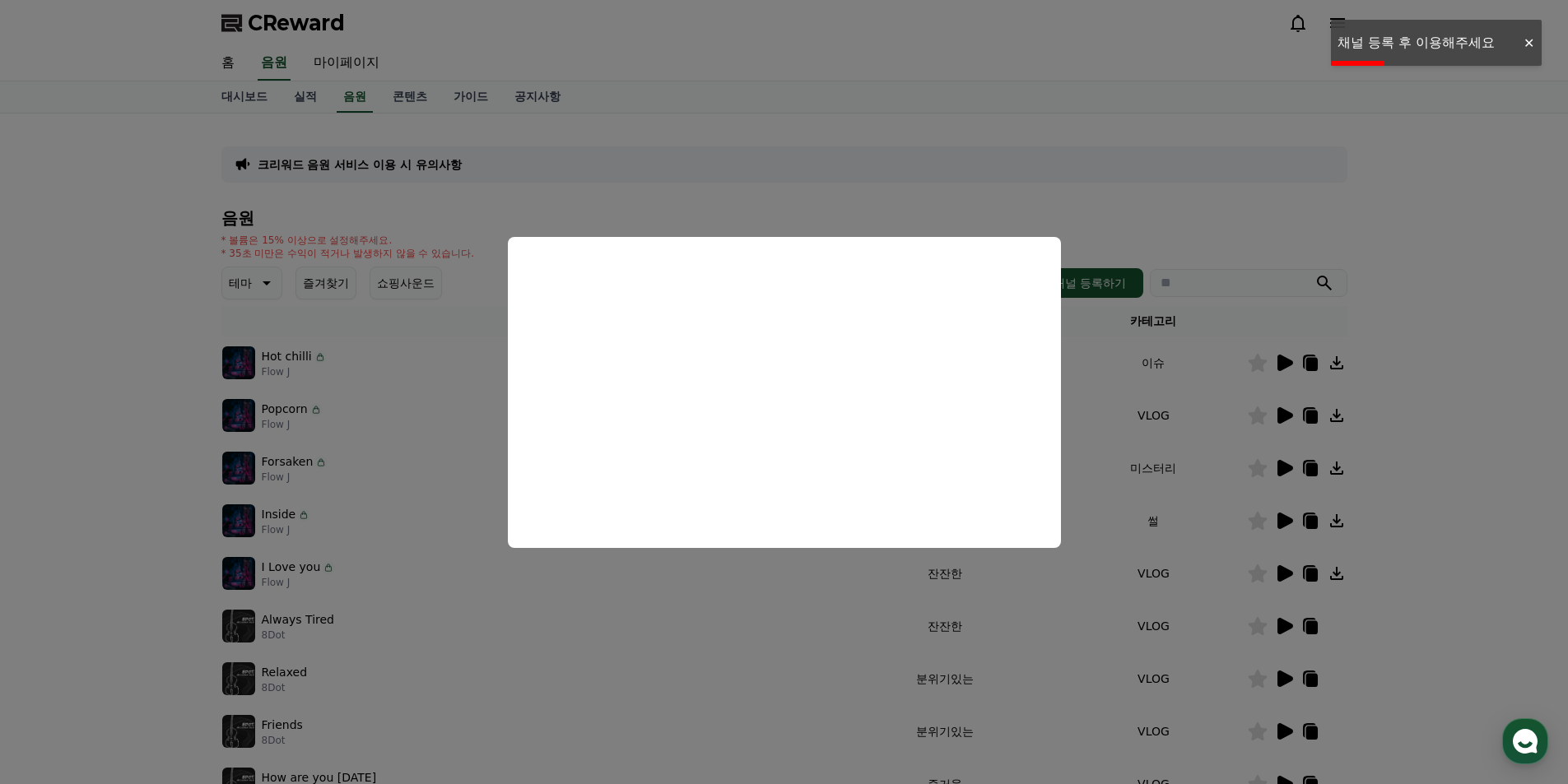
click at [1282, 414] on button "close modal" at bounding box center [784, 392] width 1568 height 784
click at [1277, 461] on icon at bounding box center [1284, 468] width 20 height 20
click at [592, 198] on button "close modal" at bounding box center [784, 392] width 1568 height 784
